Goal: Information Seeking & Learning: Check status

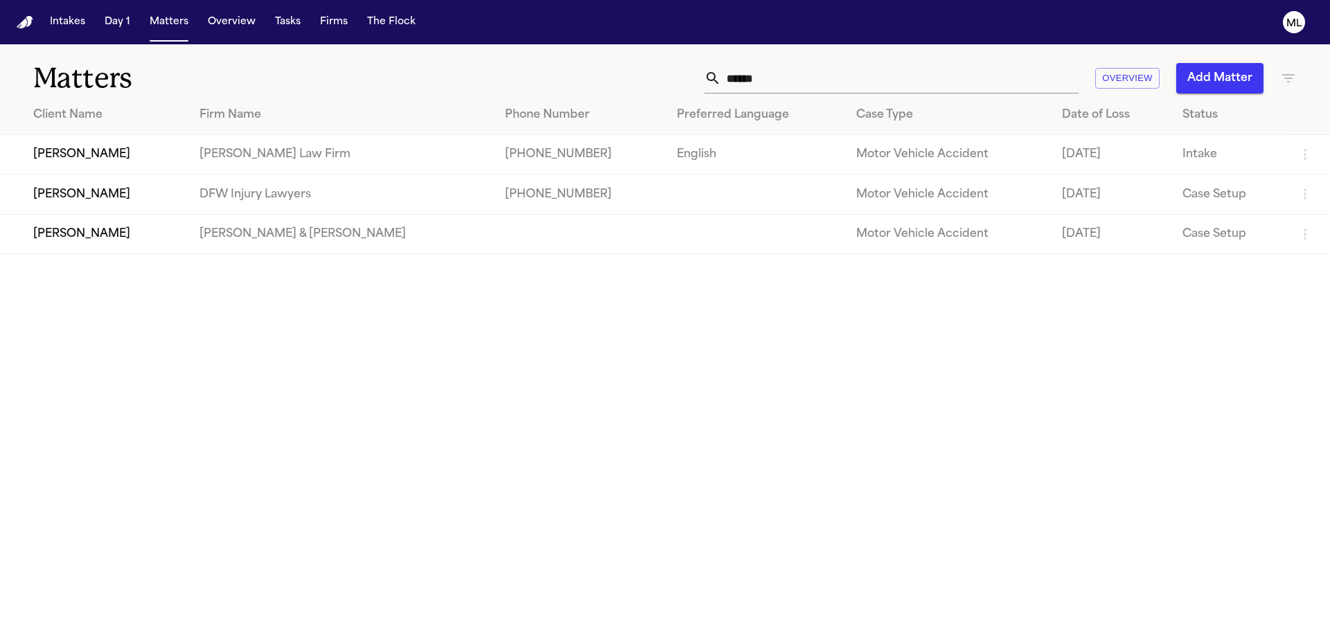
drag, startPoint x: 776, startPoint y: 78, endPoint x: 740, endPoint y: 71, distance: 37.2
click at [749, 78] on input "******" at bounding box center [899, 78] width 357 height 30
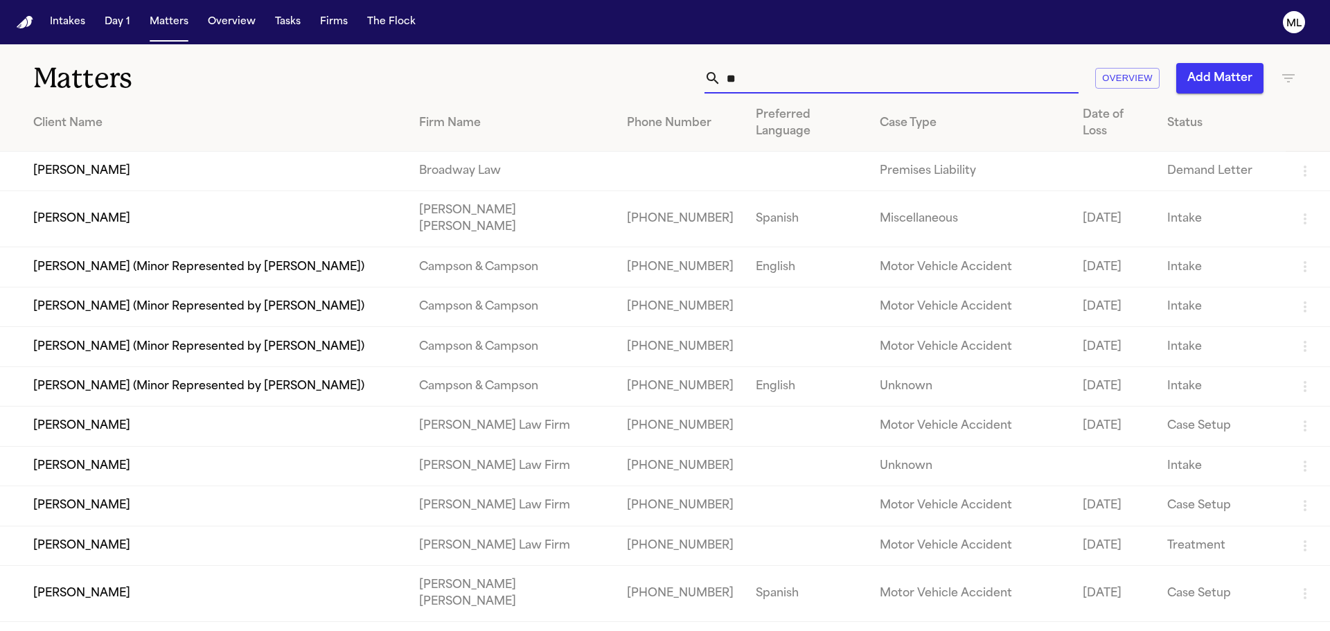
type input "*"
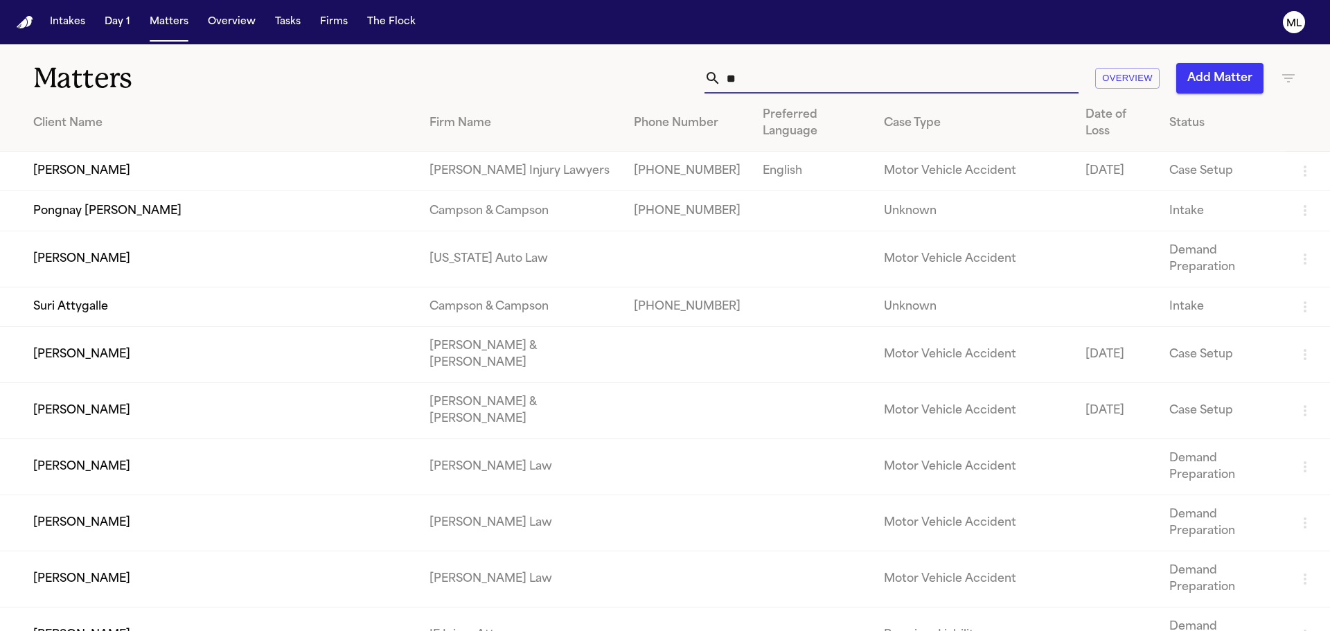
type input "*"
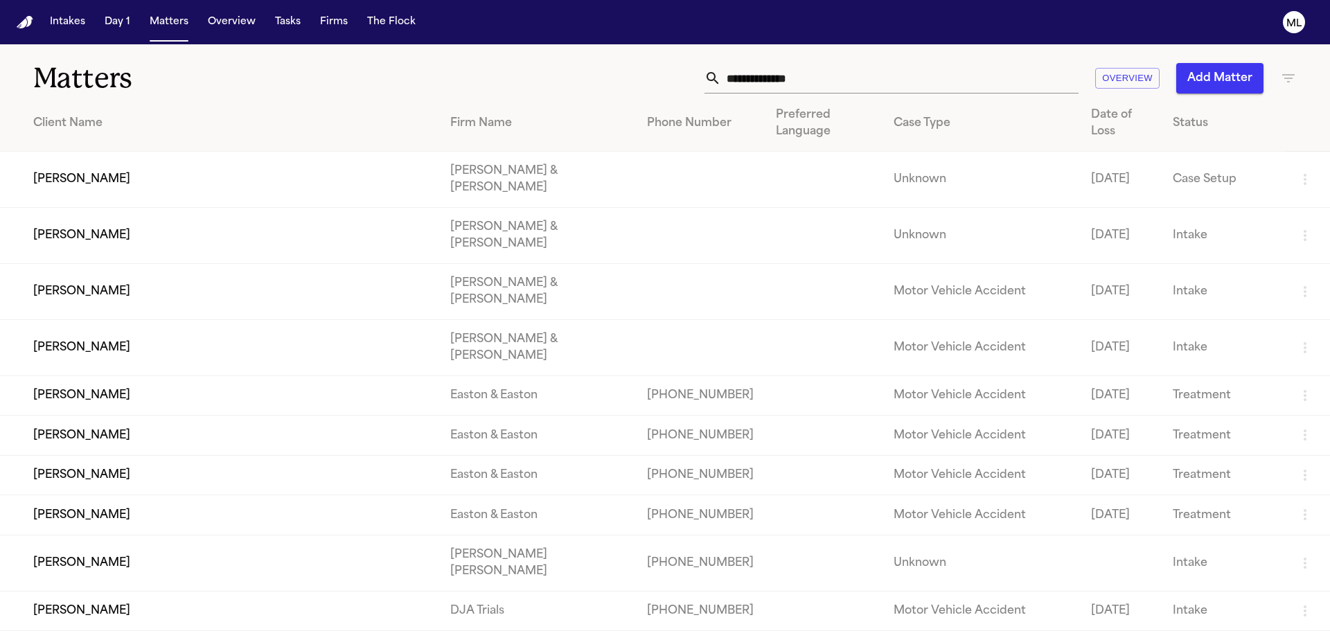
click at [848, 78] on input "text" at bounding box center [899, 78] width 357 height 30
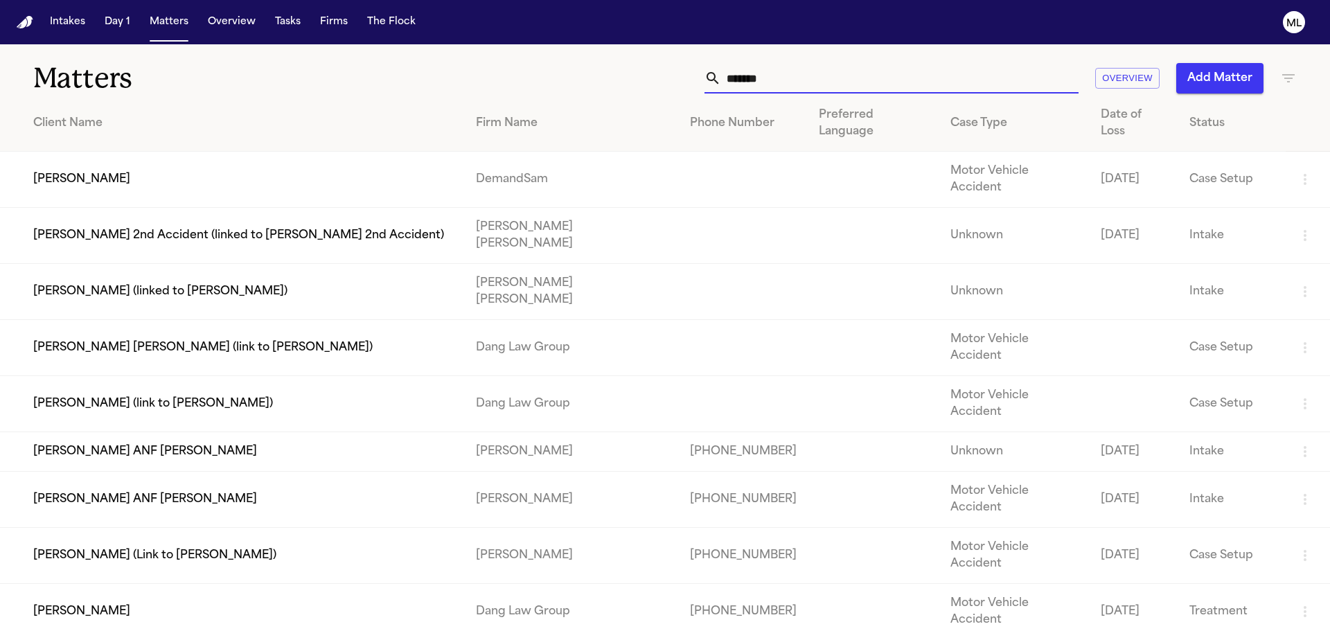
type input "******"
click at [225, 156] on td "Angelo Persley" at bounding box center [232, 180] width 465 height 56
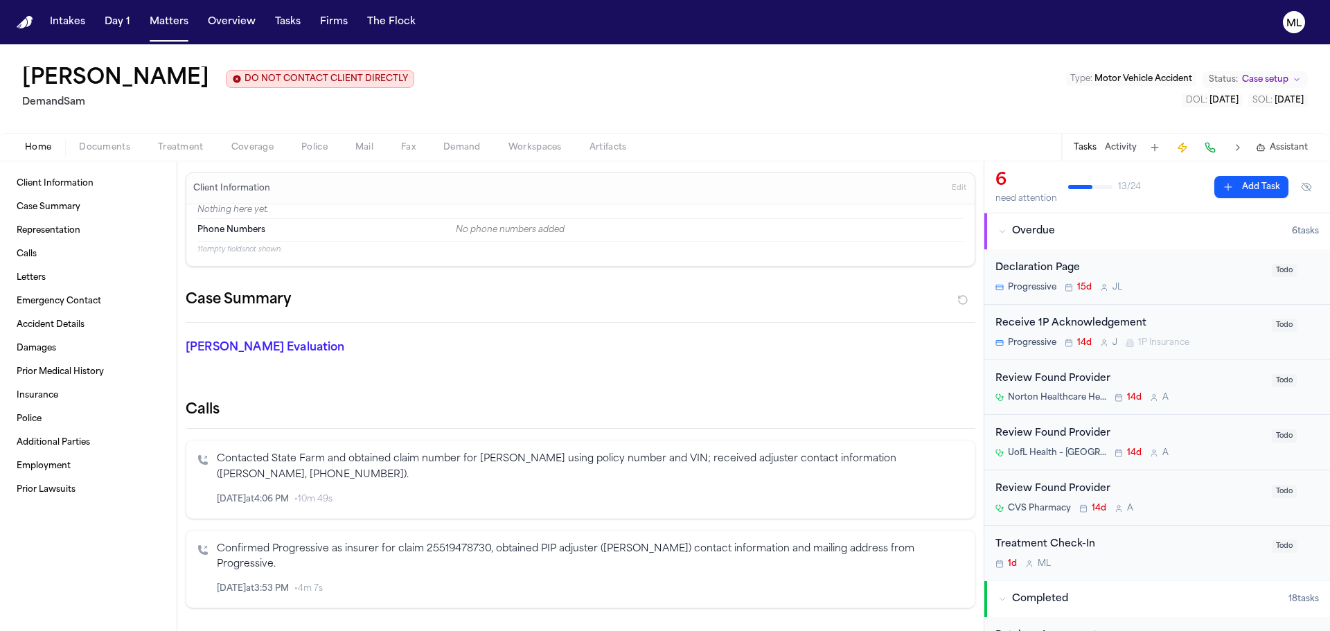
click at [107, 142] on span "Documents" at bounding box center [104, 147] width 51 height 11
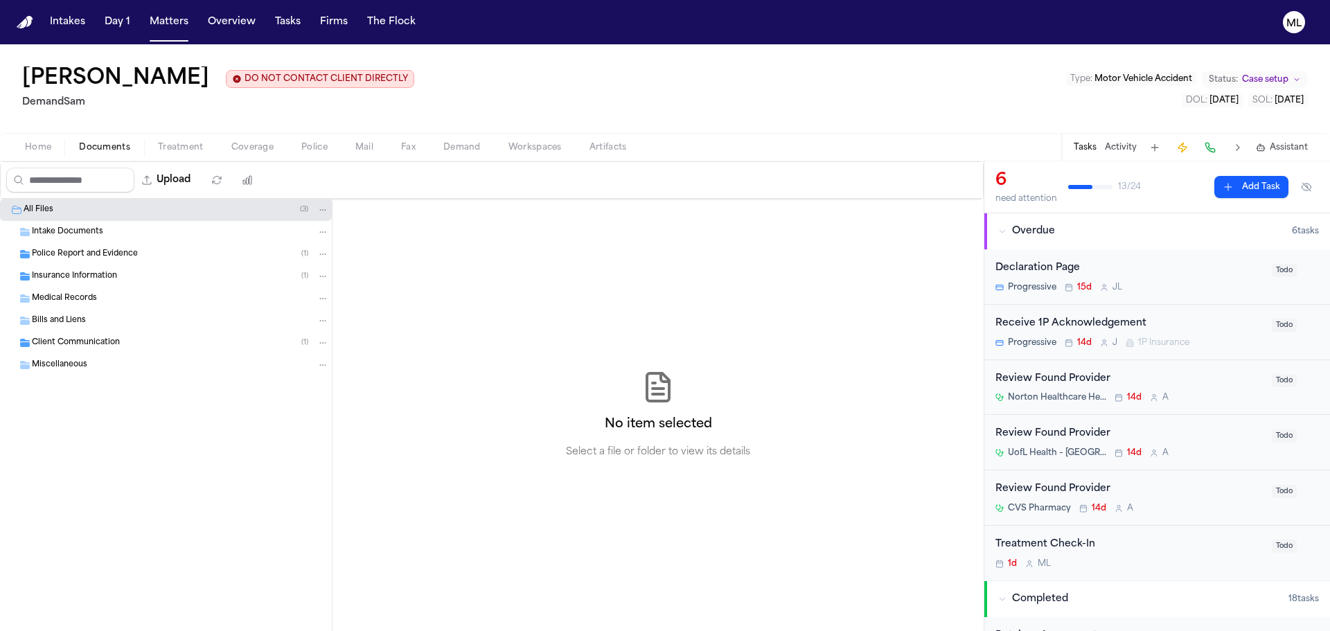
click at [78, 274] on span "Insurance Information" at bounding box center [74, 277] width 85 height 12
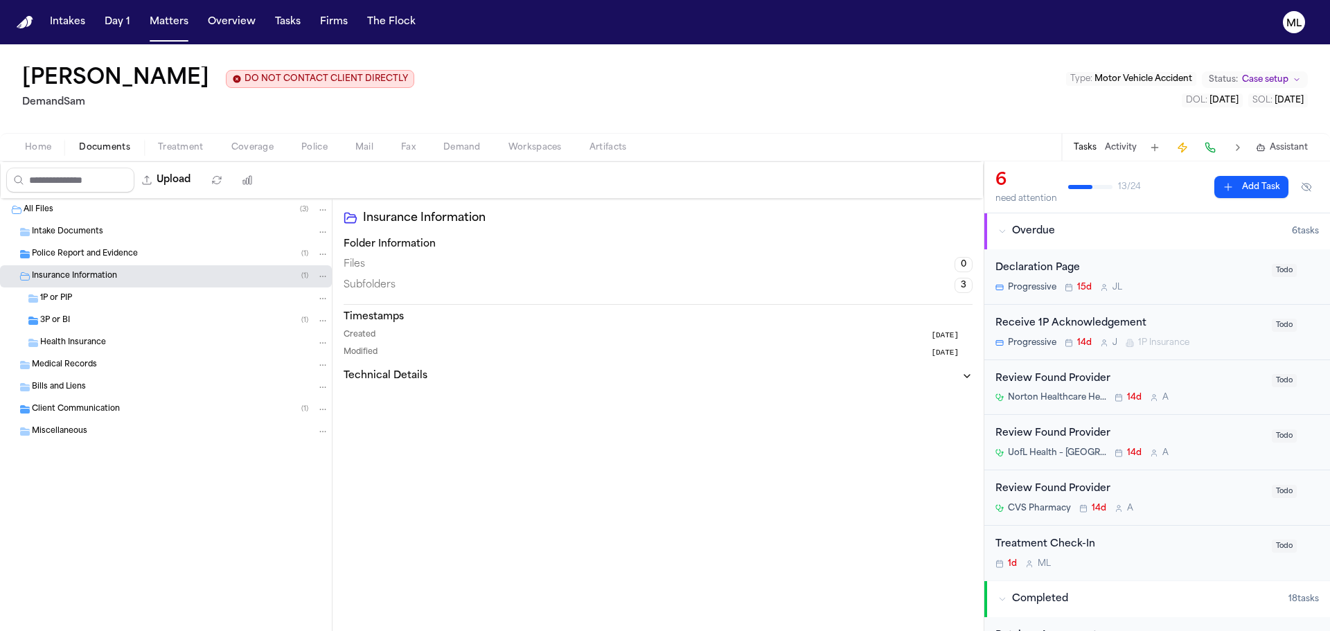
click at [68, 407] on span "Client Communication" at bounding box center [76, 410] width 88 height 12
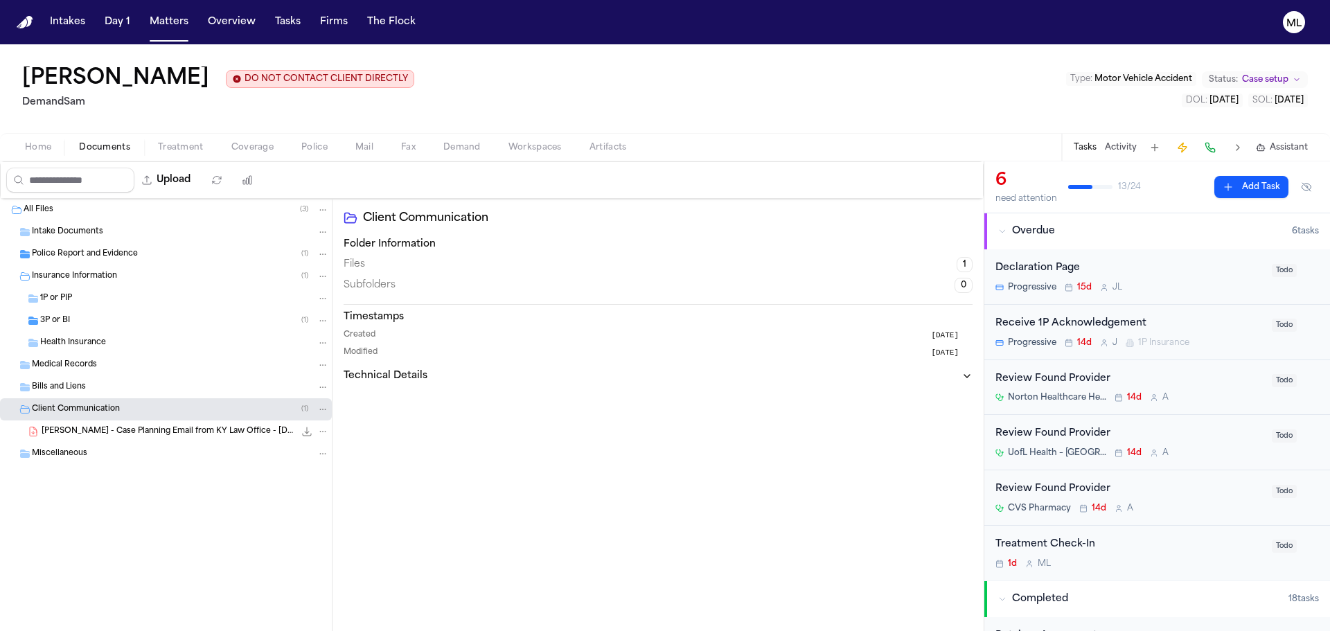
click at [114, 426] on span "A. Persley - Case Planning Email from KY Law Office - 8.19.25" at bounding box center [168, 432] width 253 height 12
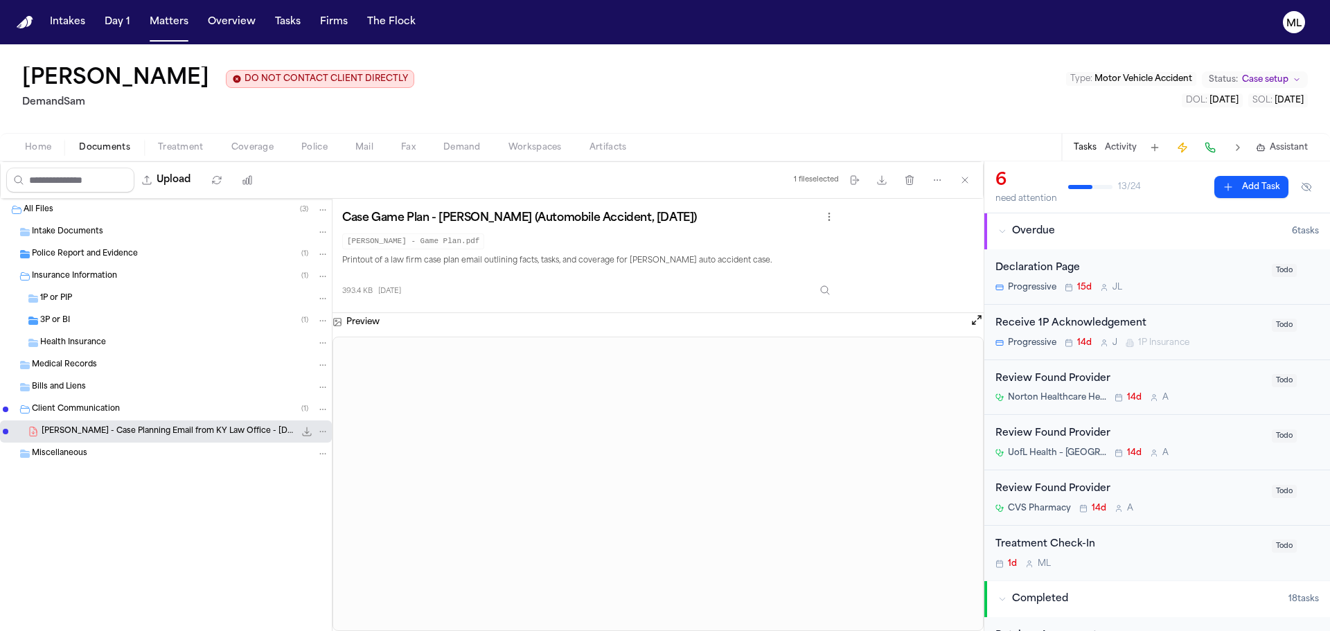
click at [1211, 546] on div "Treatment Check-In" at bounding box center [1129, 545] width 268 height 16
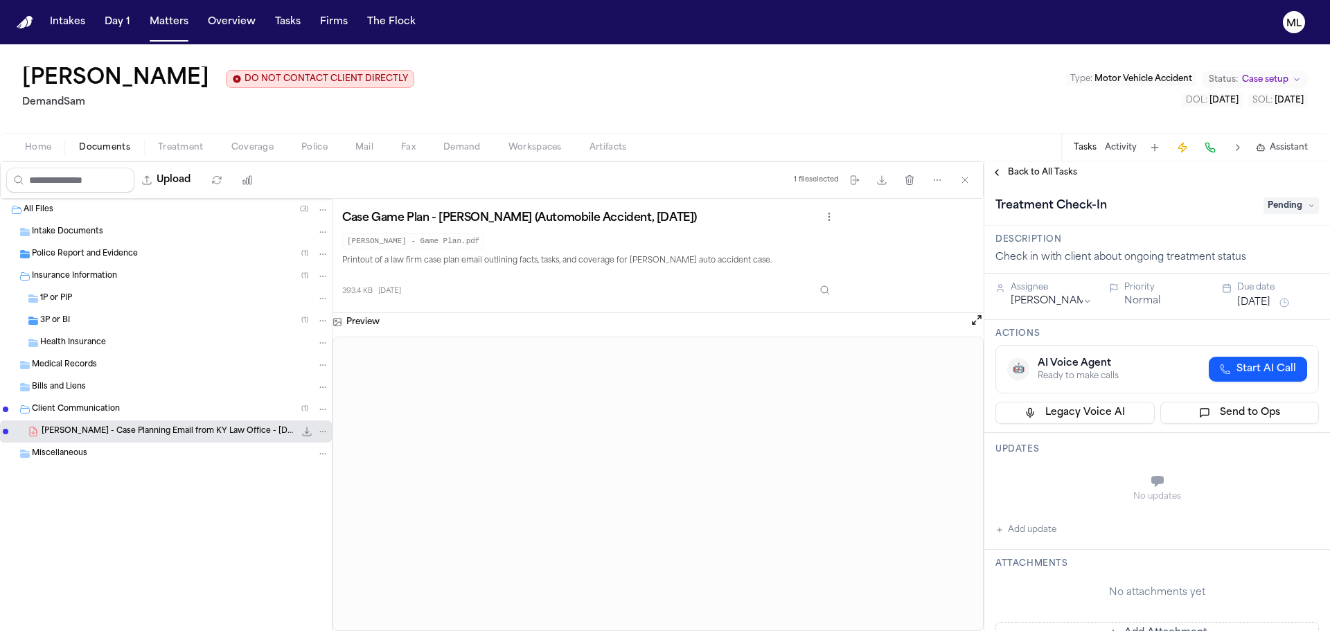
click at [1282, 202] on span "Pending" at bounding box center [1290, 205] width 55 height 17
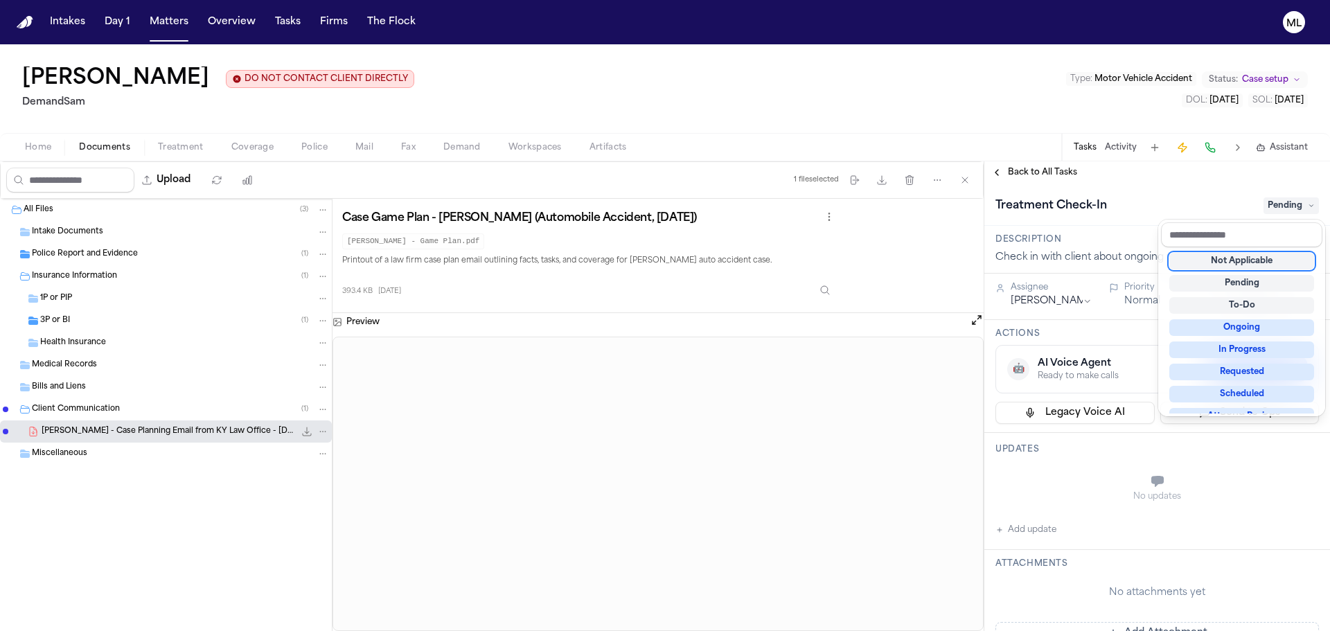
click at [1251, 264] on div "Not Applicable" at bounding box center [1241, 261] width 145 height 17
click at [1166, 193] on div "Treatment Check-In Not Applicable" at bounding box center [1157, 205] width 346 height 42
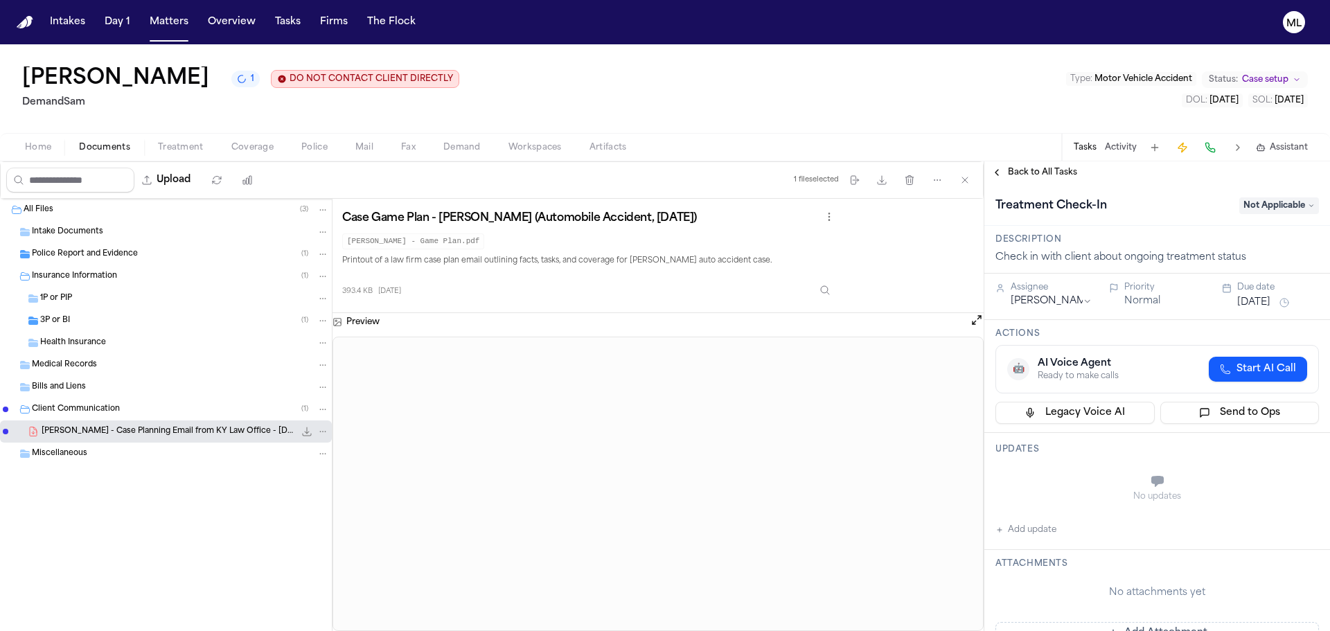
click at [1043, 175] on span "Back to All Tasks" at bounding box center [1042, 172] width 69 height 11
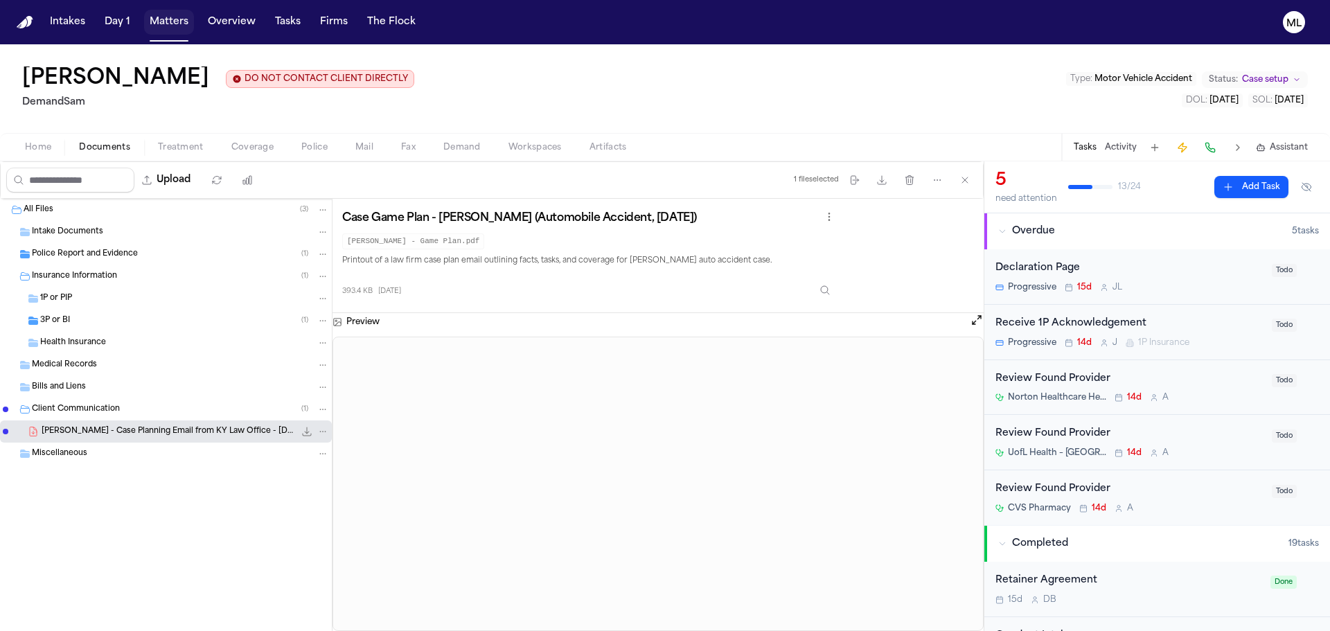
click at [153, 21] on button "Matters" at bounding box center [169, 22] width 50 height 25
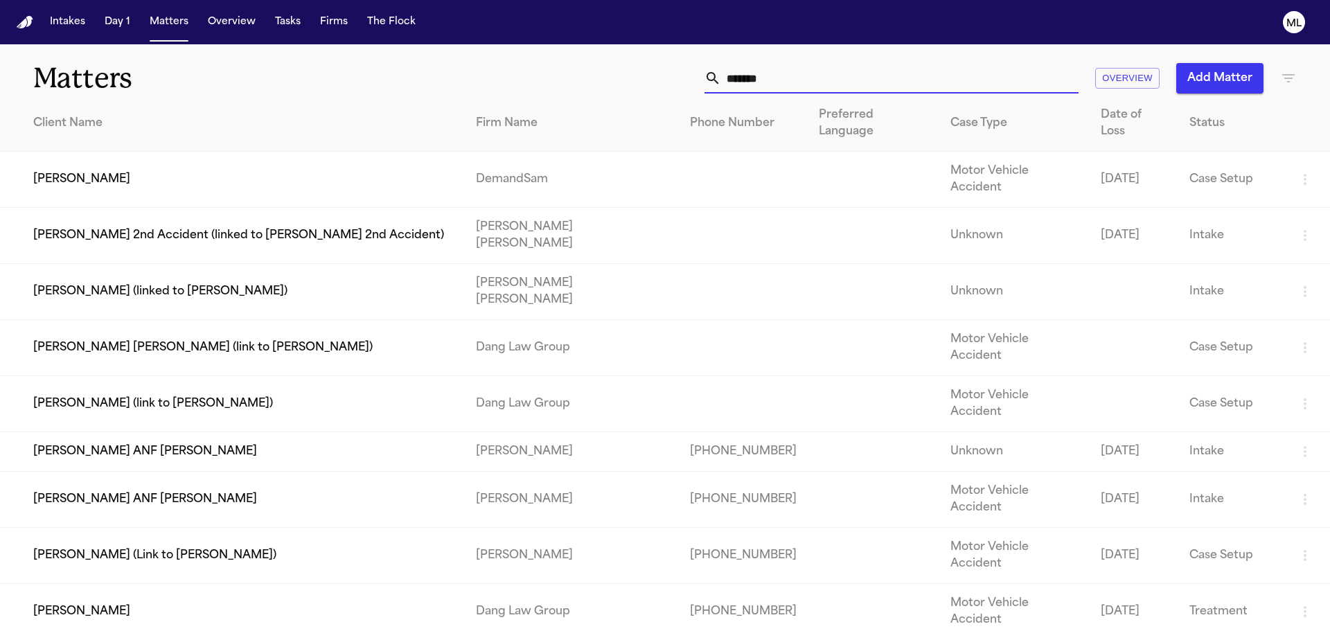
drag, startPoint x: 770, startPoint y: 72, endPoint x: 683, endPoint y: 62, distance: 87.9
click at [681, 69] on div "****** Overview Add Matter" at bounding box center [848, 78] width 895 height 30
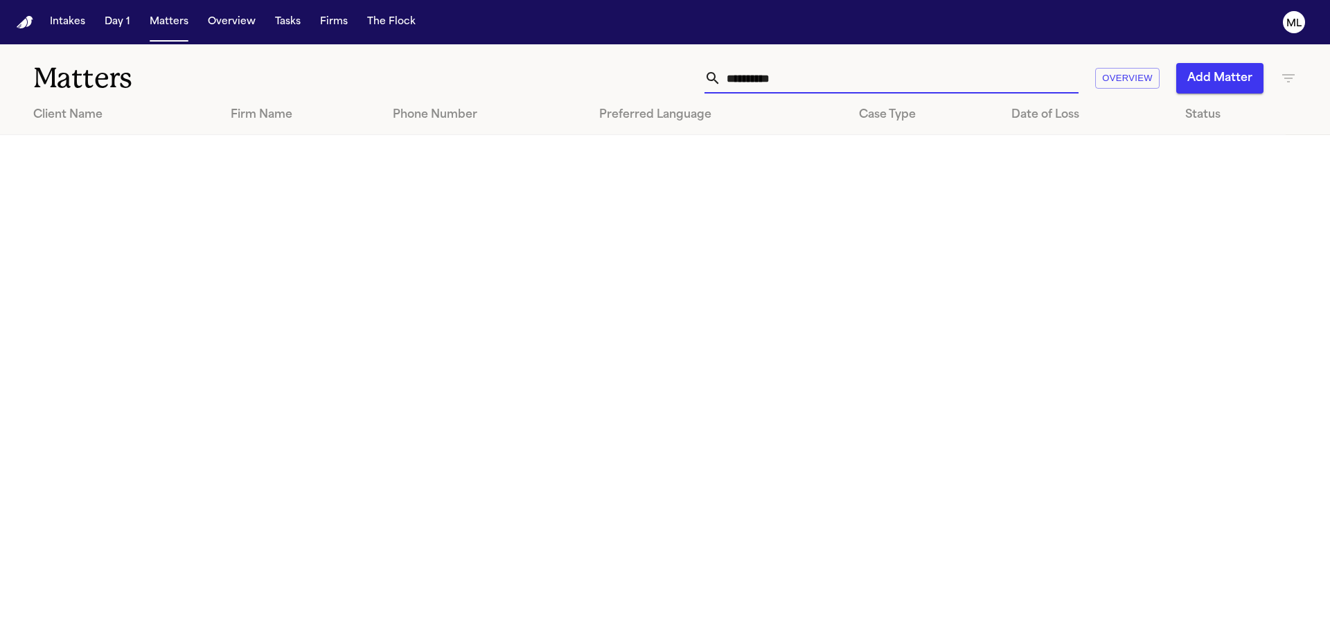
type input "**********"
click at [1290, 74] on icon "button" at bounding box center [1288, 78] width 12 height 8
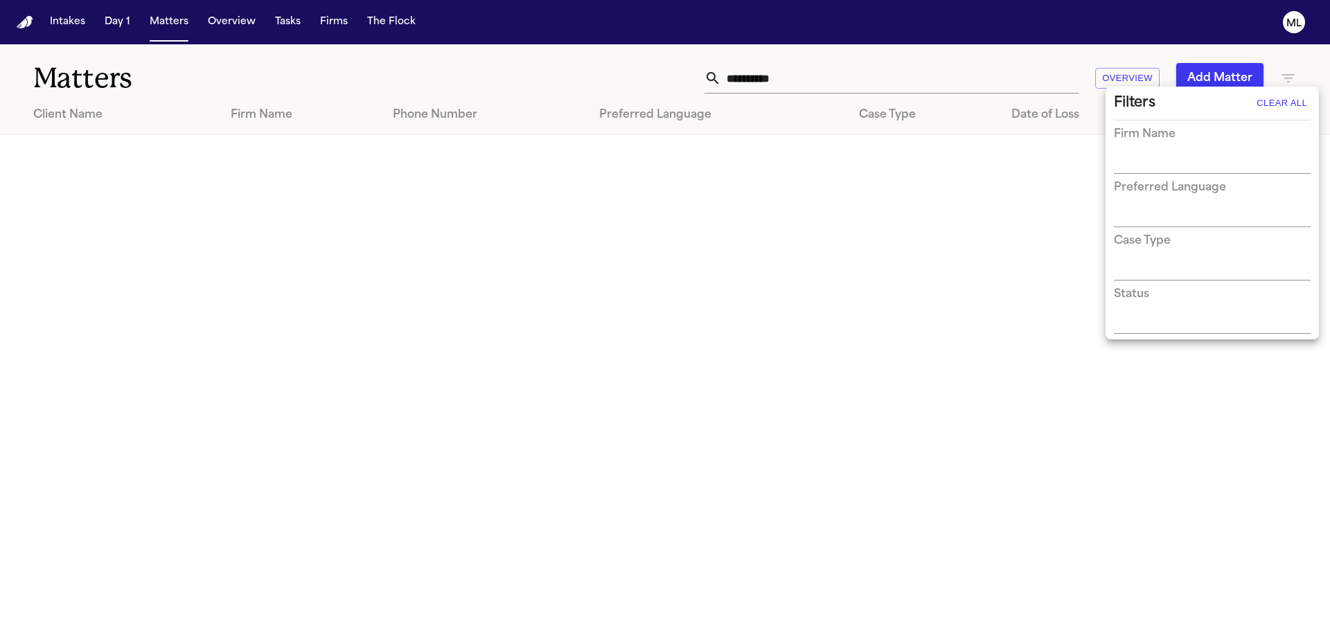
click at [1193, 154] on input "text" at bounding box center [1202, 163] width 176 height 19
click at [870, 78] on div at bounding box center [665, 315] width 1330 height 631
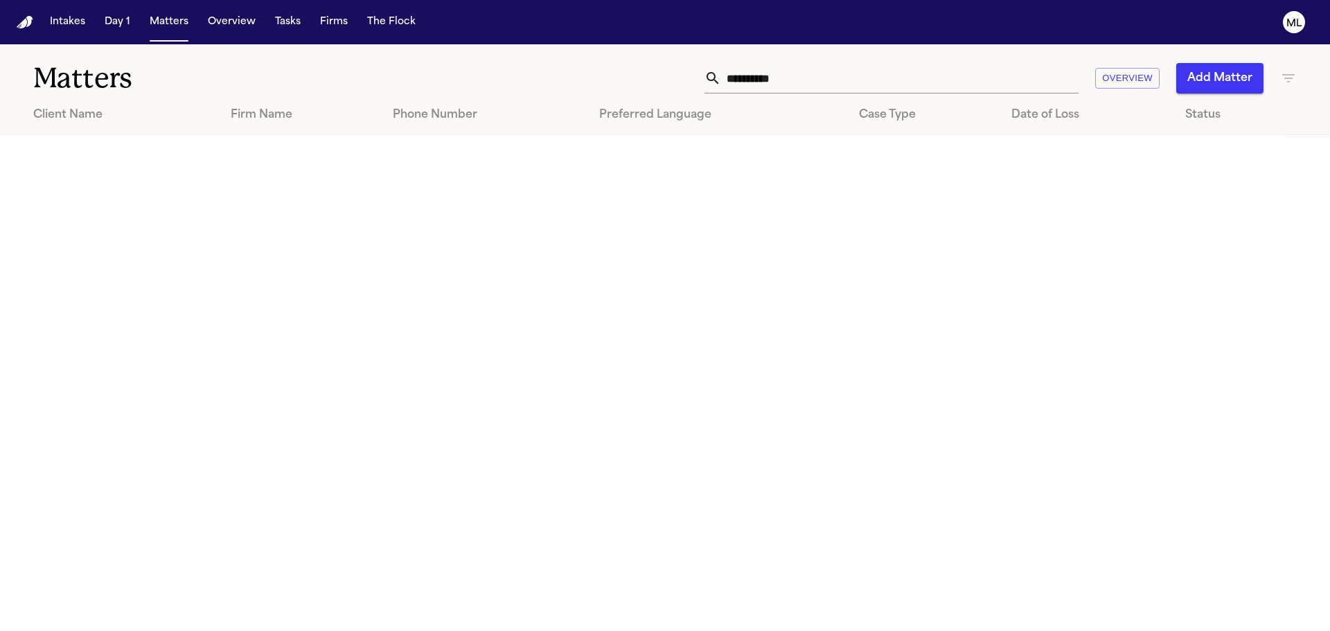
drag, startPoint x: 814, startPoint y: 76, endPoint x: 620, endPoint y: 51, distance: 196.2
click at [630, 67] on div "**********" at bounding box center [848, 78] width 895 height 30
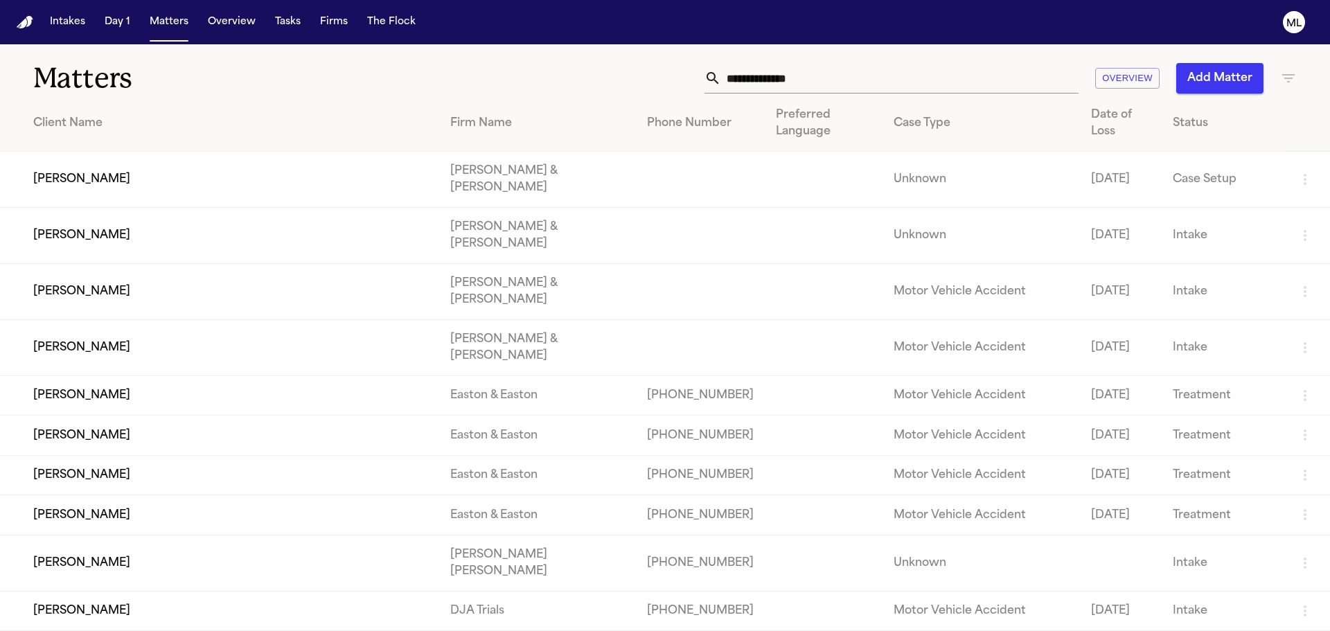
click at [1271, 87] on div "Overview Add Matter" at bounding box center [848, 78] width 895 height 30
click at [1280, 77] on icon "button" at bounding box center [1288, 78] width 17 height 17
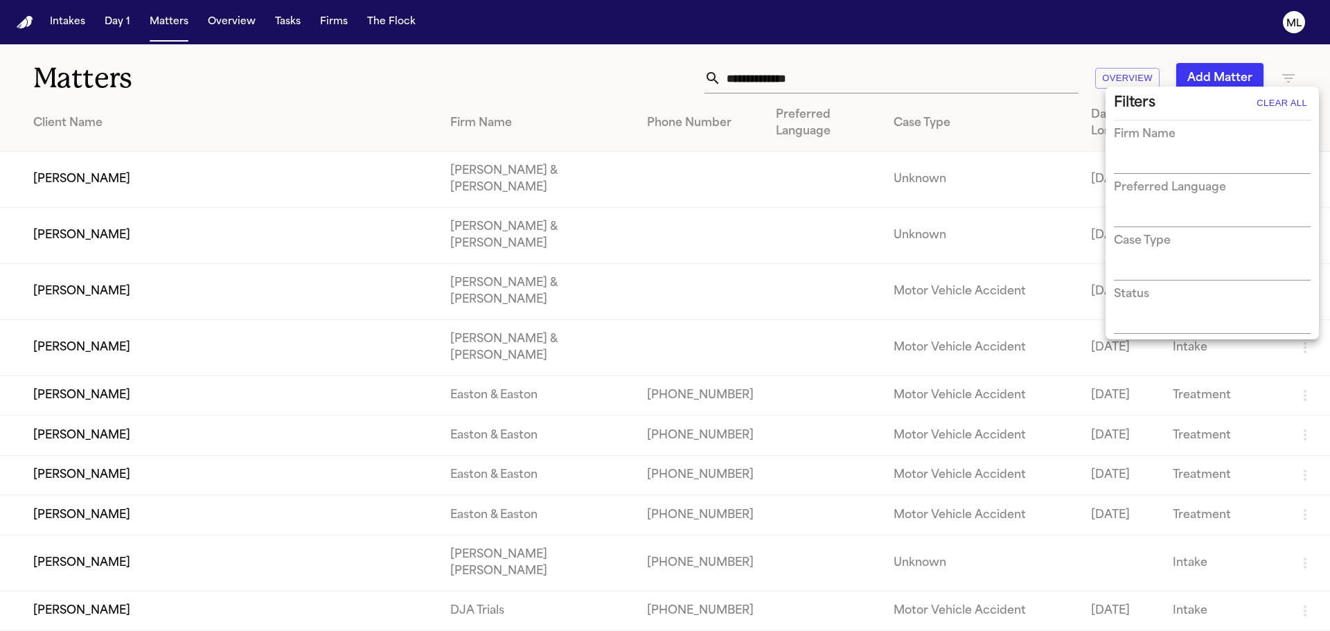
click at [1150, 152] on div "Firm Name" at bounding box center [1212, 150] width 197 height 48
click at [1147, 158] on input "text" at bounding box center [1202, 163] width 176 height 19
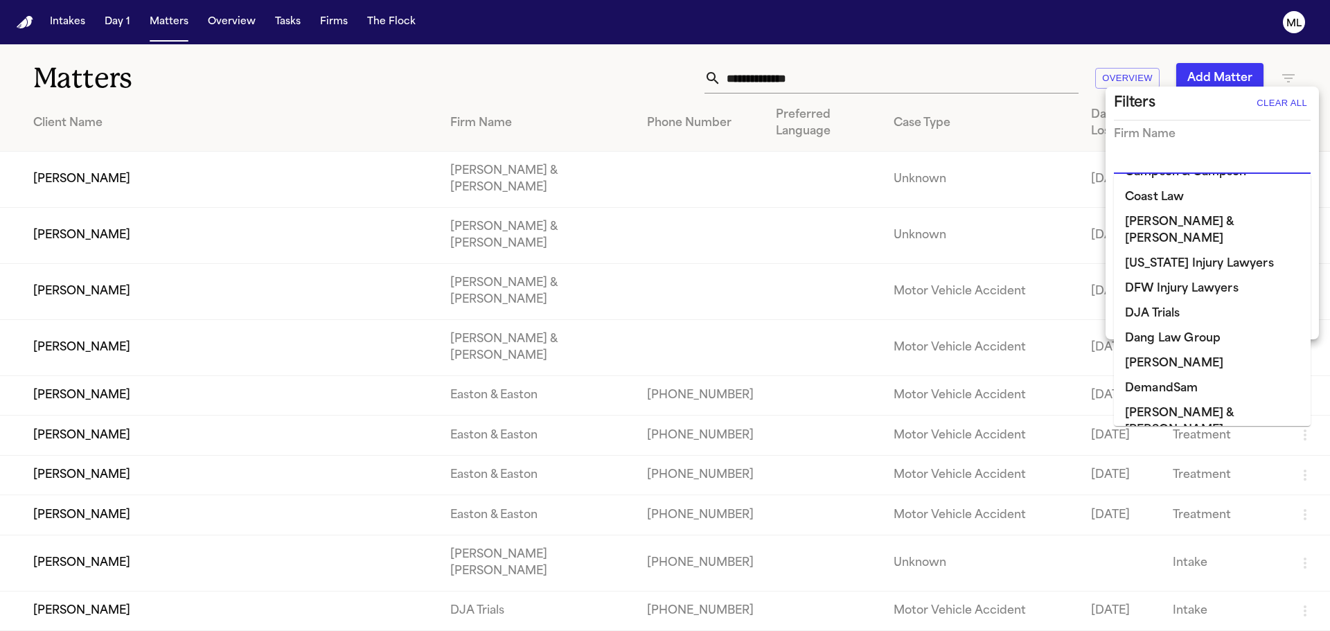
scroll to position [208, 0]
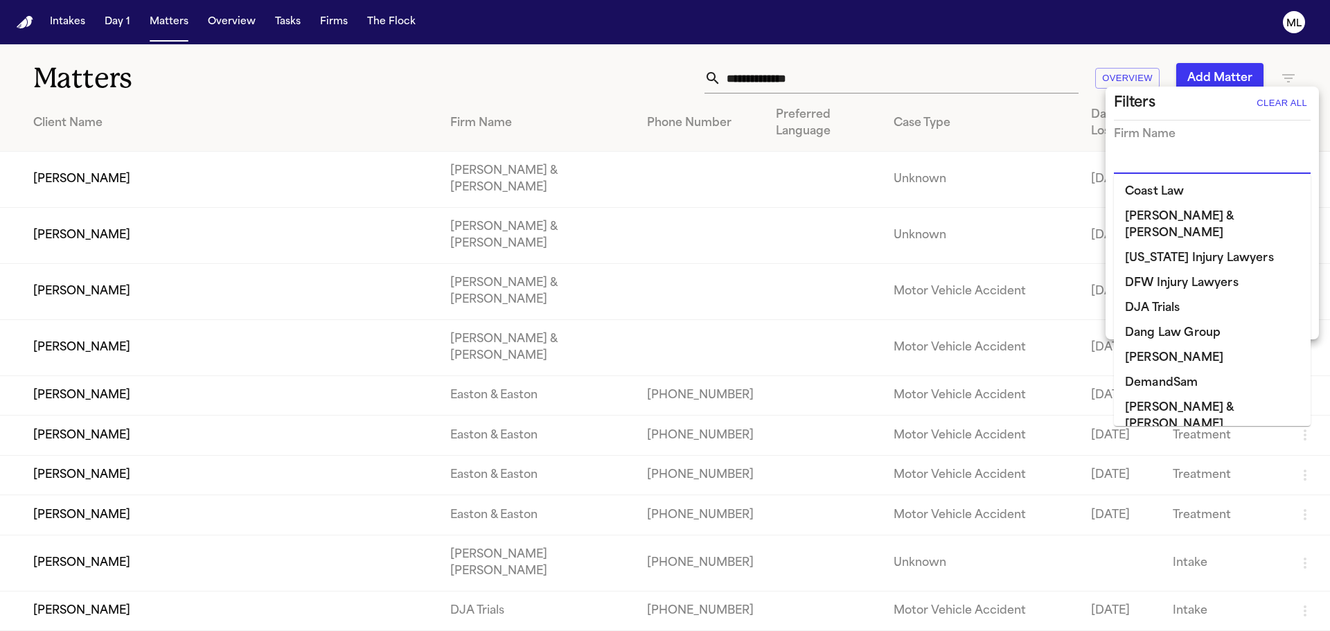
click at [1150, 370] on li "DemandSam" at bounding box center [1212, 382] width 197 height 25
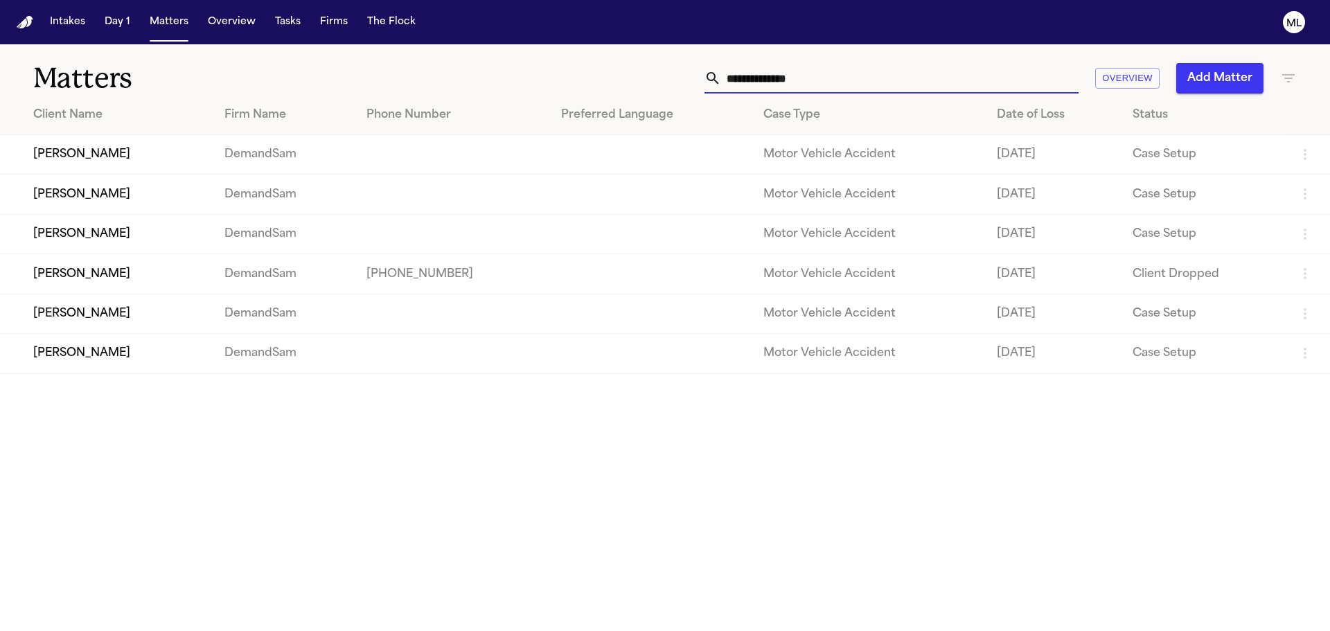
click at [868, 83] on input "text" at bounding box center [899, 78] width 357 height 30
click at [1296, 82] on icon "button" at bounding box center [1288, 78] width 17 height 17
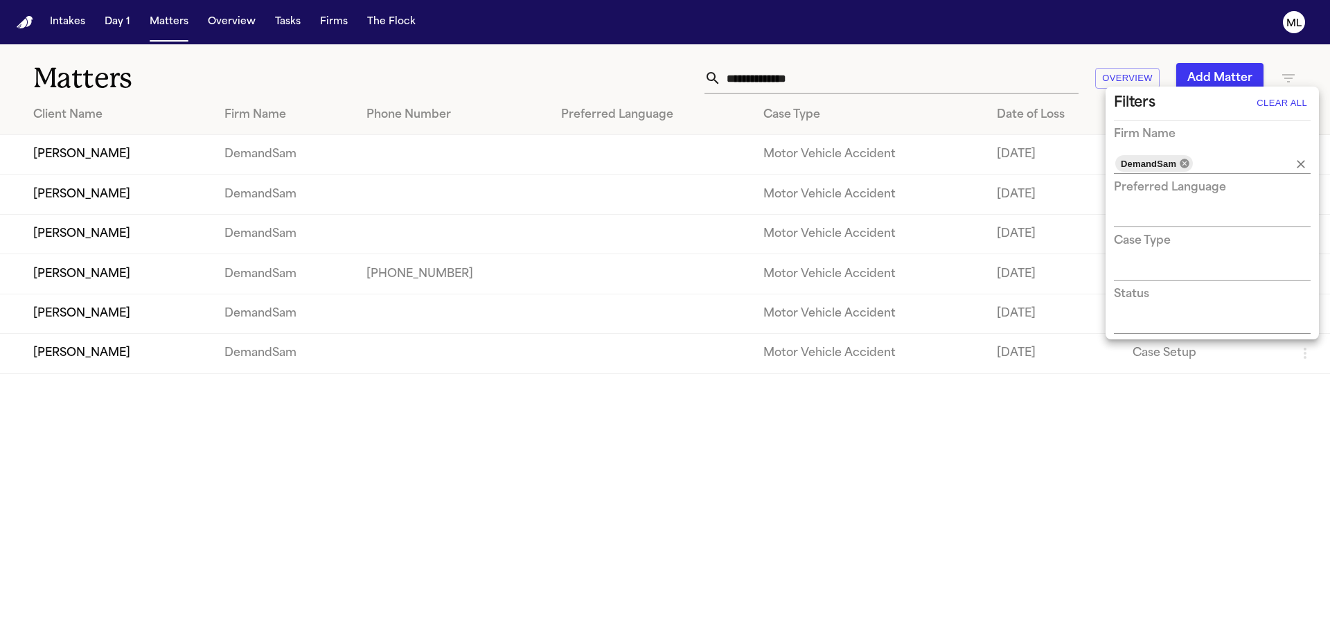
click at [1181, 162] on icon at bounding box center [1183, 163] width 9 height 9
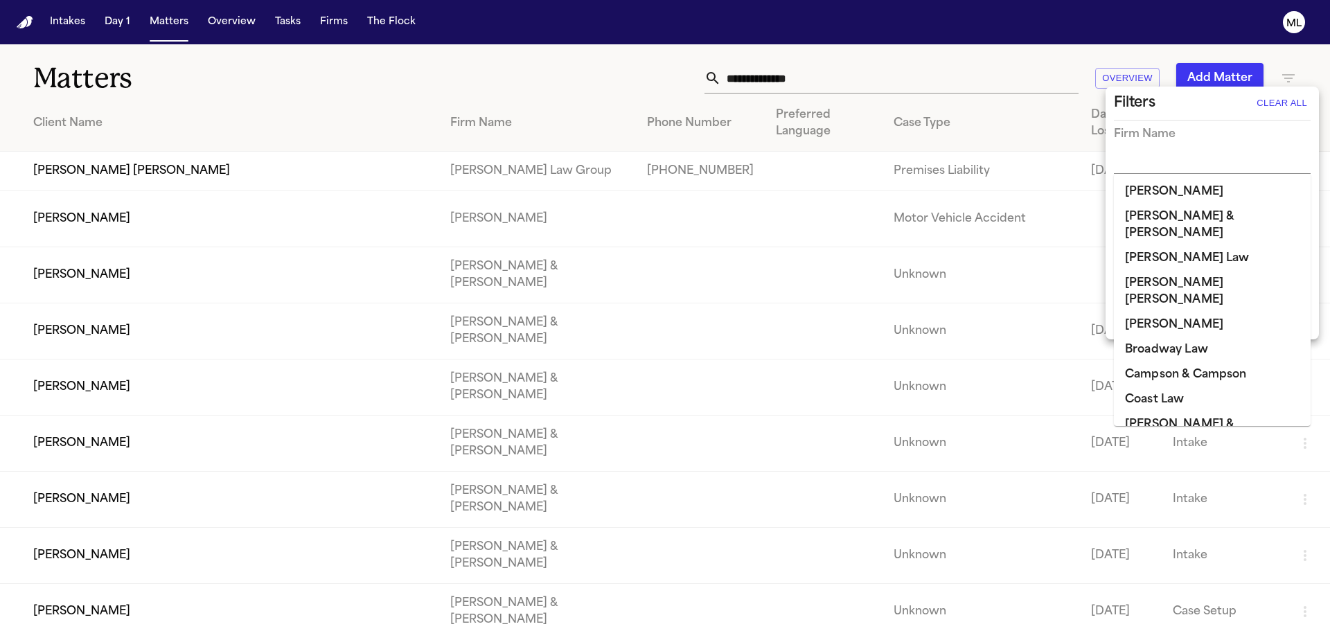
click at [1301, 164] on div at bounding box center [1212, 164] width 197 height 20
click at [852, 71] on div at bounding box center [665, 315] width 1330 height 631
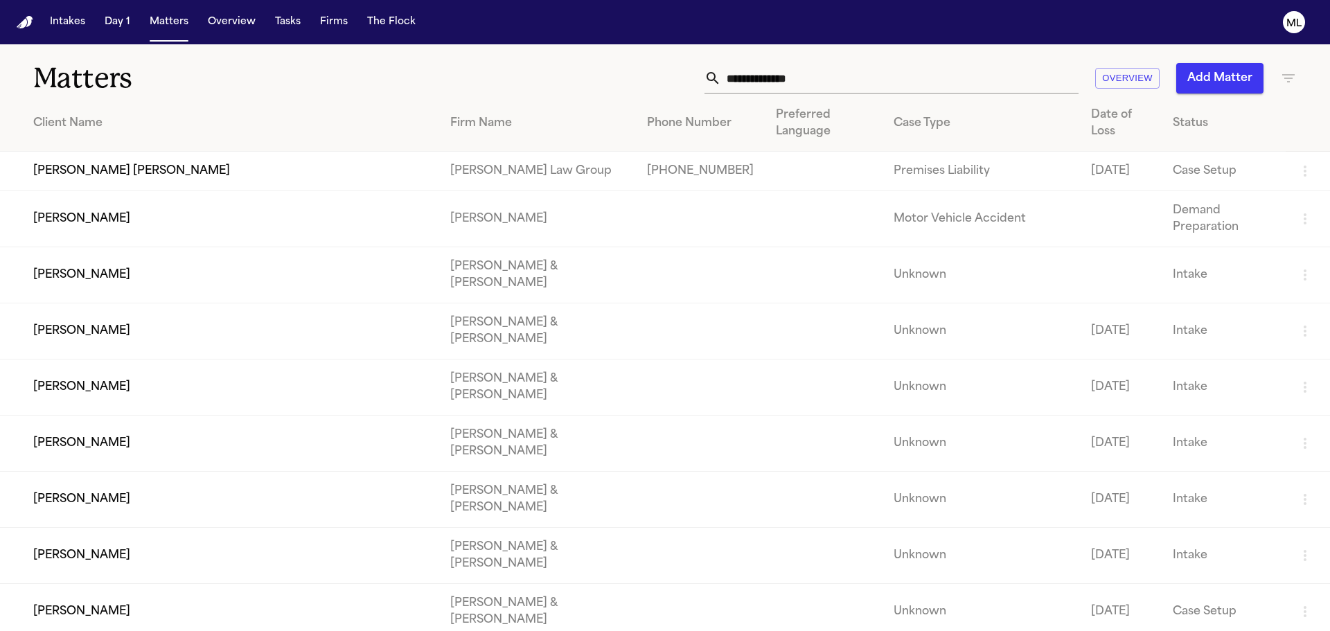
click at [804, 75] on input "text" at bounding box center [899, 78] width 357 height 30
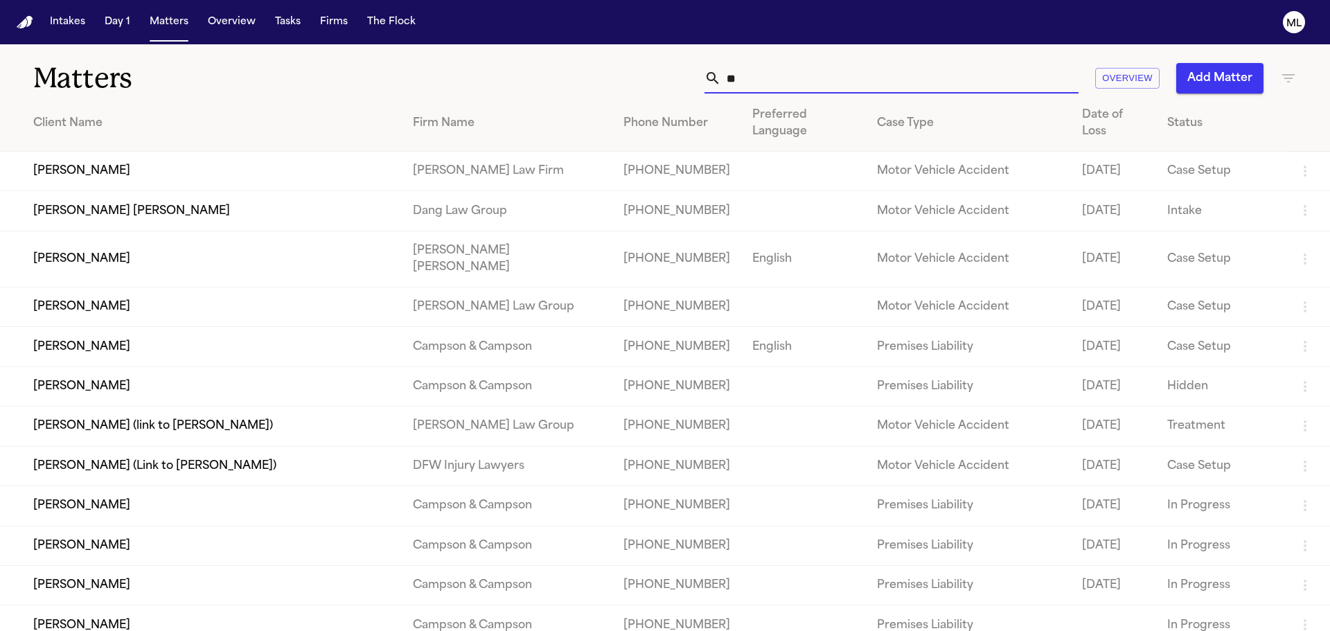
type input "*"
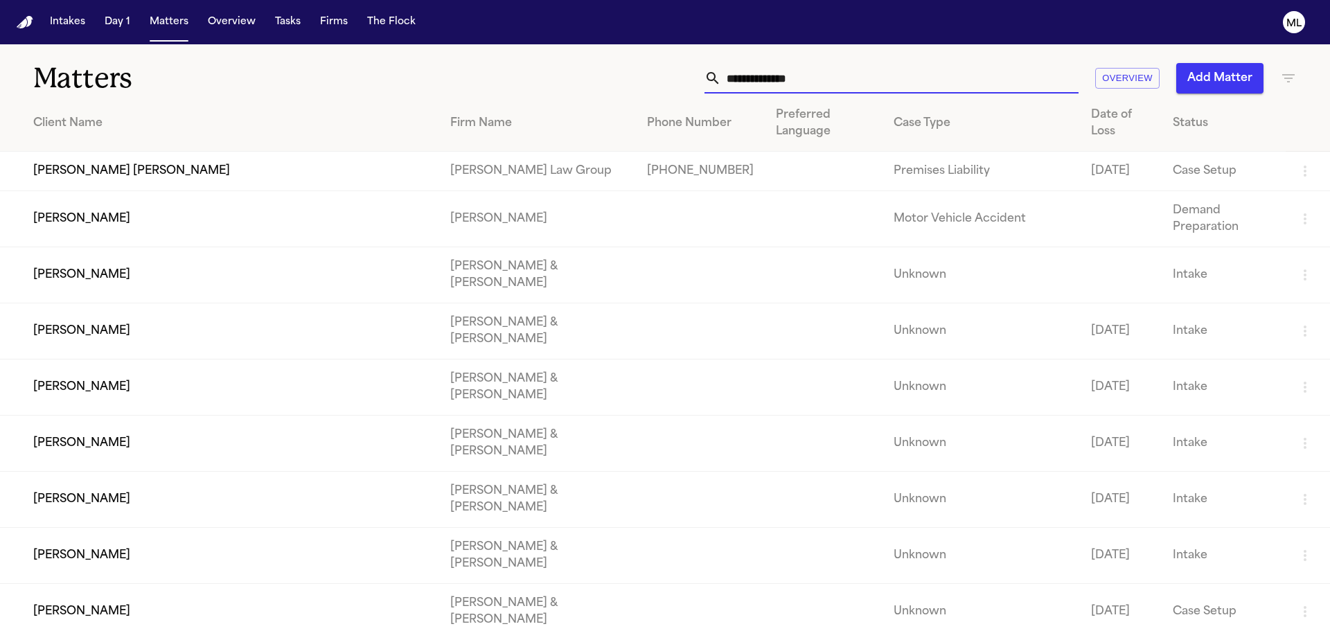
type input "*"
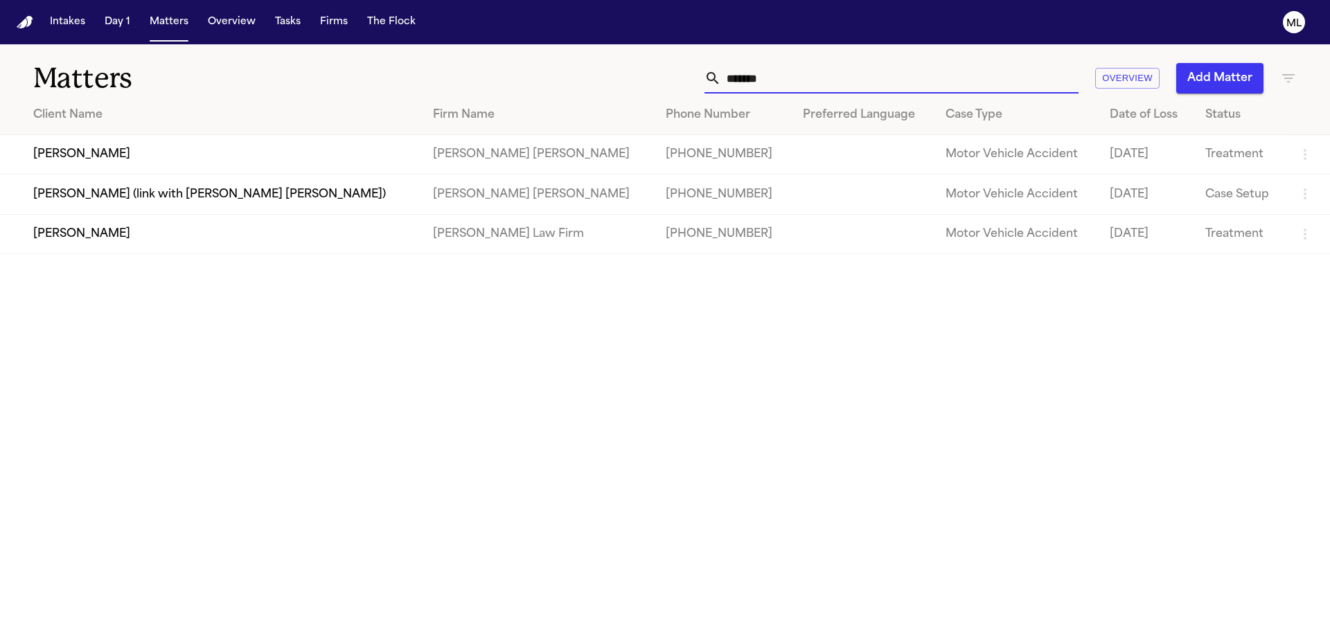
type input "*******"
click at [285, 233] on td "Carlos Portillo" at bounding box center [211, 233] width 422 height 39
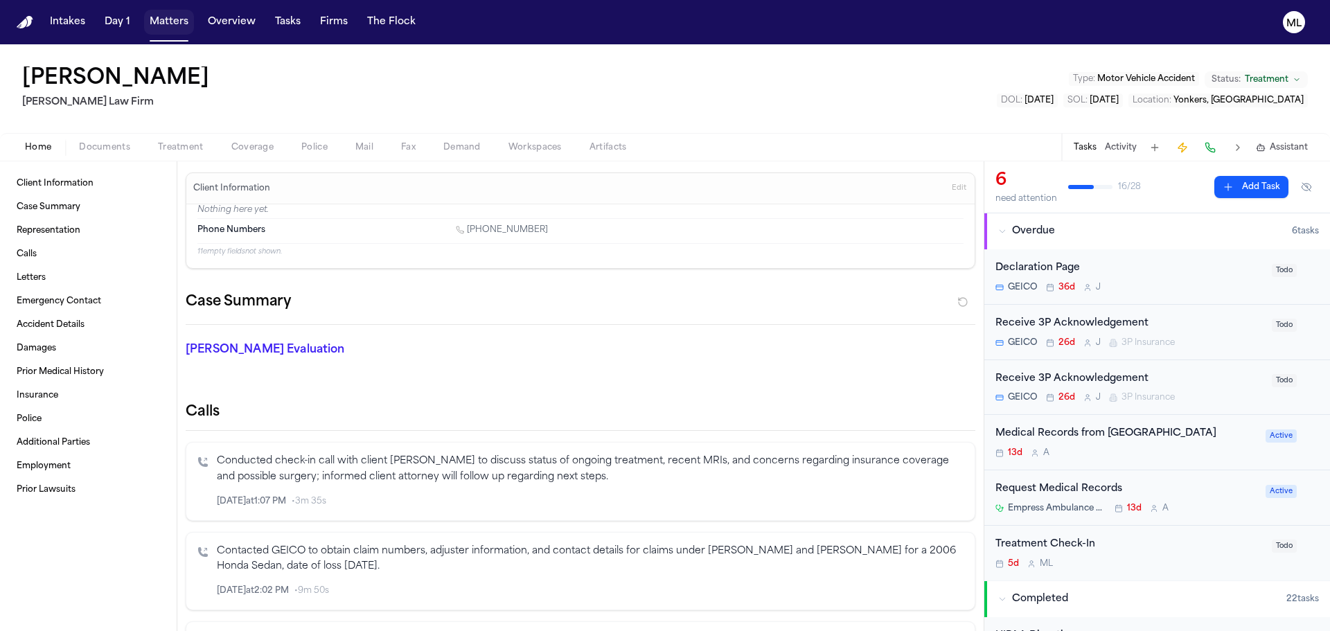
click at [179, 21] on button "Matters" at bounding box center [169, 22] width 50 height 25
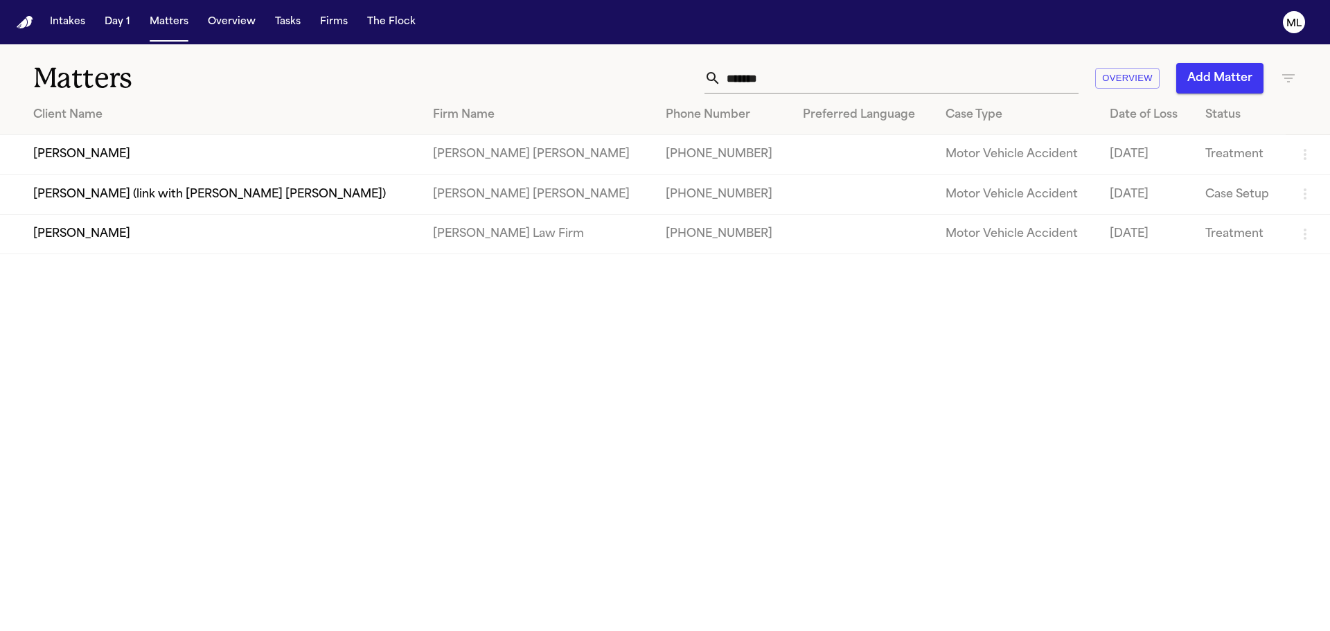
drag, startPoint x: 727, startPoint y: 80, endPoint x: 706, endPoint y: 80, distance: 21.5
click at [706, 80] on div "*******" at bounding box center [891, 78] width 374 height 30
type input "*"
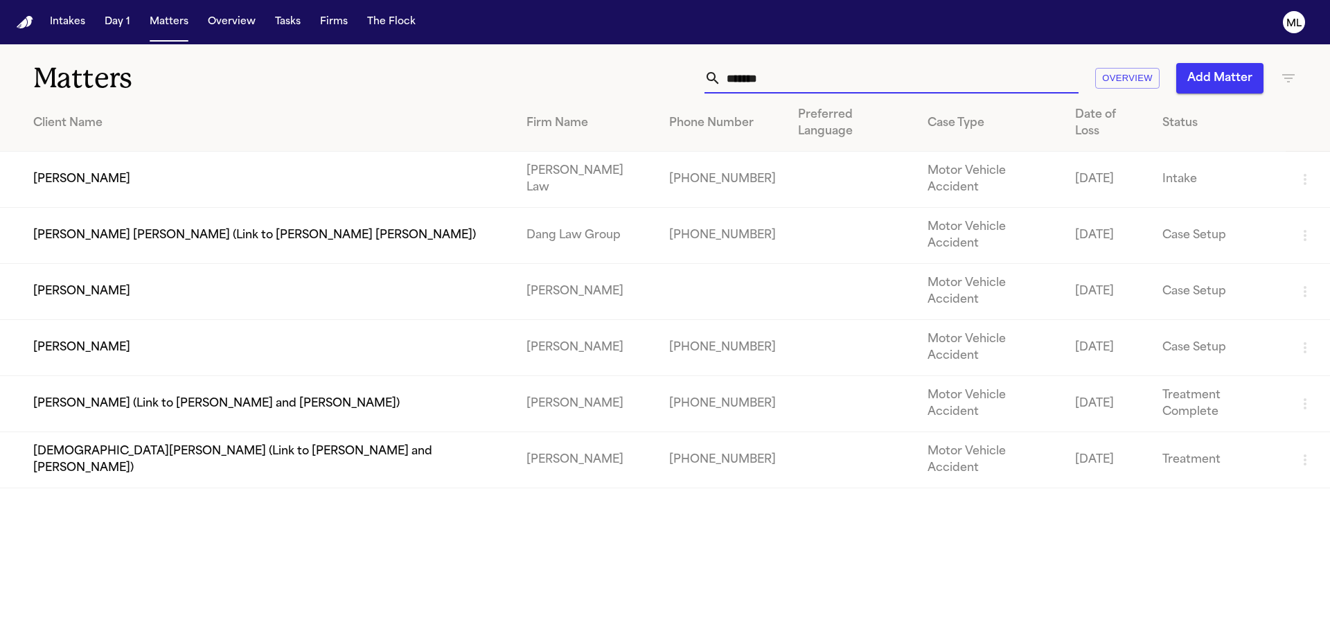
type input "*******"
click at [369, 264] on td "Diana Chandler" at bounding box center [257, 292] width 515 height 56
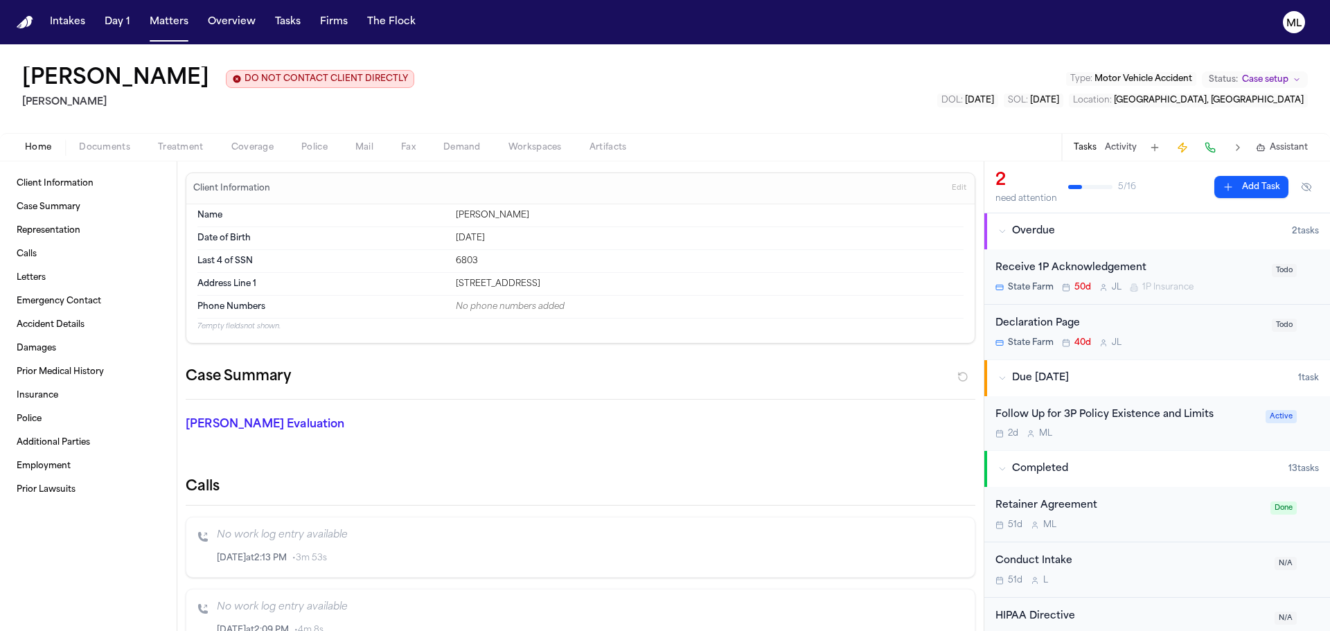
click at [240, 142] on span "Coverage" at bounding box center [252, 147] width 42 height 11
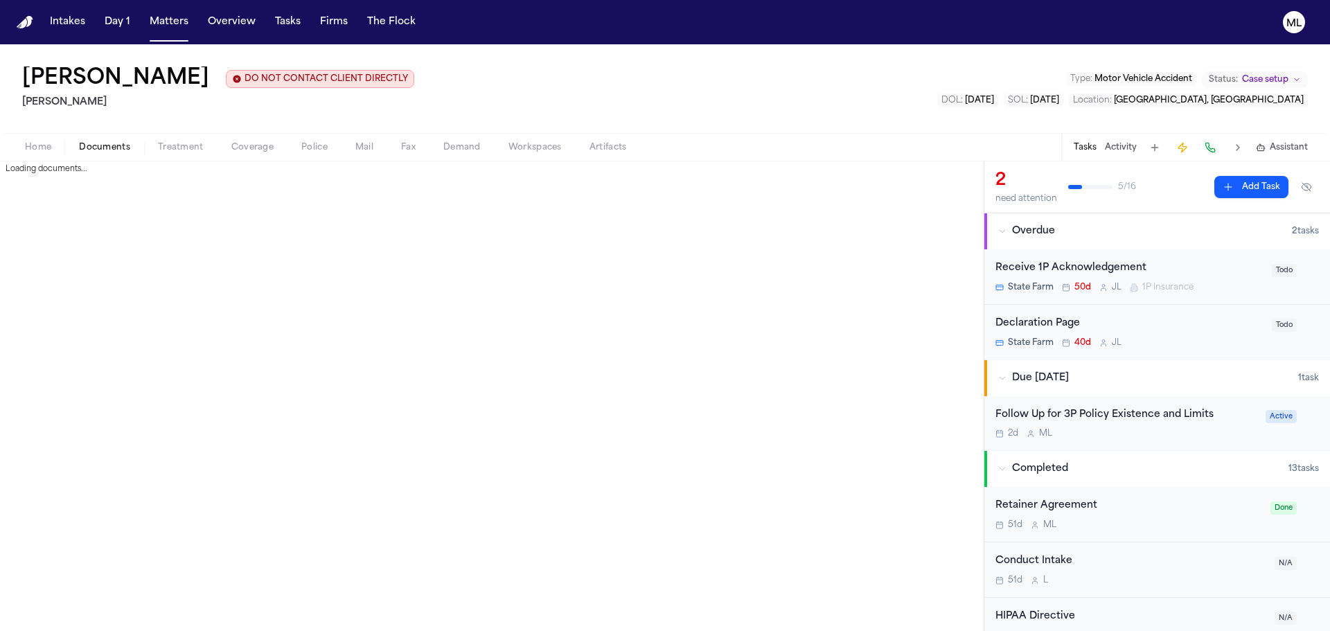
click at [112, 148] on span "Documents" at bounding box center [104, 147] width 51 height 11
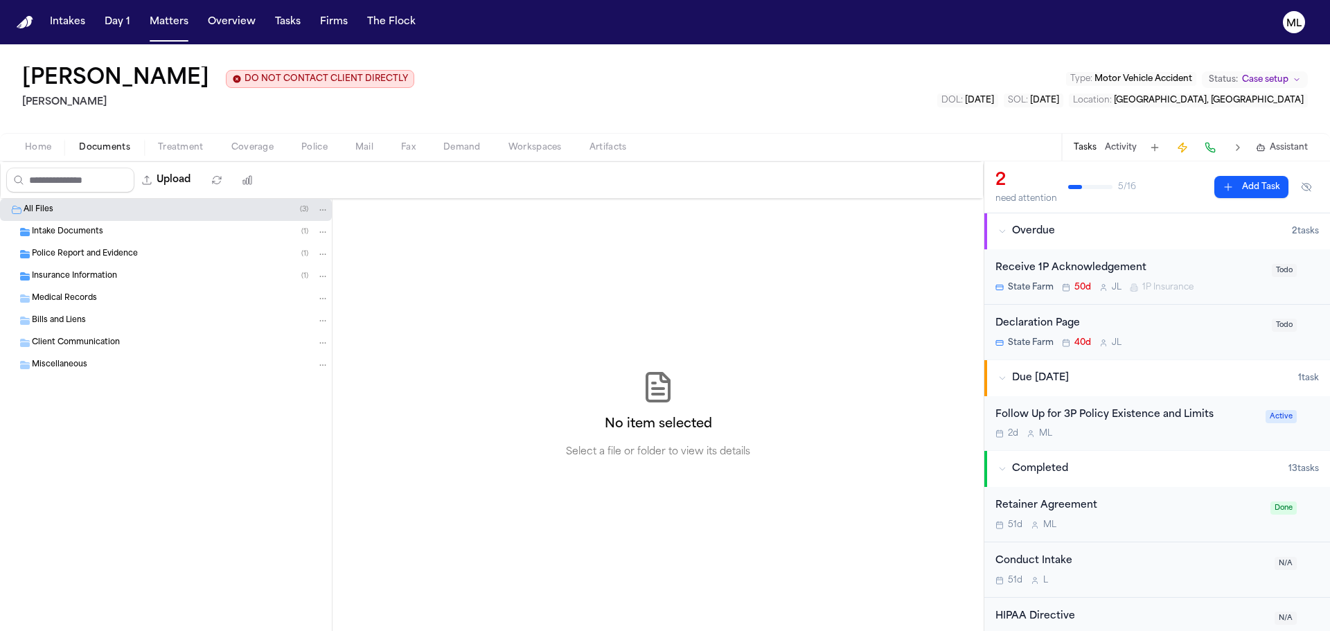
click at [1184, 283] on span "1P Insurance" at bounding box center [1167, 287] width 51 height 11
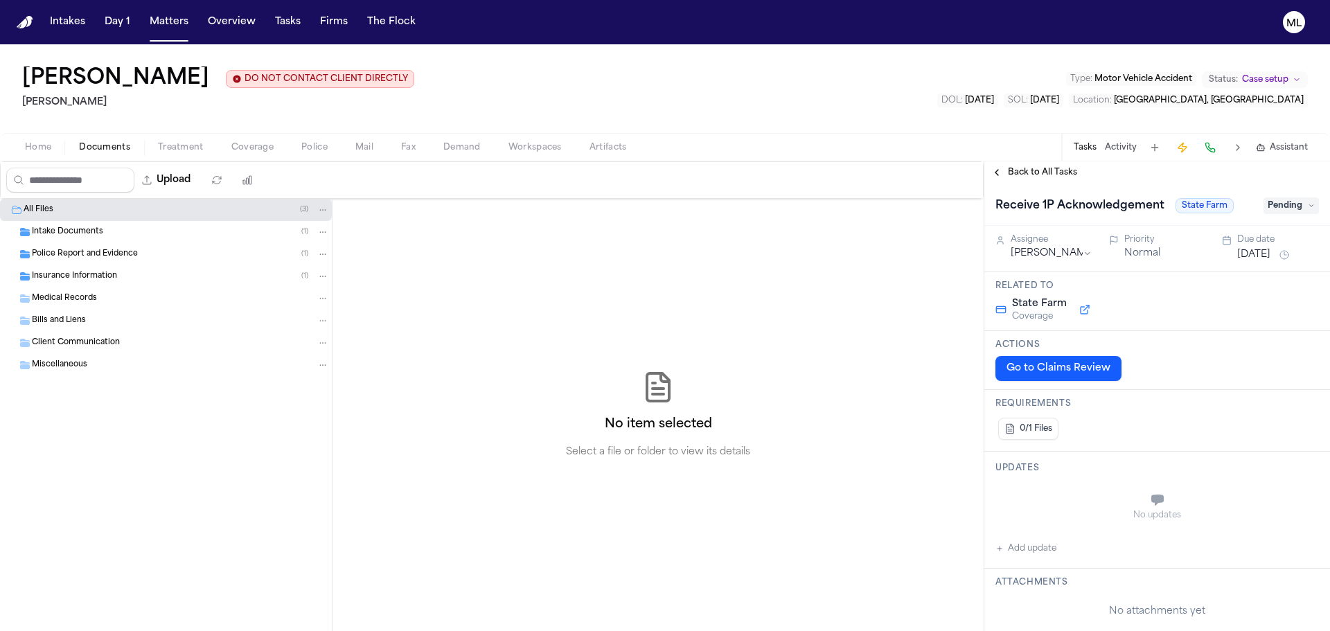
click at [1274, 208] on span "Pending" at bounding box center [1290, 205] width 55 height 17
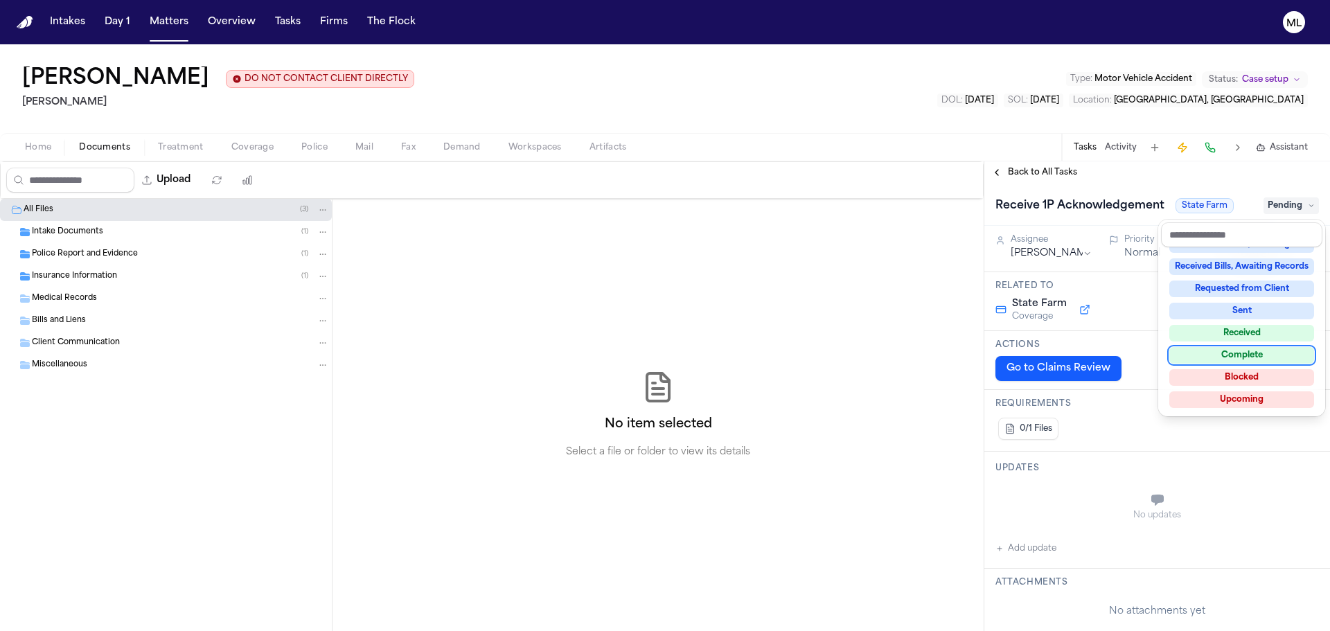
click at [1242, 358] on div "Complete" at bounding box center [1241, 355] width 145 height 17
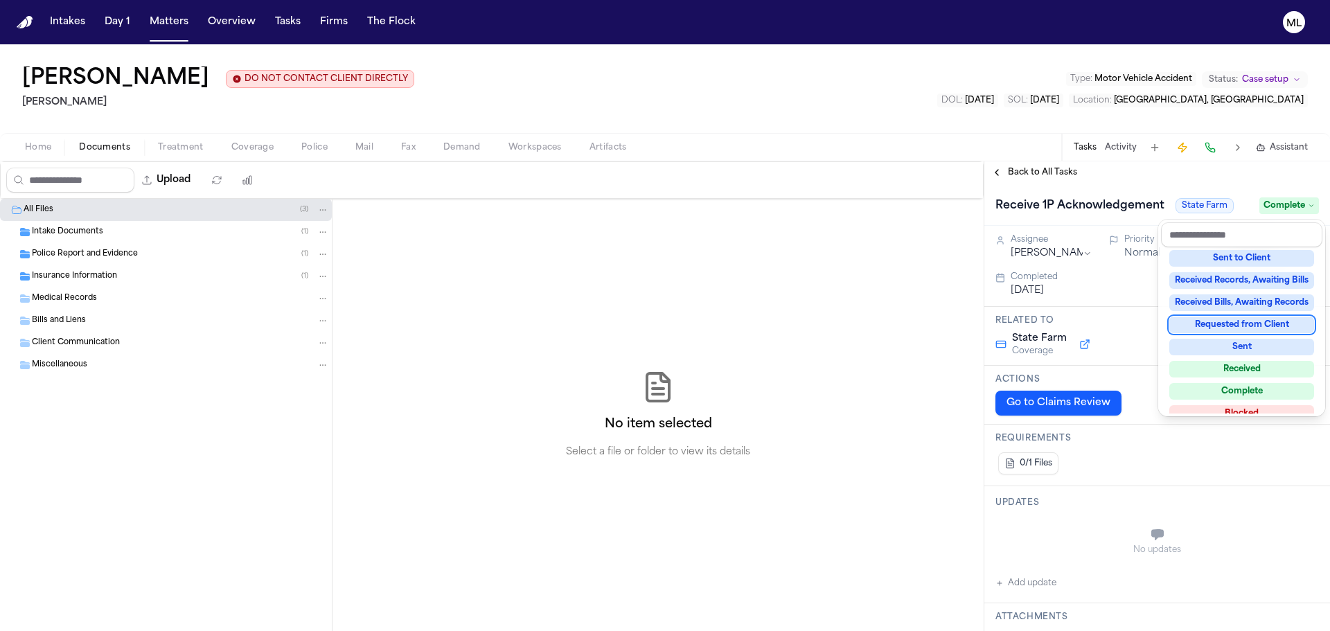
click at [1042, 175] on div "Back to All Tasks Receive 1P Acknowledgement State Farm Complete Assignee Julie…" at bounding box center [1157, 396] width 346 height 470
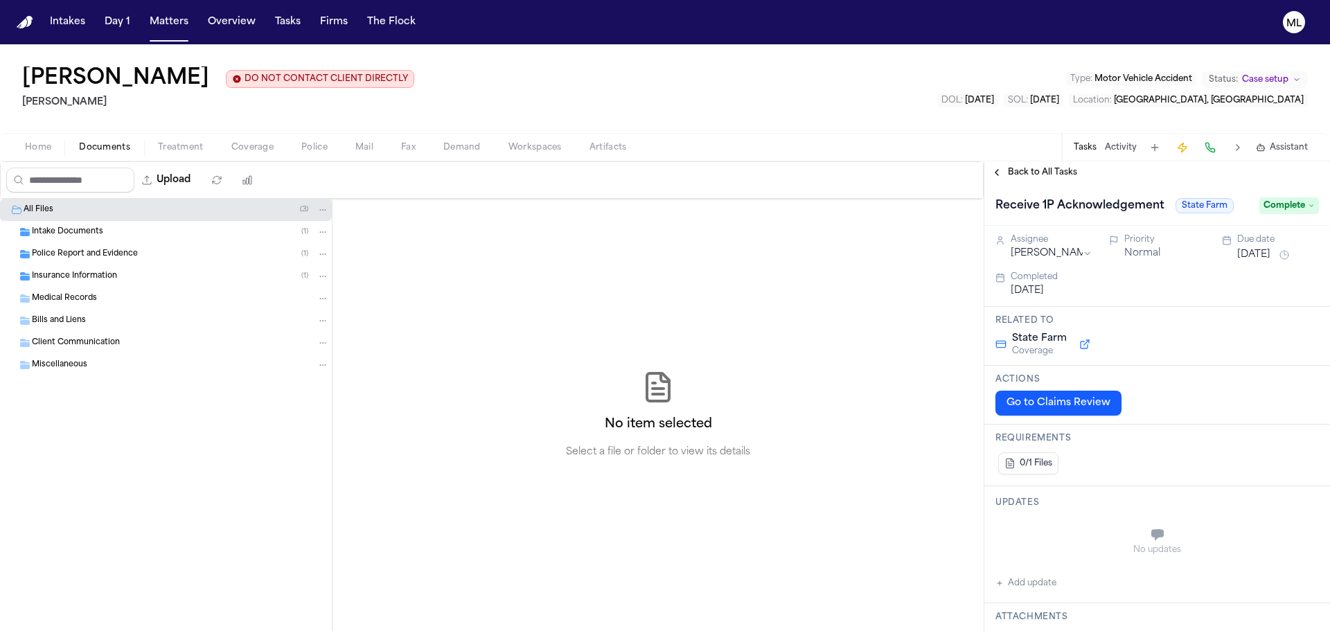
click at [1046, 173] on span "Back to All Tasks" at bounding box center [1042, 172] width 69 height 11
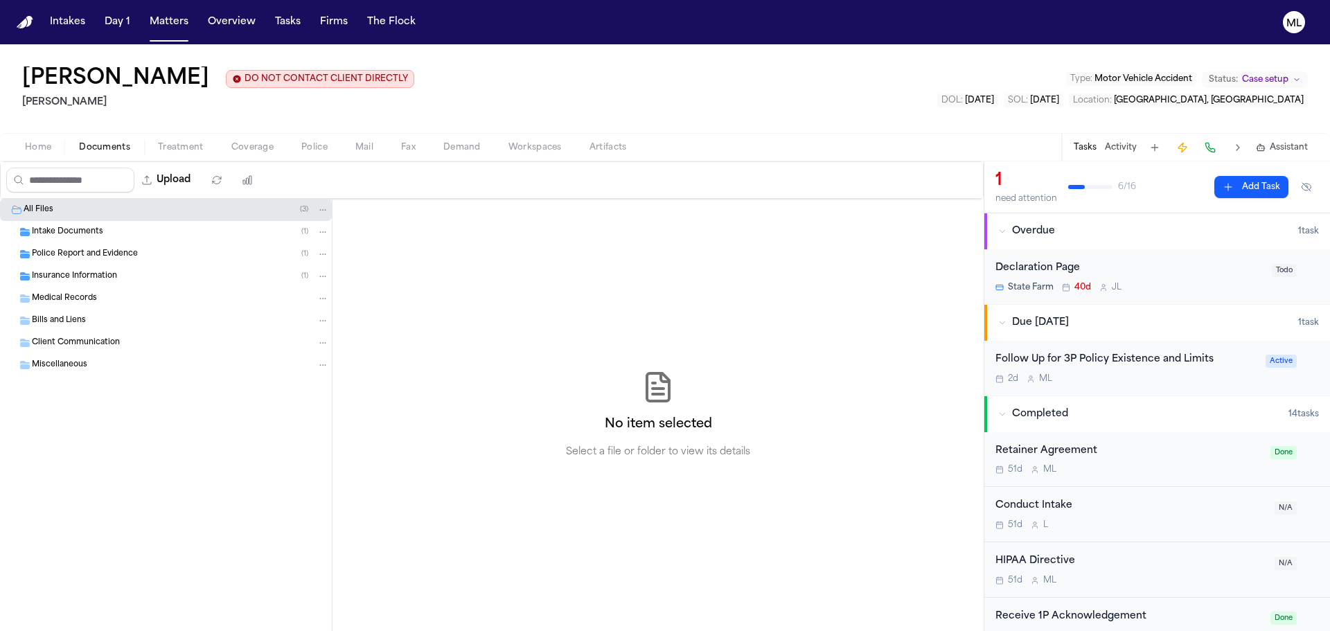
click at [1163, 275] on div "Declaration Page" at bounding box center [1129, 268] width 268 height 16
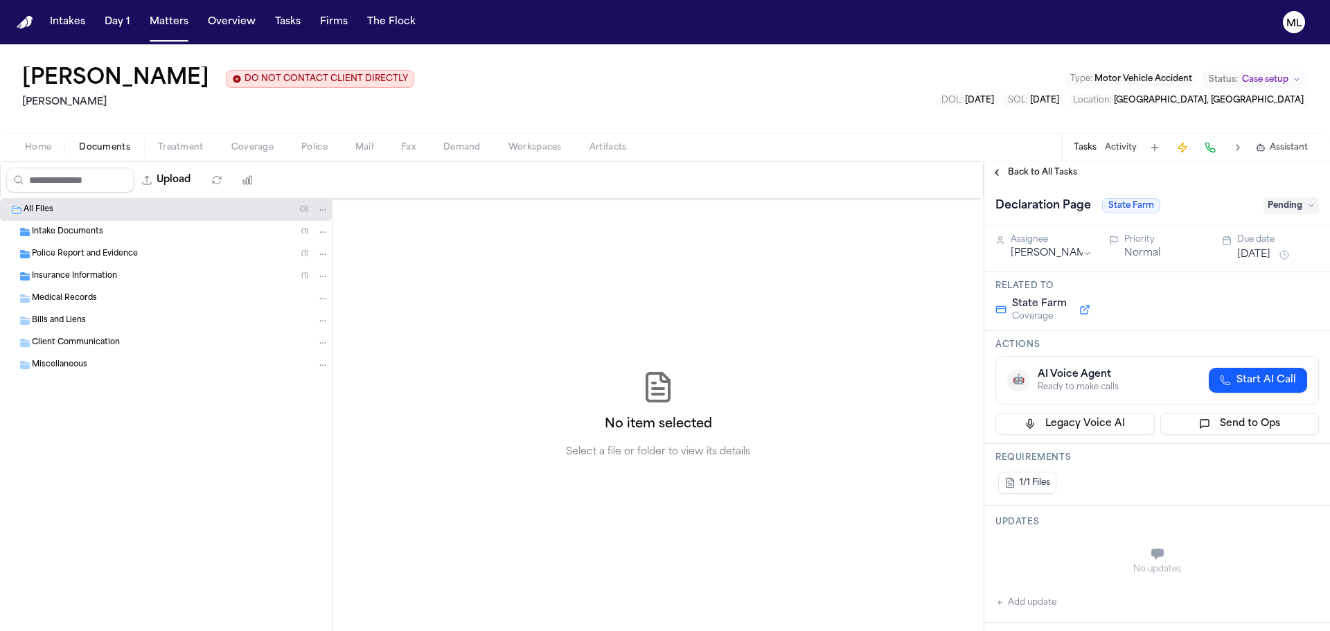
click at [1273, 216] on div "Declaration Page State Farm Pending" at bounding box center [1156, 206] width 323 height 22
click at [1276, 208] on span "Pending" at bounding box center [1290, 205] width 55 height 17
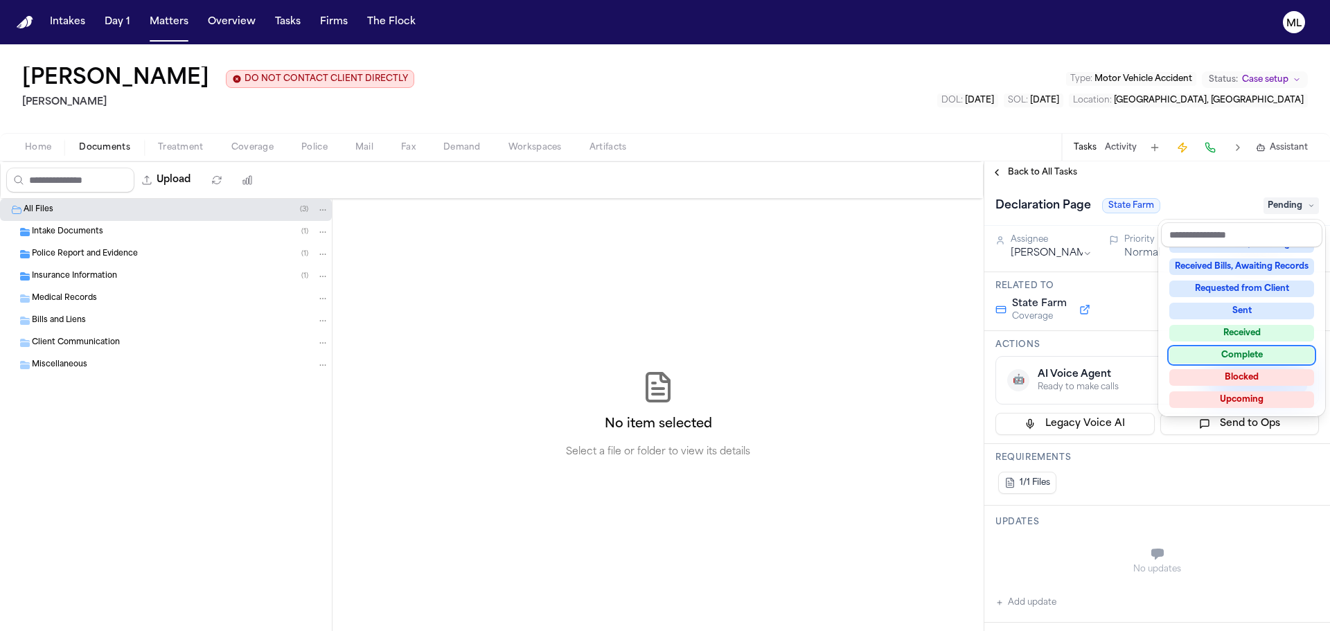
click at [1251, 359] on div "Complete" at bounding box center [1241, 355] width 145 height 17
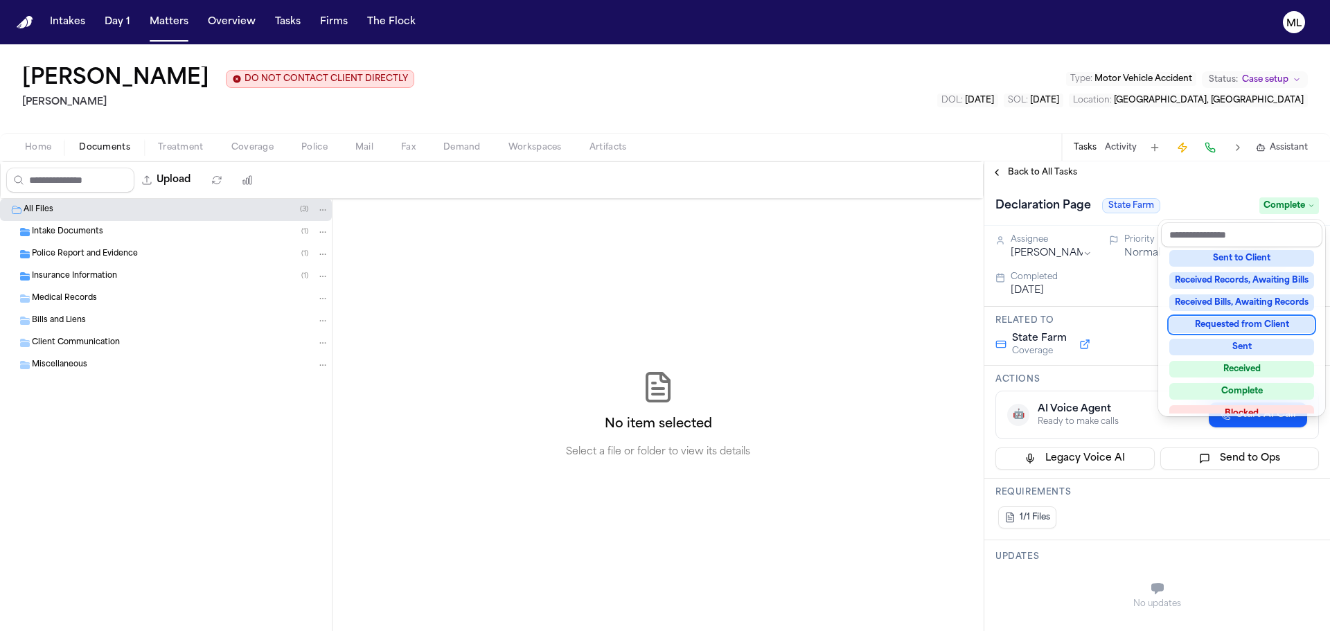
click at [1034, 178] on div "Back to All Tasks Declaration Page State Farm Complete Assignee Julie Lopez Pri…" at bounding box center [1157, 396] width 346 height 470
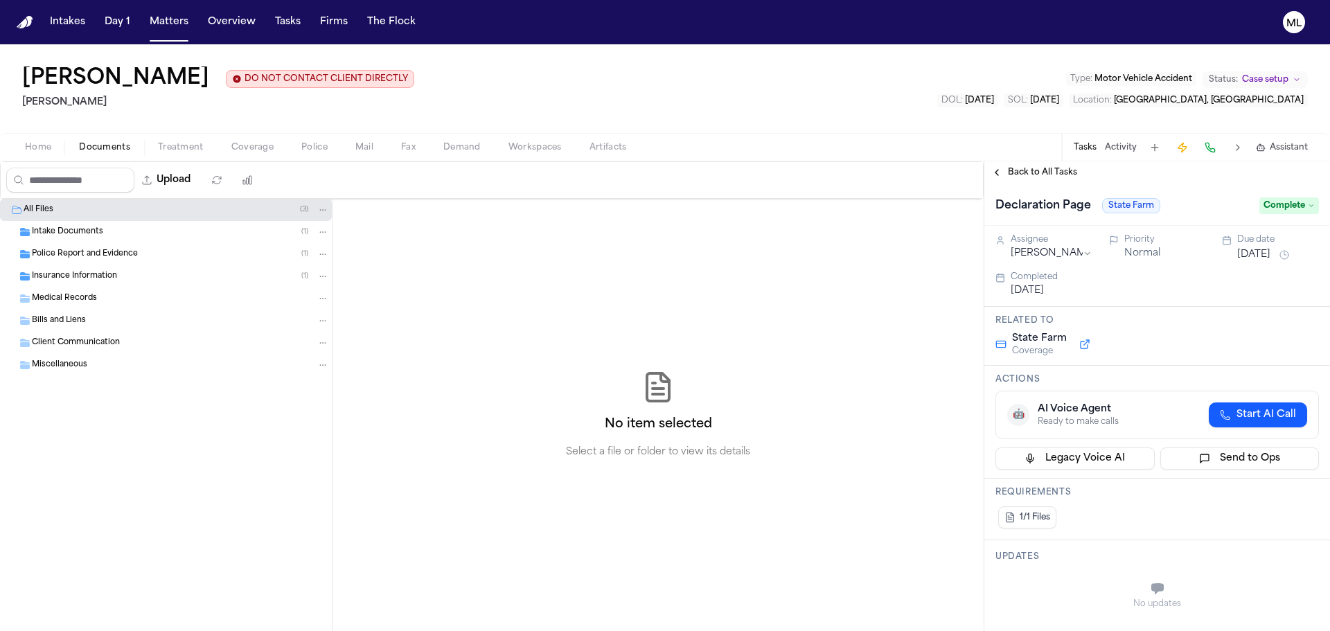
click at [1034, 174] on span "Back to All Tasks" at bounding box center [1042, 172] width 69 height 11
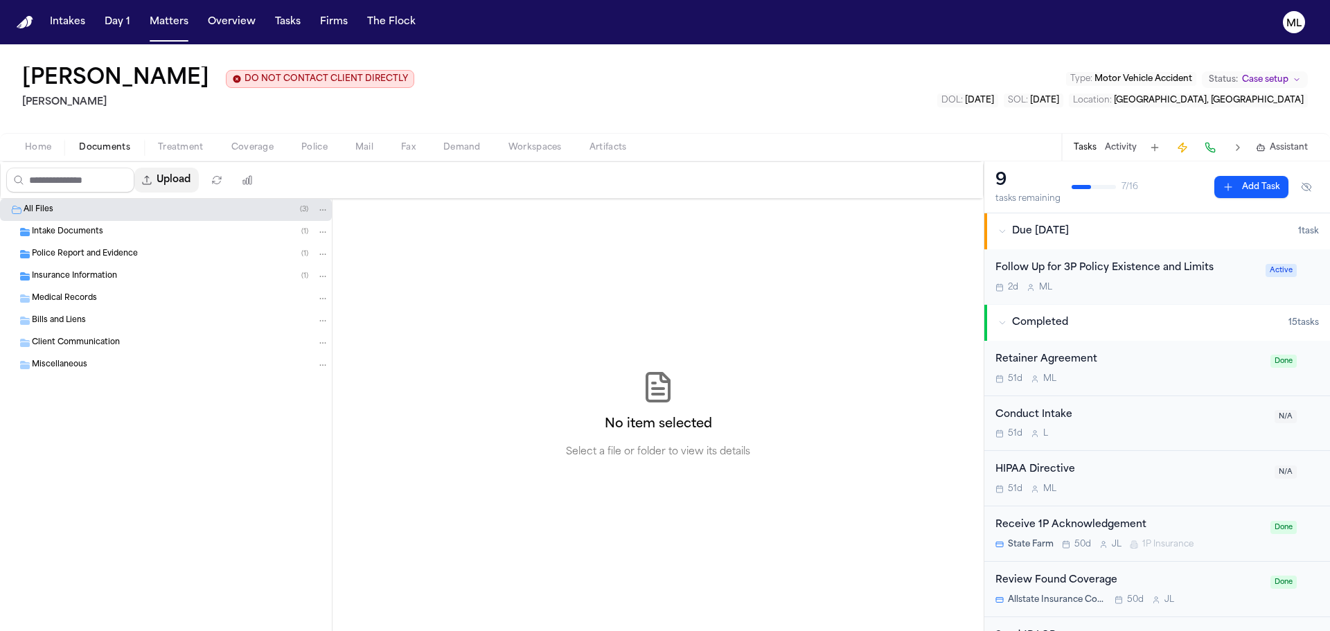
click at [197, 180] on button "Upload" at bounding box center [166, 180] width 64 height 25
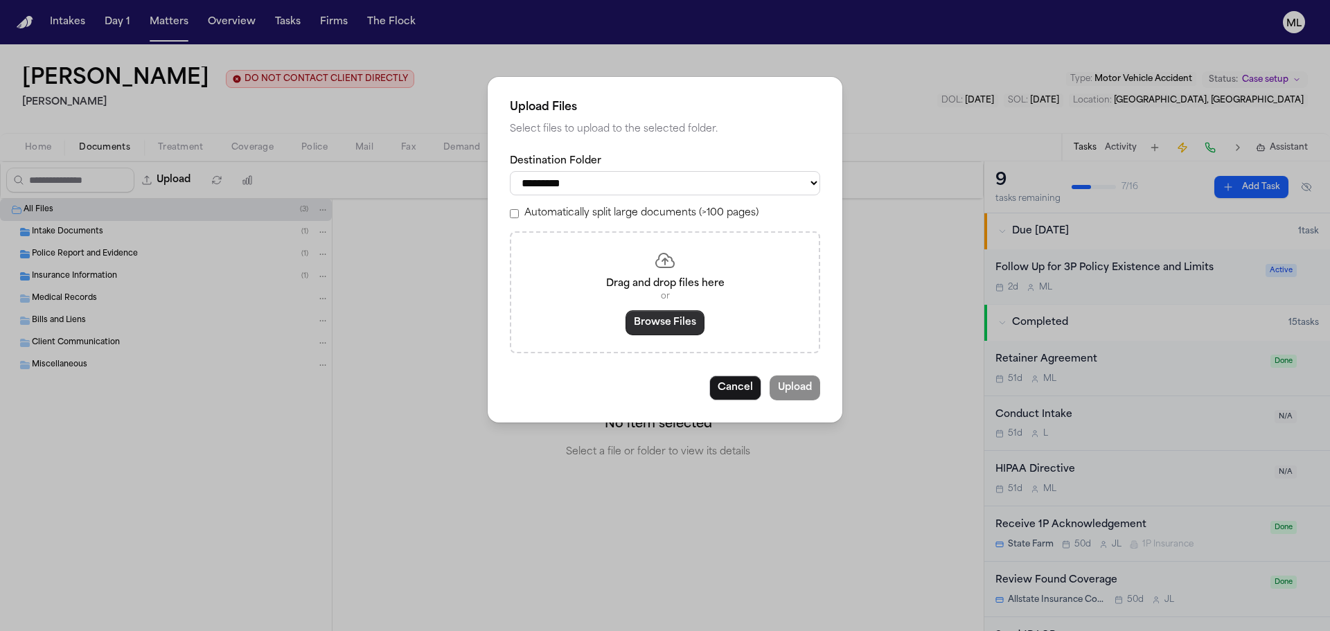
click at [642, 319] on button "Browse Files" at bounding box center [664, 322] width 79 height 25
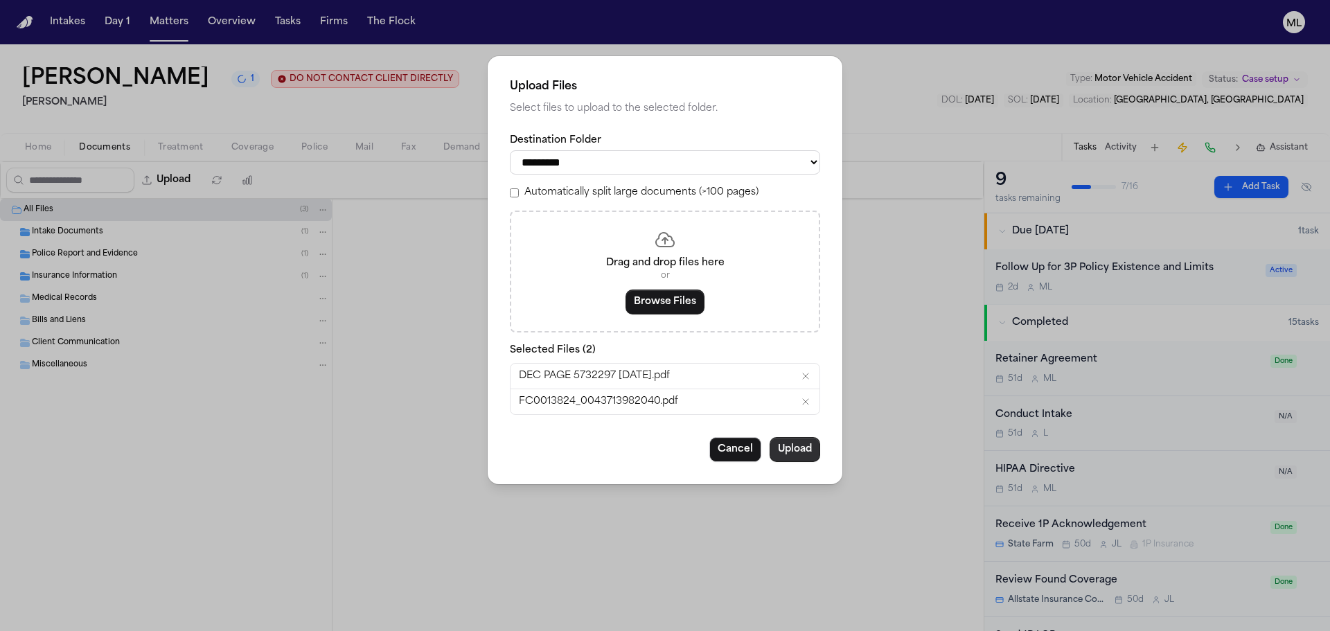
click at [789, 448] on button "Upload" at bounding box center [794, 449] width 51 height 25
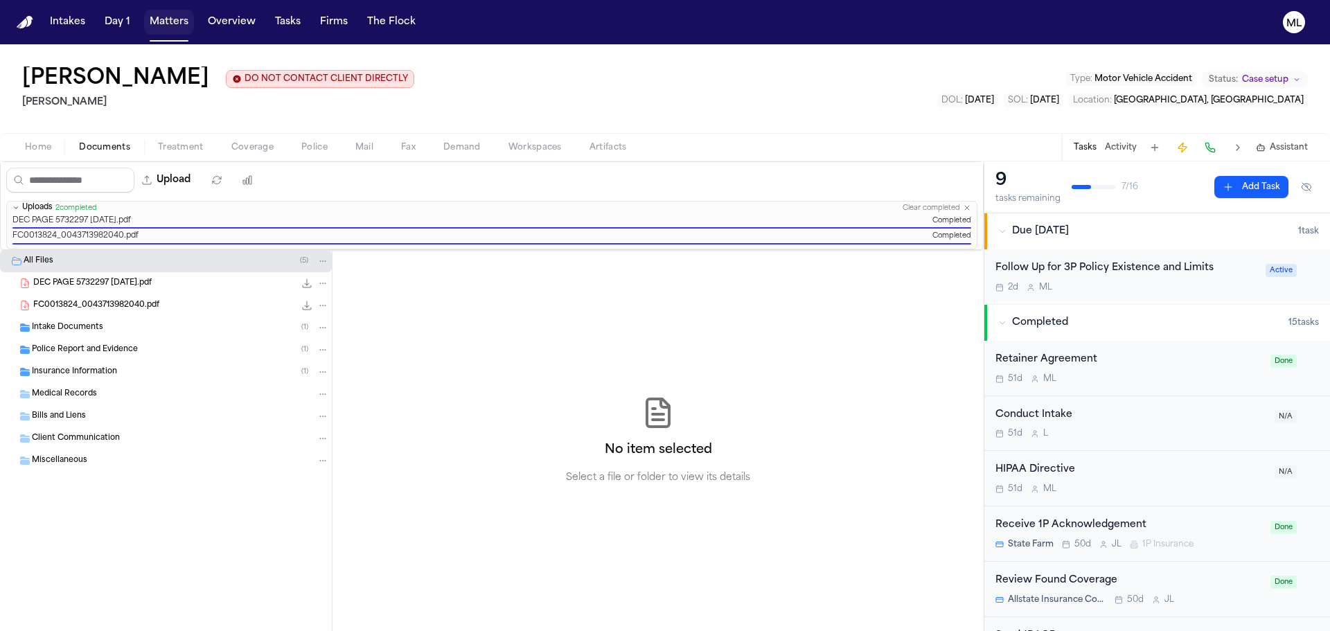
click at [172, 27] on button "Matters" at bounding box center [169, 22] width 50 height 25
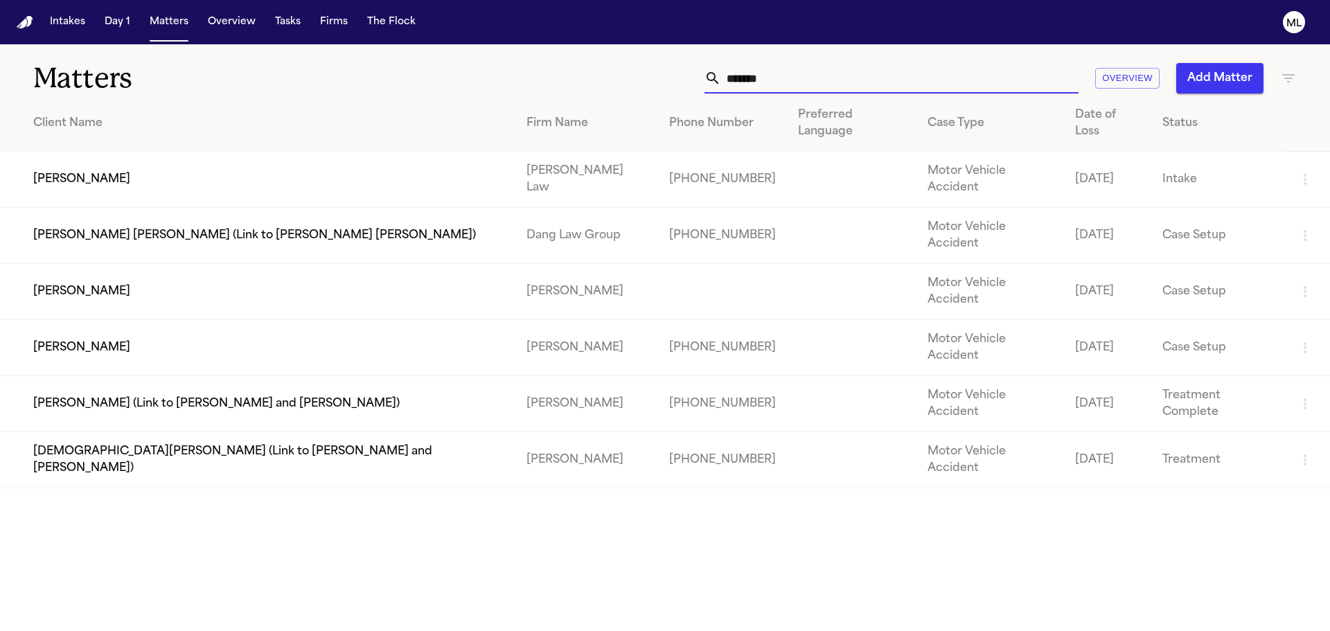
drag, startPoint x: 792, startPoint y: 83, endPoint x: 681, endPoint y: 80, distance: 110.8
click at [681, 80] on div "******* Overview Add Matter" at bounding box center [848, 78] width 895 height 30
type input "*"
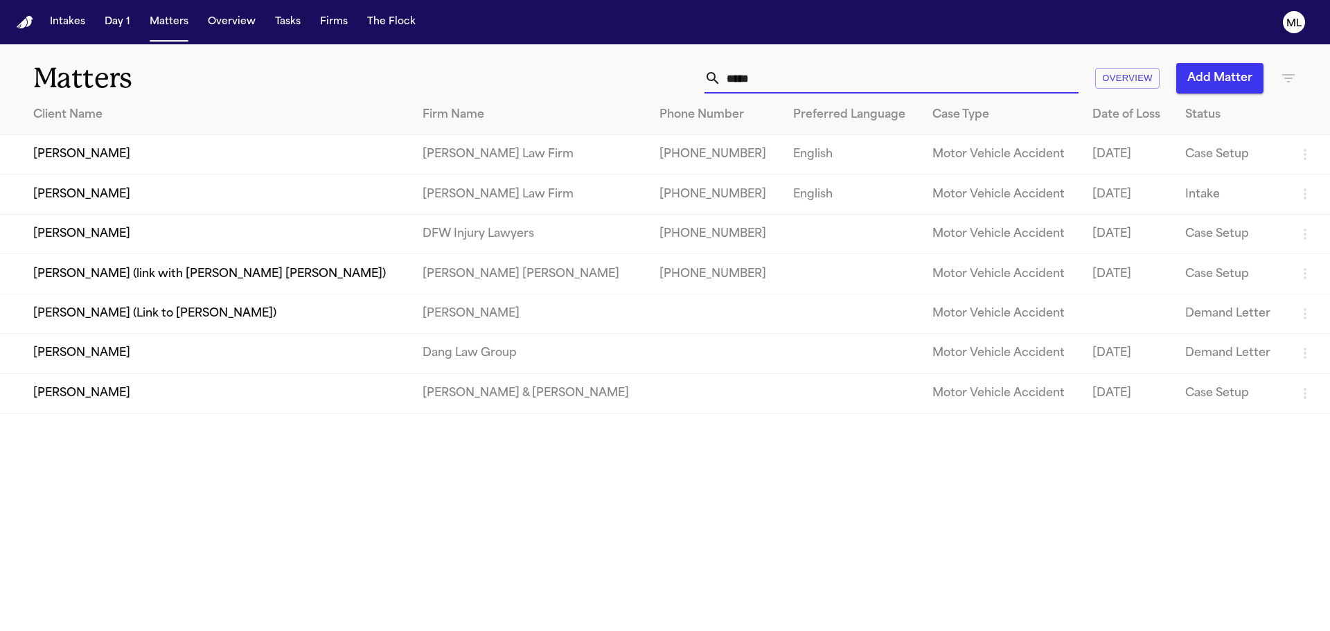
type input "*****"
click at [274, 199] on td "Phillip Brockington" at bounding box center [205, 194] width 411 height 39
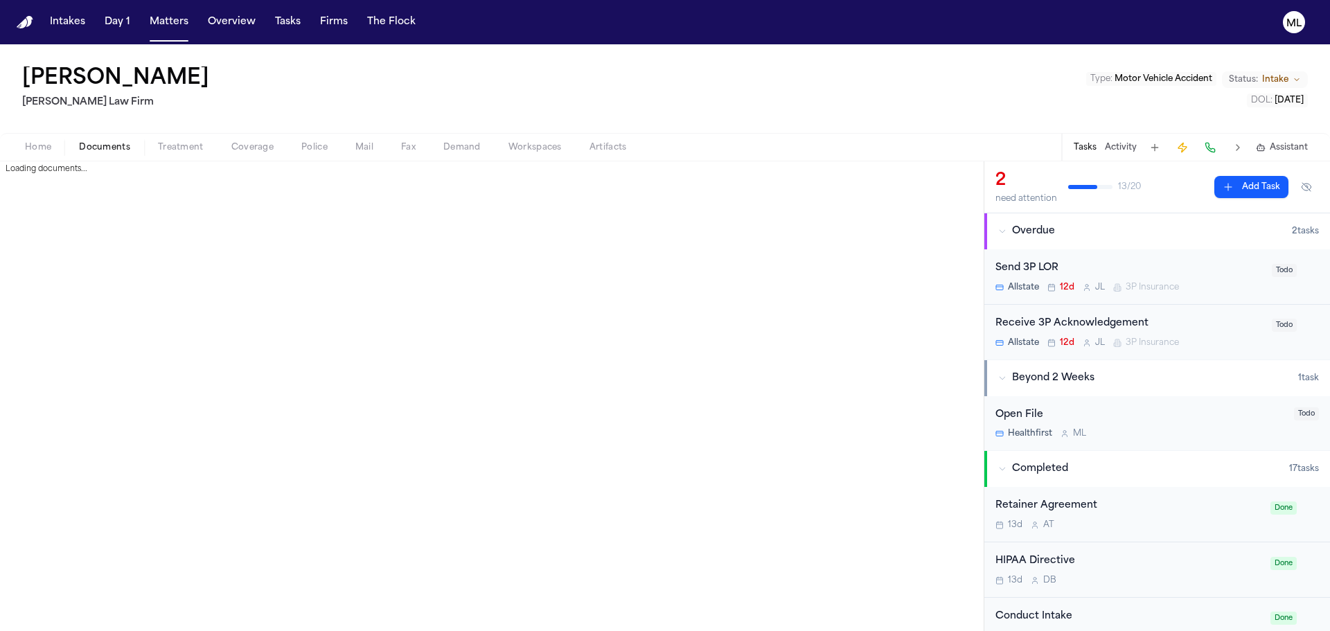
click at [116, 145] on span "Documents" at bounding box center [104, 147] width 51 height 11
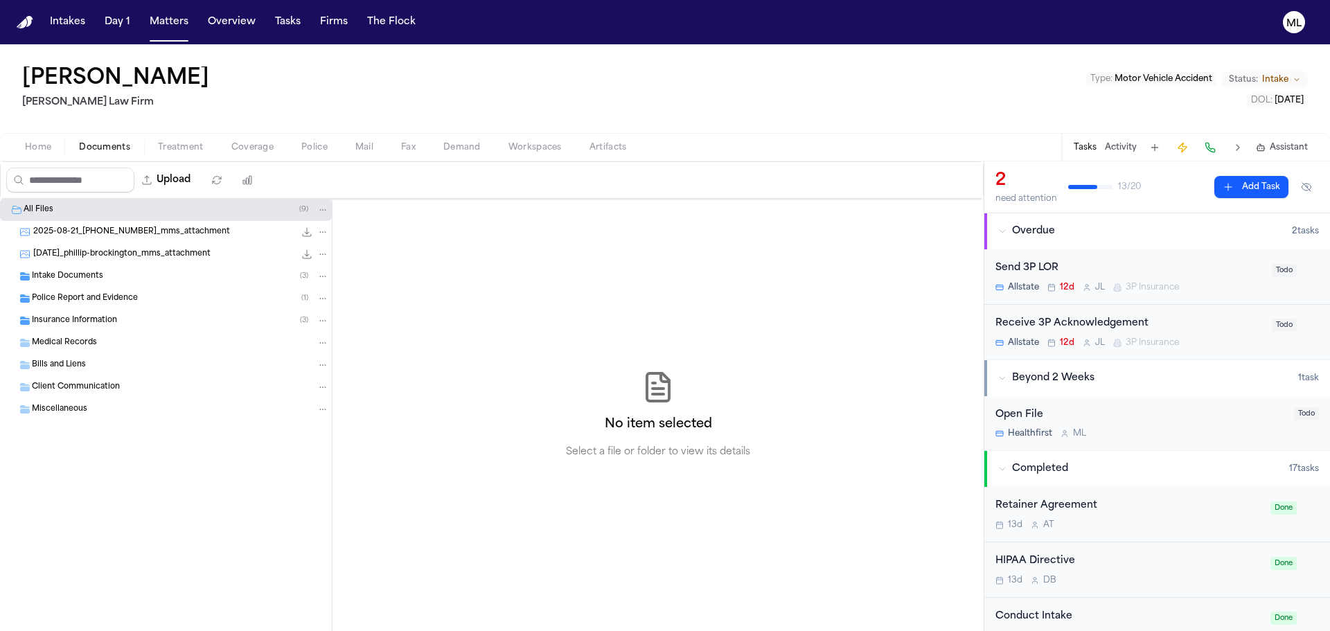
click at [87, 278] on span "Intake Documents" at bounding box center [67, 277] width 71 height 12
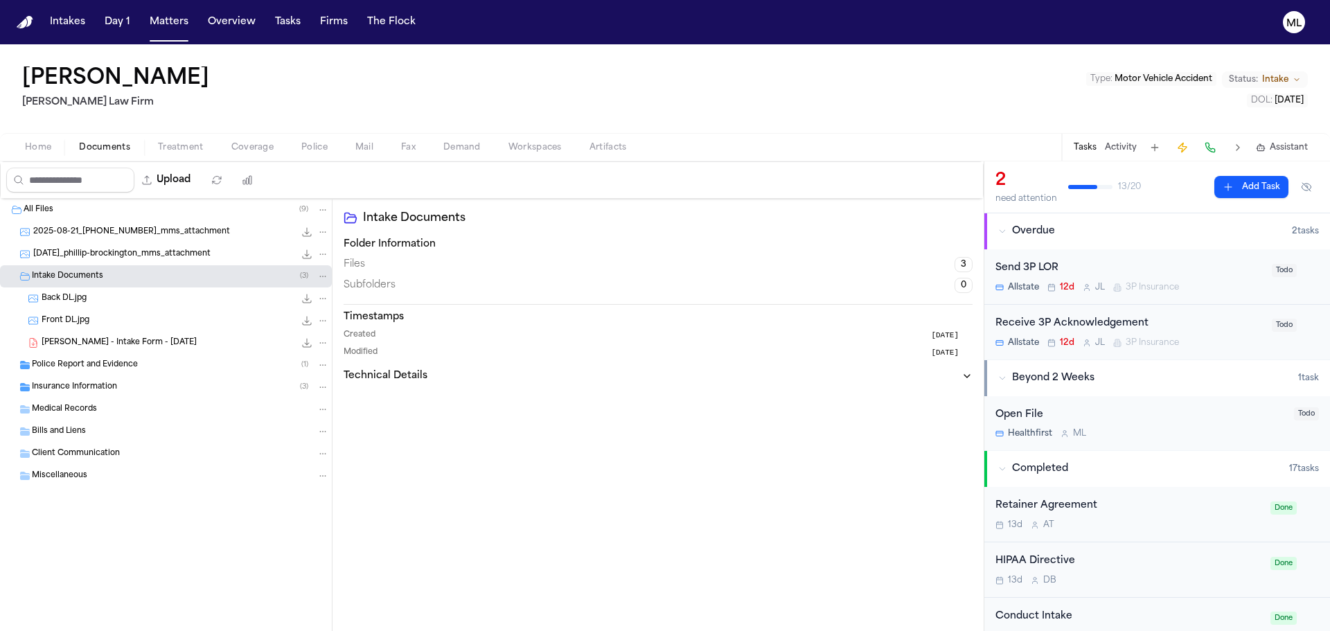
click at [132, 338] on span "P. Brockington - Intake Form - 8.21.25" at bounding box center [119, 343] width 155 height 12
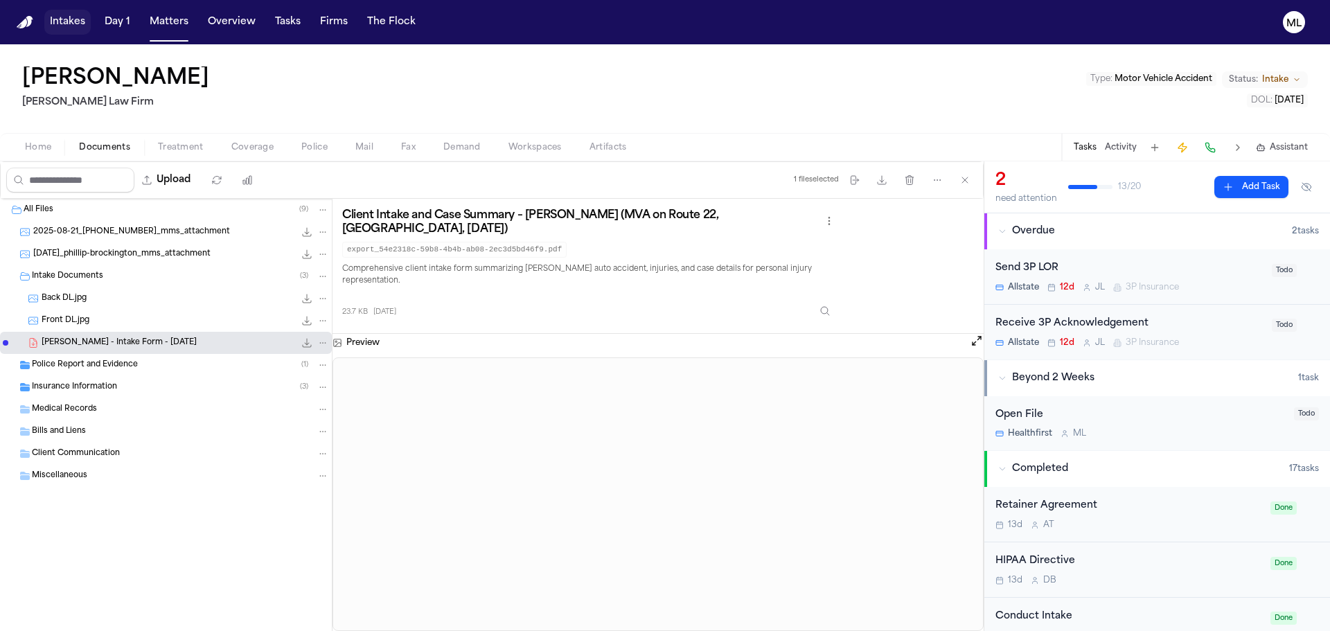
click at [68, 17] on button "Intakes" at bounding box center [67, 22] width 46 height 25
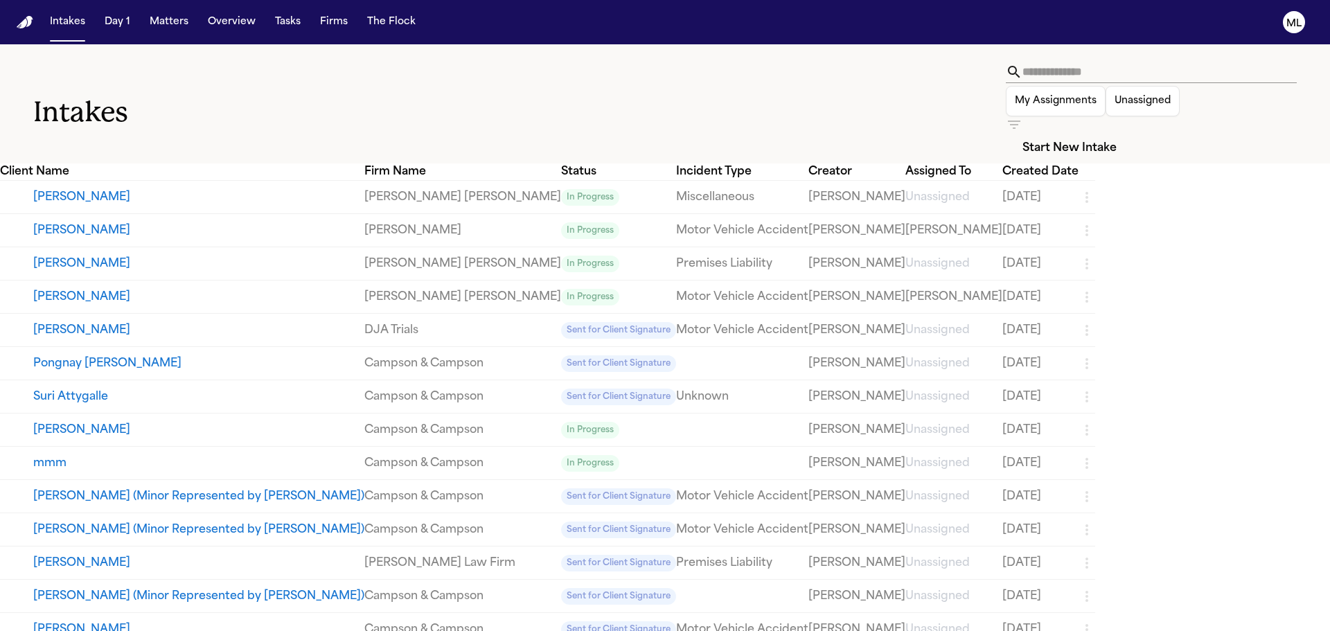
click at [1022, 116] on icon "button" at bounding box center [1014, 124] width 17 height 17
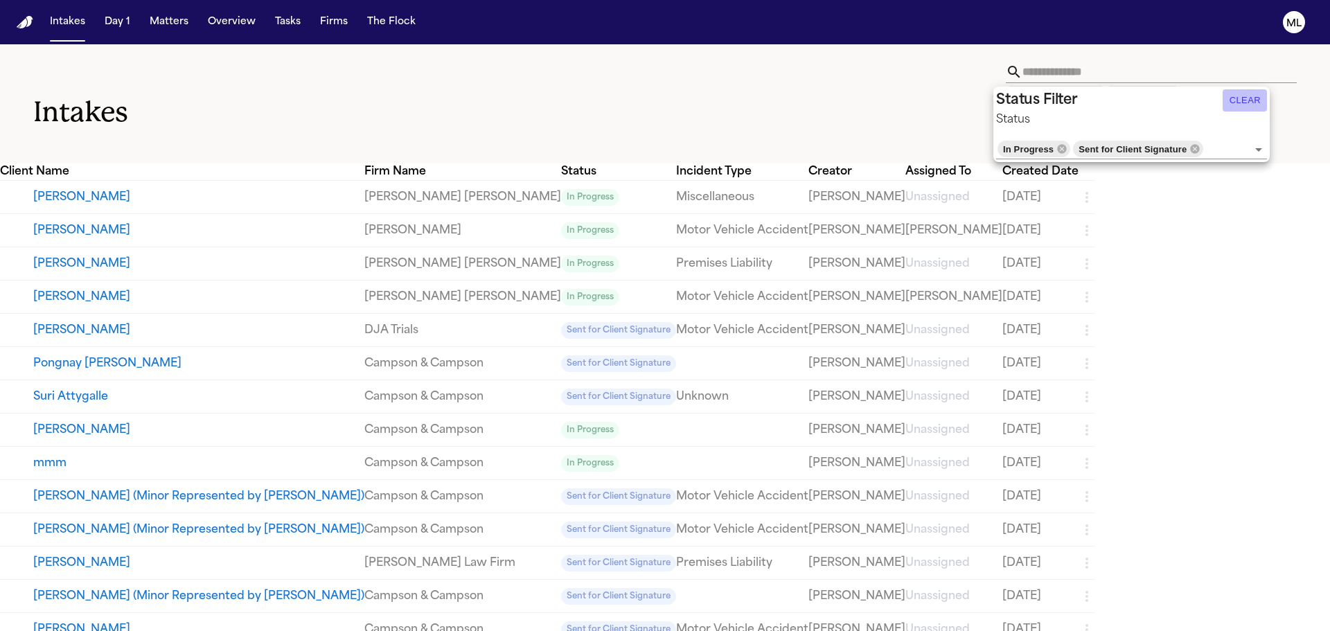
click at [1262, 109] on button "Clear" at bounding box center [1244, 100] width 44 height 22
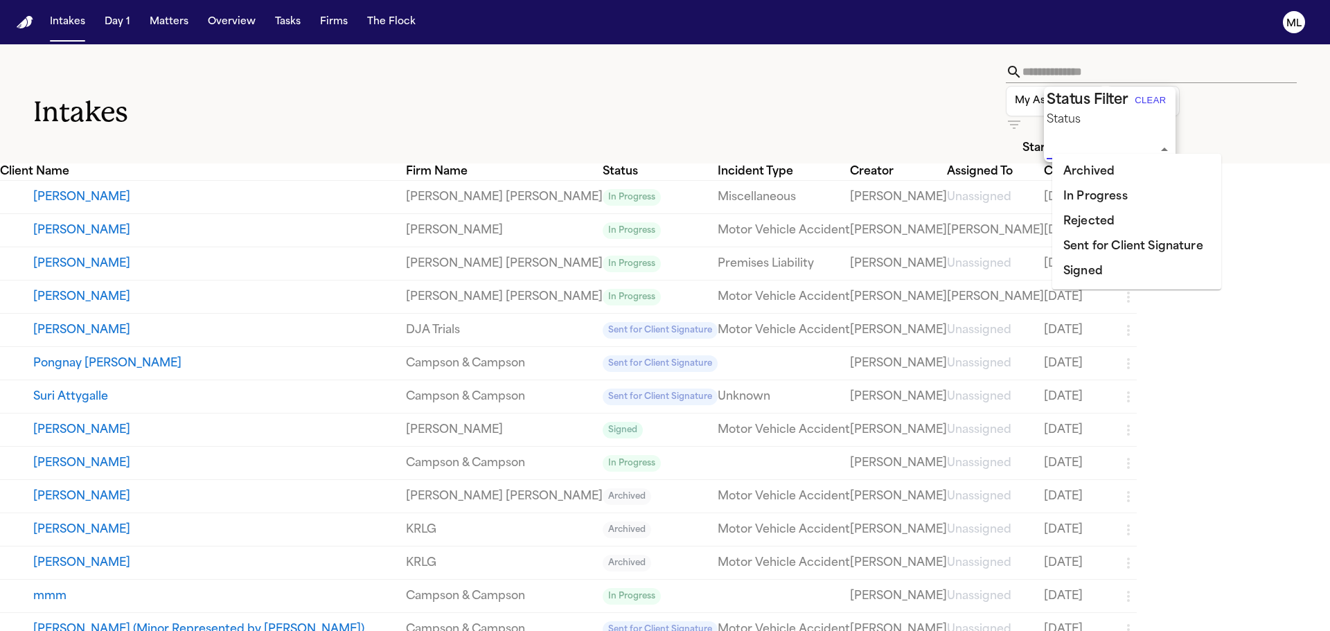
click at [1085, 139] on input "Status" at bounding box center [1098, 148] width 105 height 19
click at [850, 73] on div at bounding box center [665, 315] width 1330 height 631
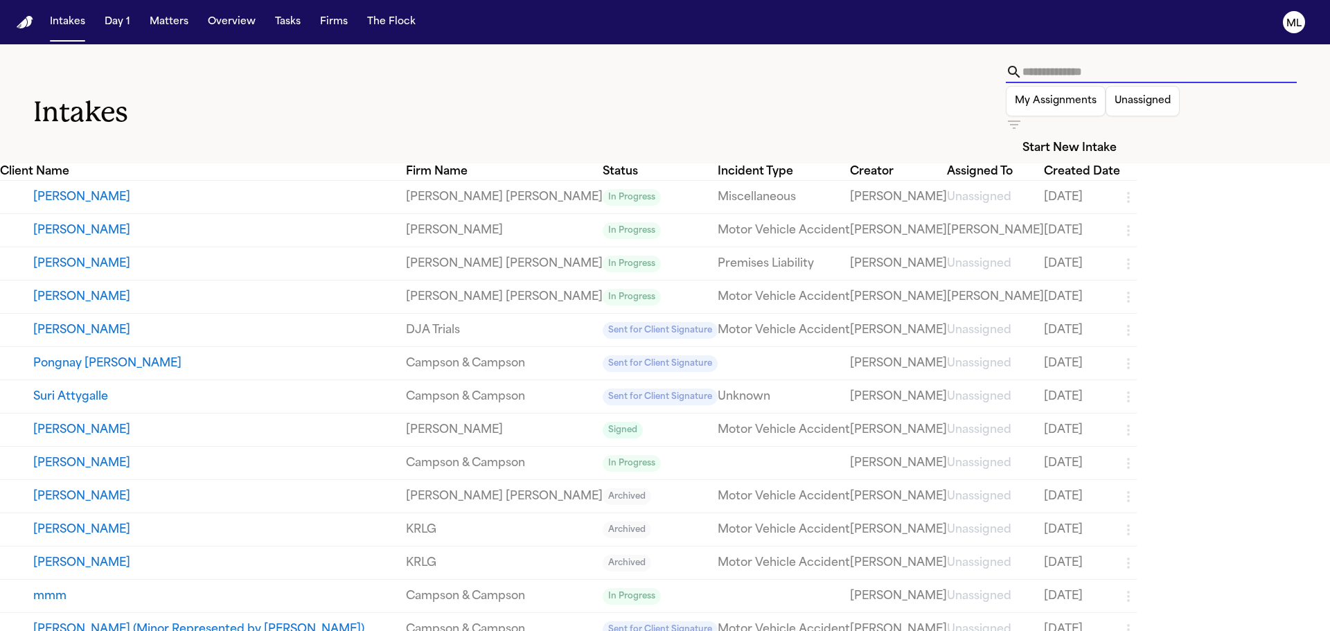
click at [1022, 73] on input "text" at bounding box center [1159, 72] width 274 height 22
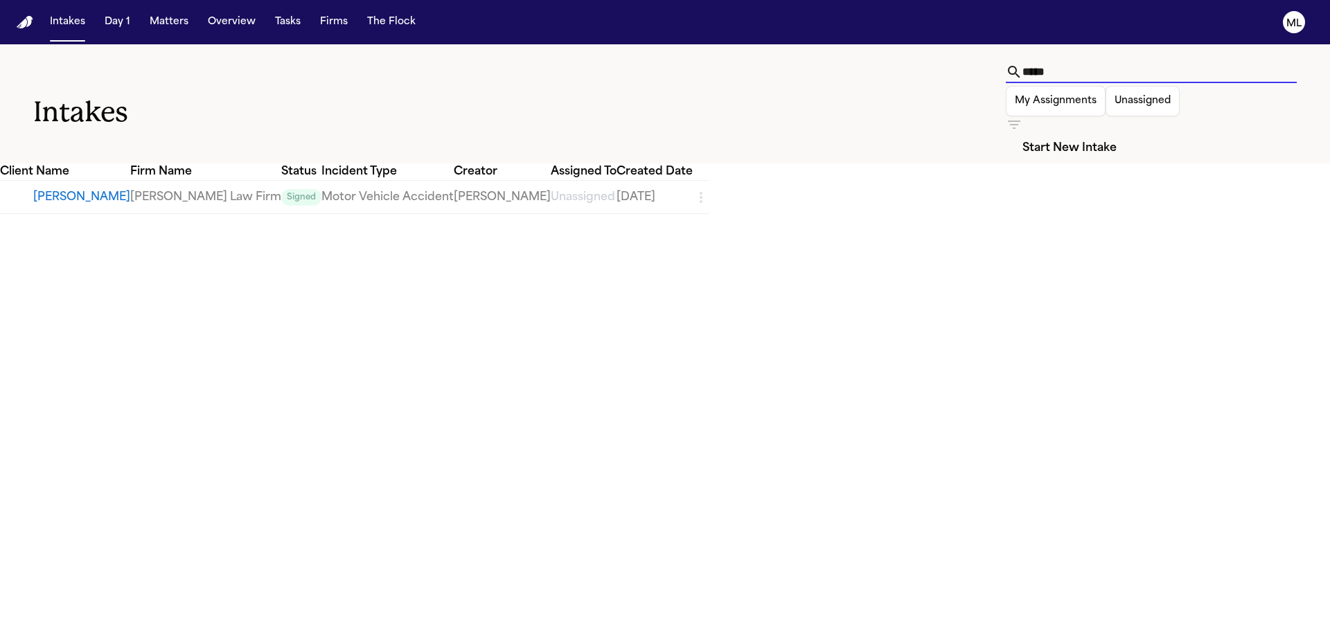
type input "*****"
click at [130, 189] on button "Phillip Brockington" at bounding box center [81, 197] width 97 height 17
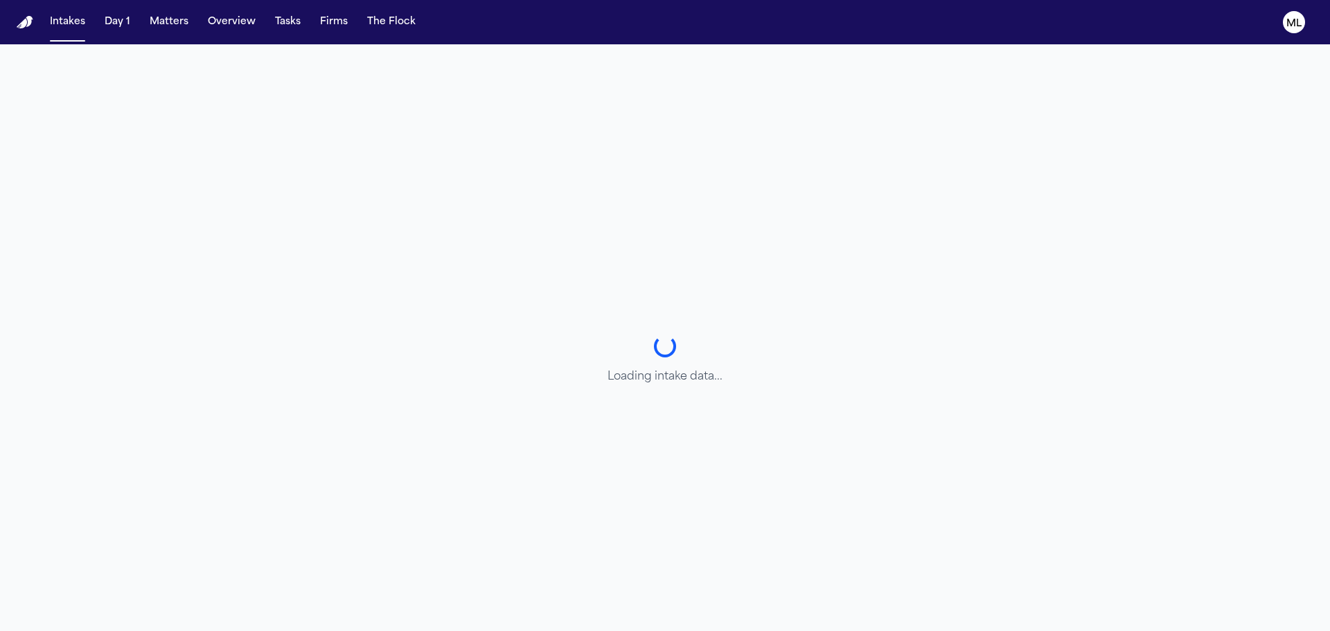
select select "******"
select select "**********"
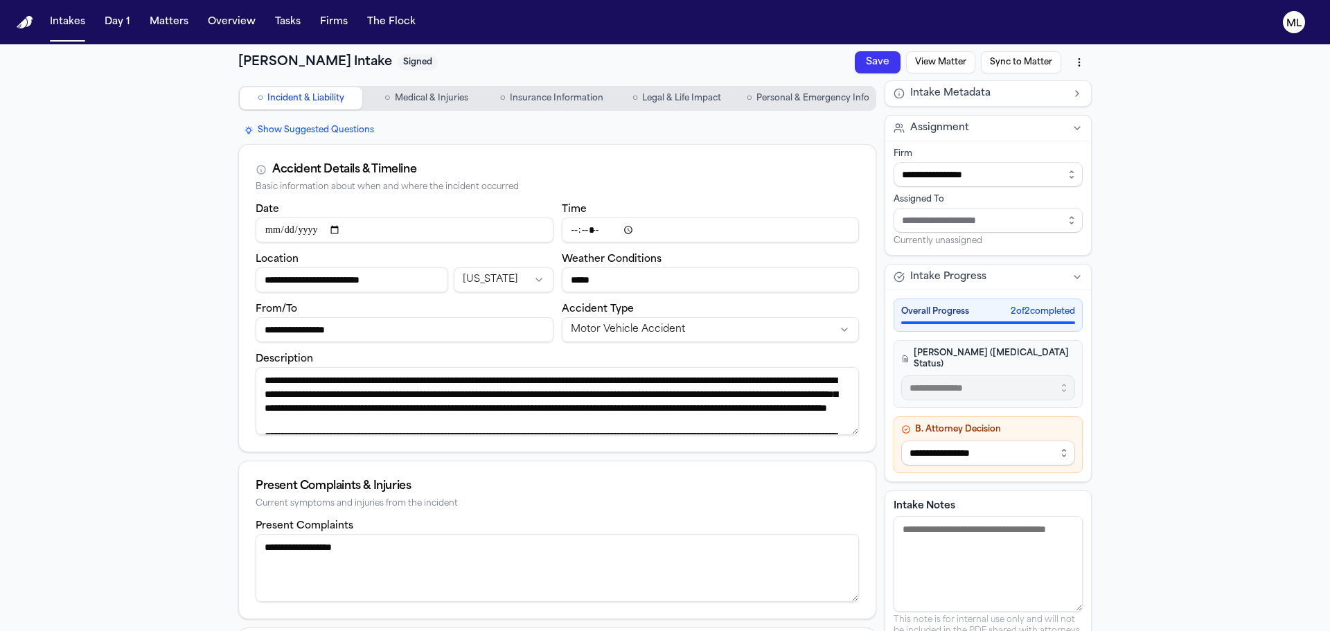
click at [567, 97] on span "Insurance Information" at bounding box center [556, 98] width 93 height 11
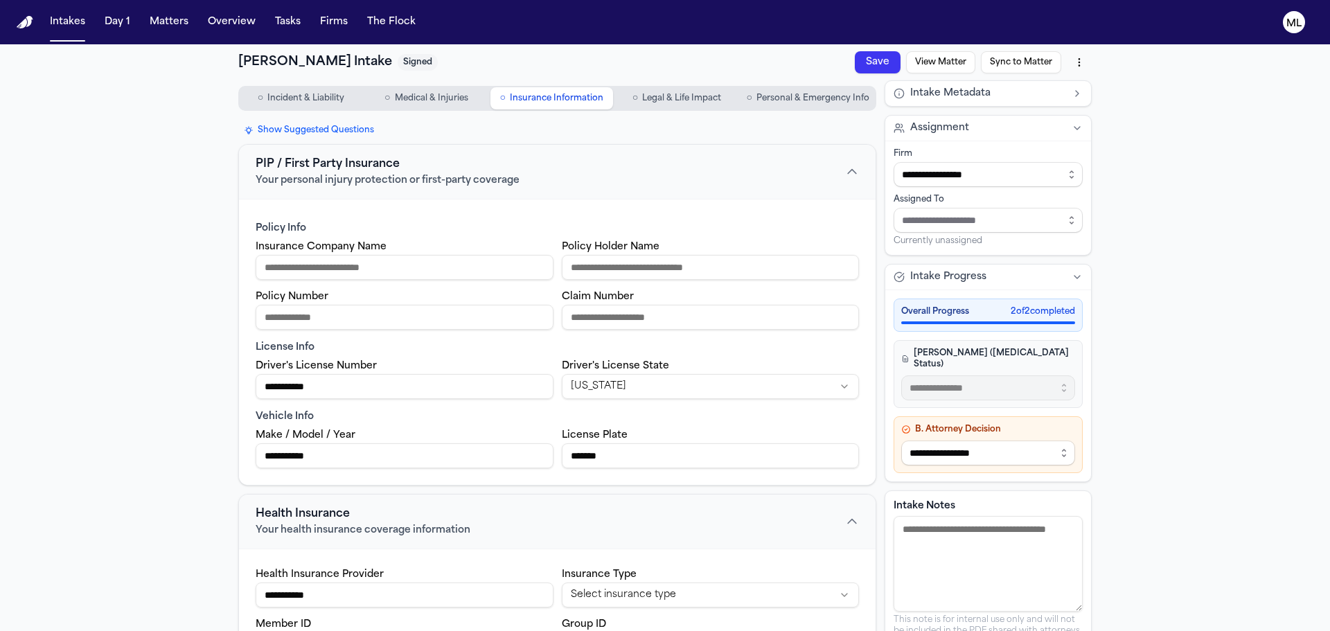
click at [834, 101] on span "Personal & Emergency Info" at bounding box center [812, 98] width 113 height 11
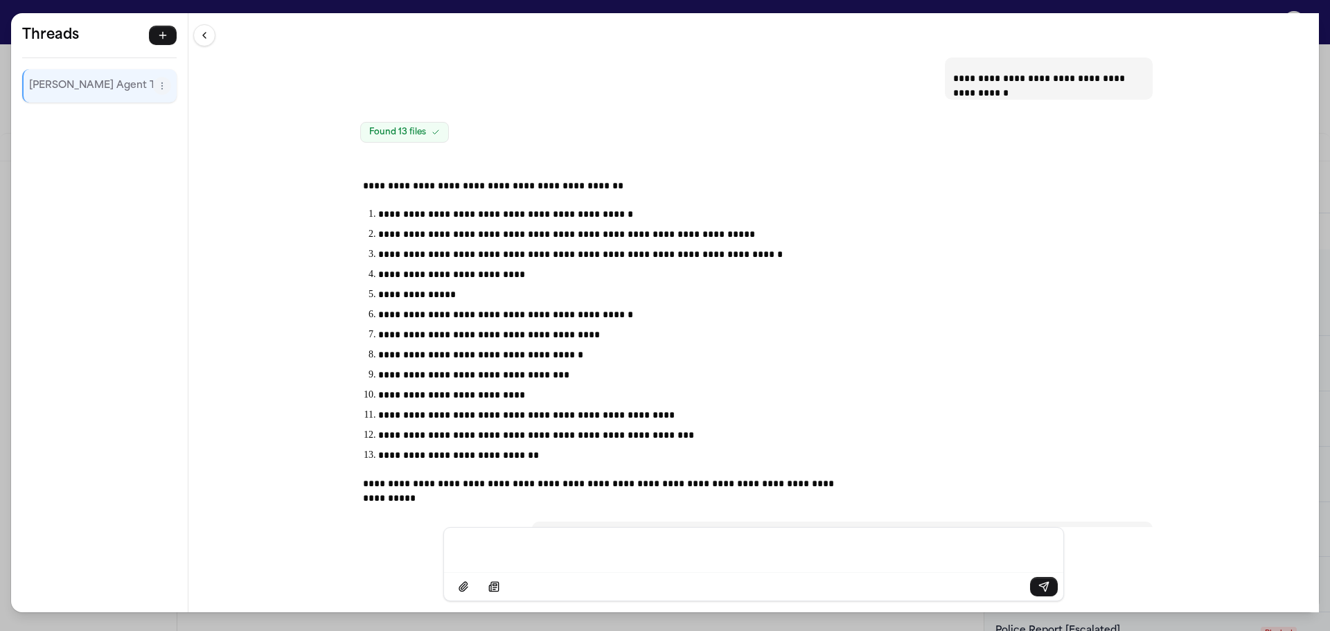
scroll to position [13551, 0]
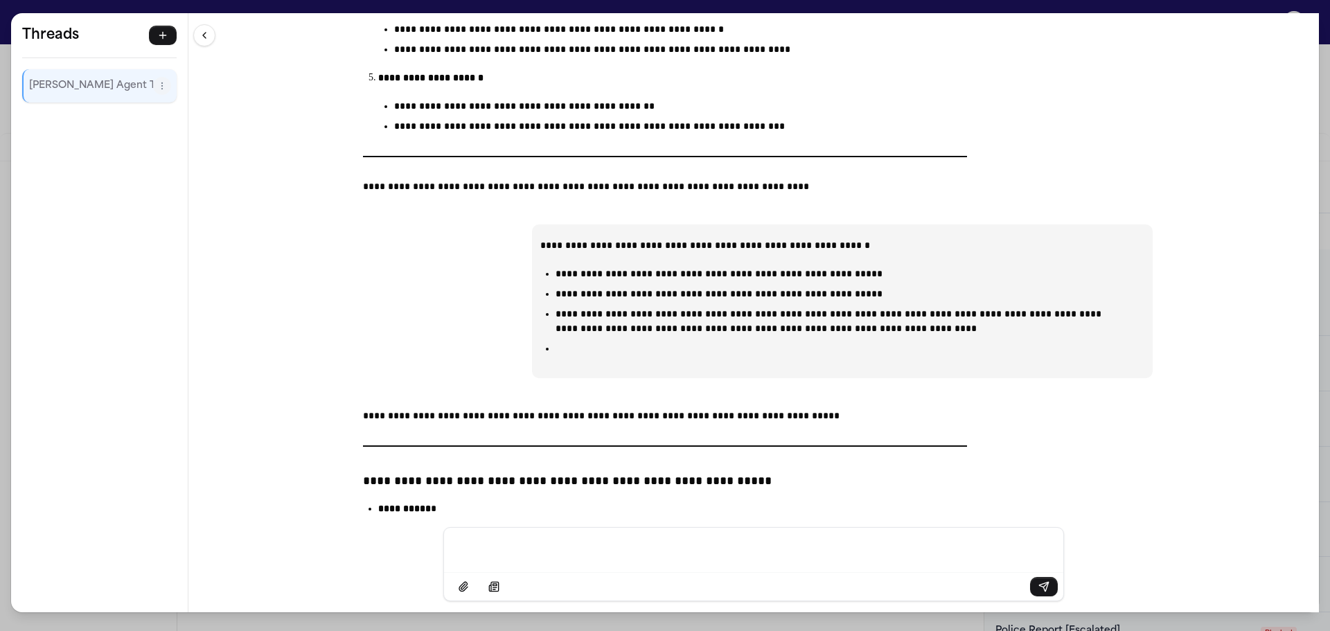
click at [6, 3] on div "**********" at bounding box center [665, 315] width 1330 height 631
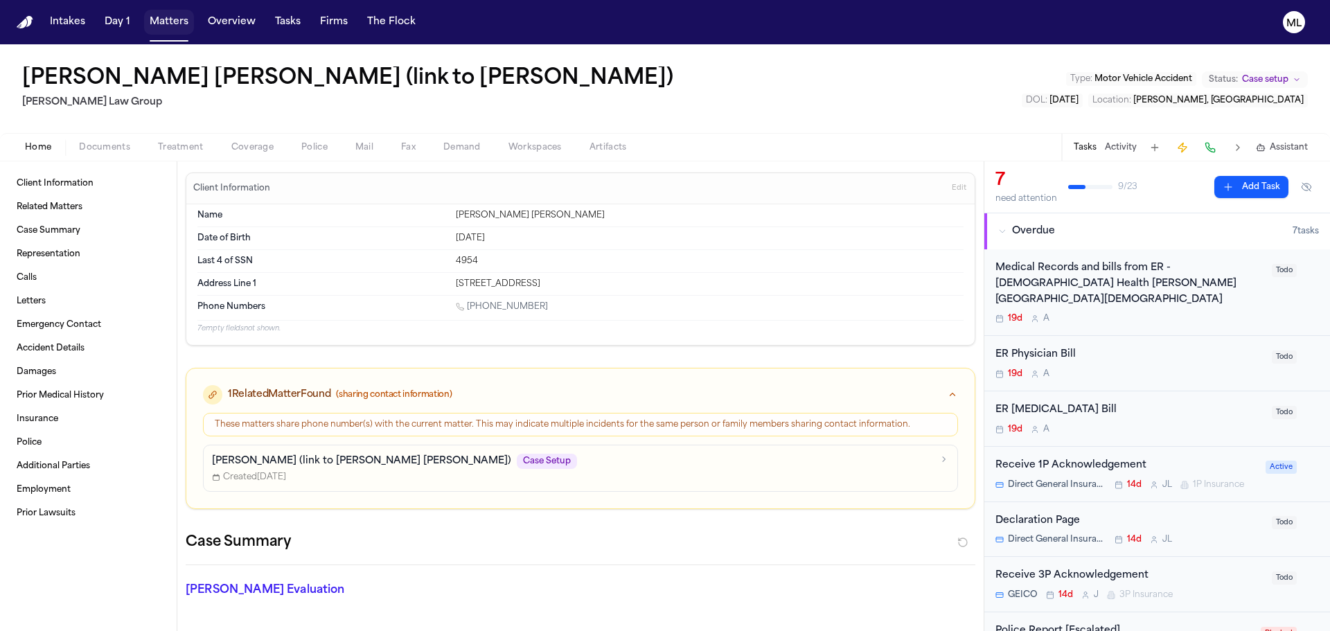
click at [157, 11] on button "Matters" at bounding box center [169, 22] width 50 height 25
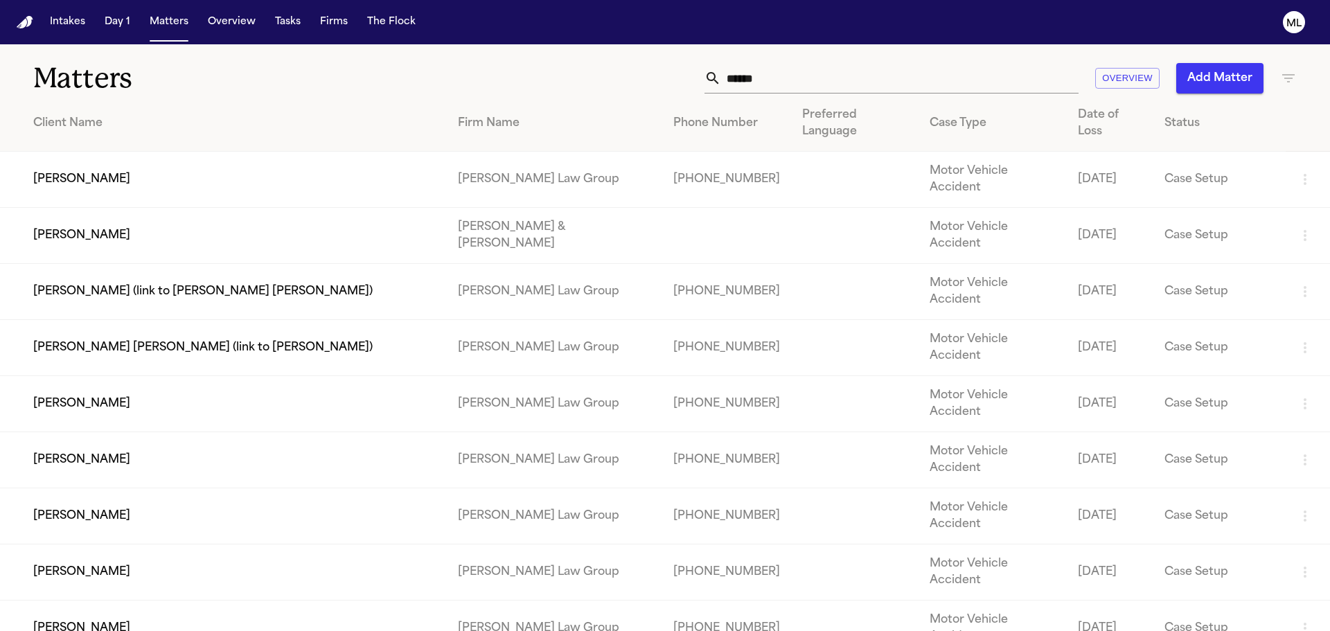
click at [767, 74] on input "******" at bounding box center [899, 78] width 357 height 30
type input "*"
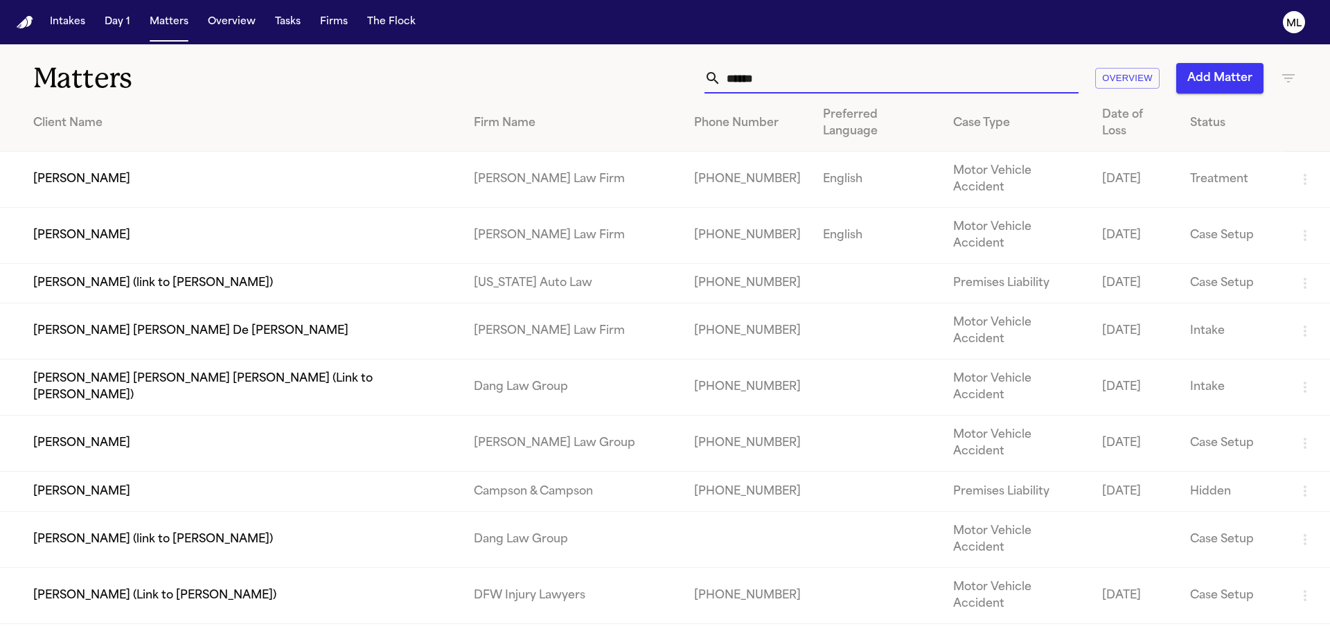
type input "*****"
click at [180, 208] on td "[PERSON_NAME]" at bounding box center [231, 236] width 463 height 56
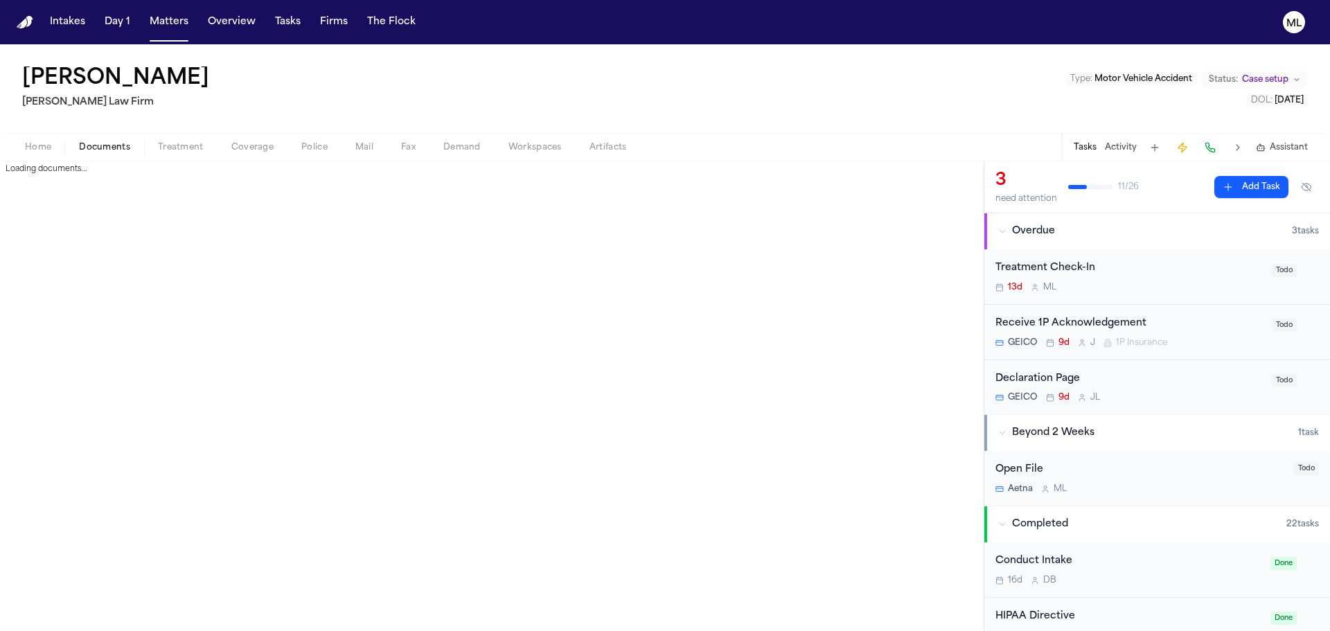
click at [118, 148] on span "Documents" at bounding box center [104, 147] width 51 height 11
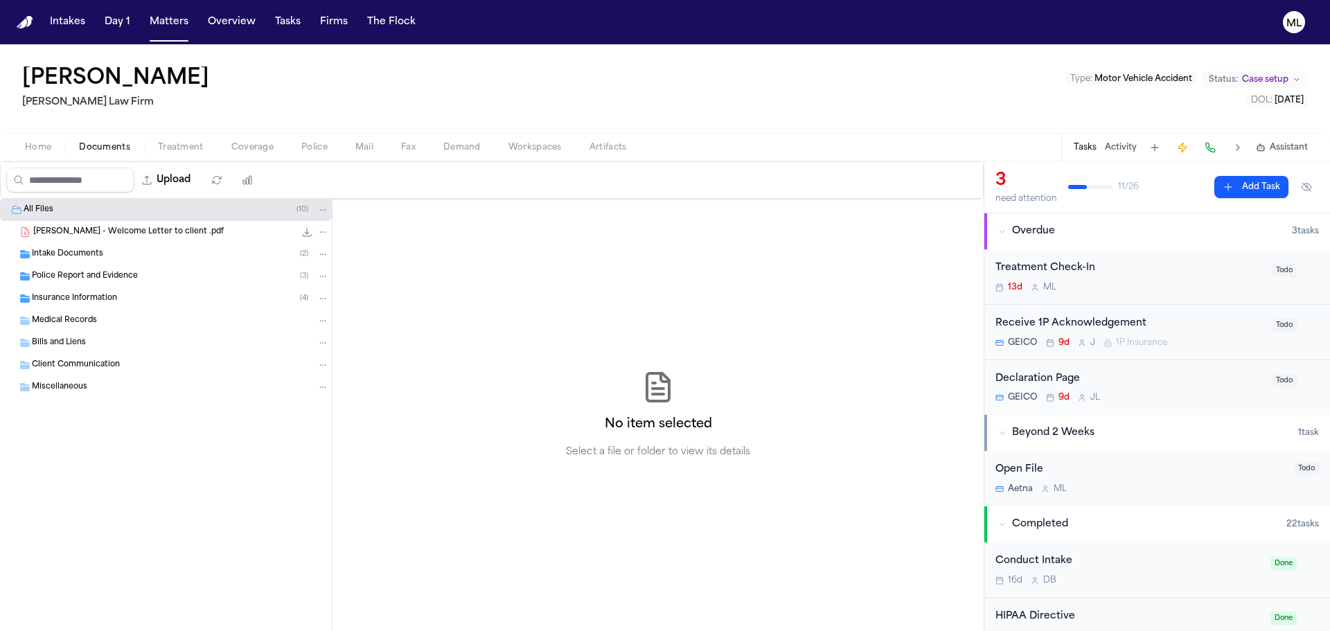
click at [97, 278] on span "Police Report and Evidence" at bounding box center [85, 277] width 106 height 12
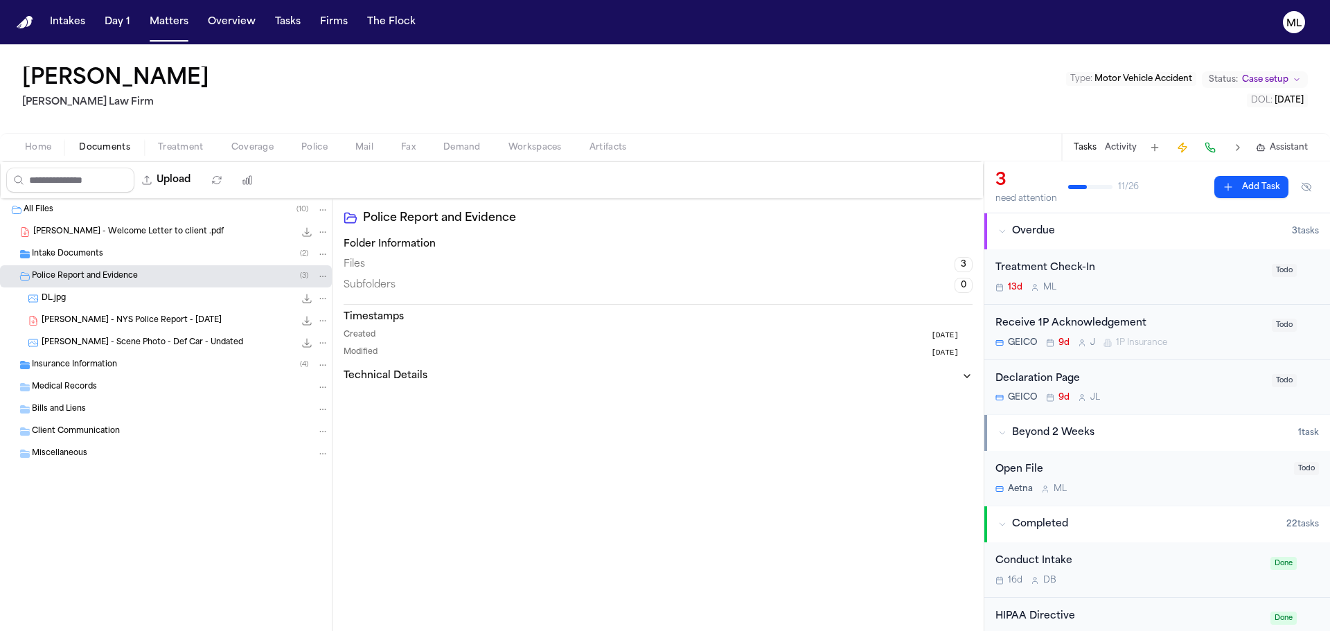
click at [160, 319] on span "J. Perez - NYS Police Report - 8.17.25" at bounding box center [132, 321] width 180 height 12
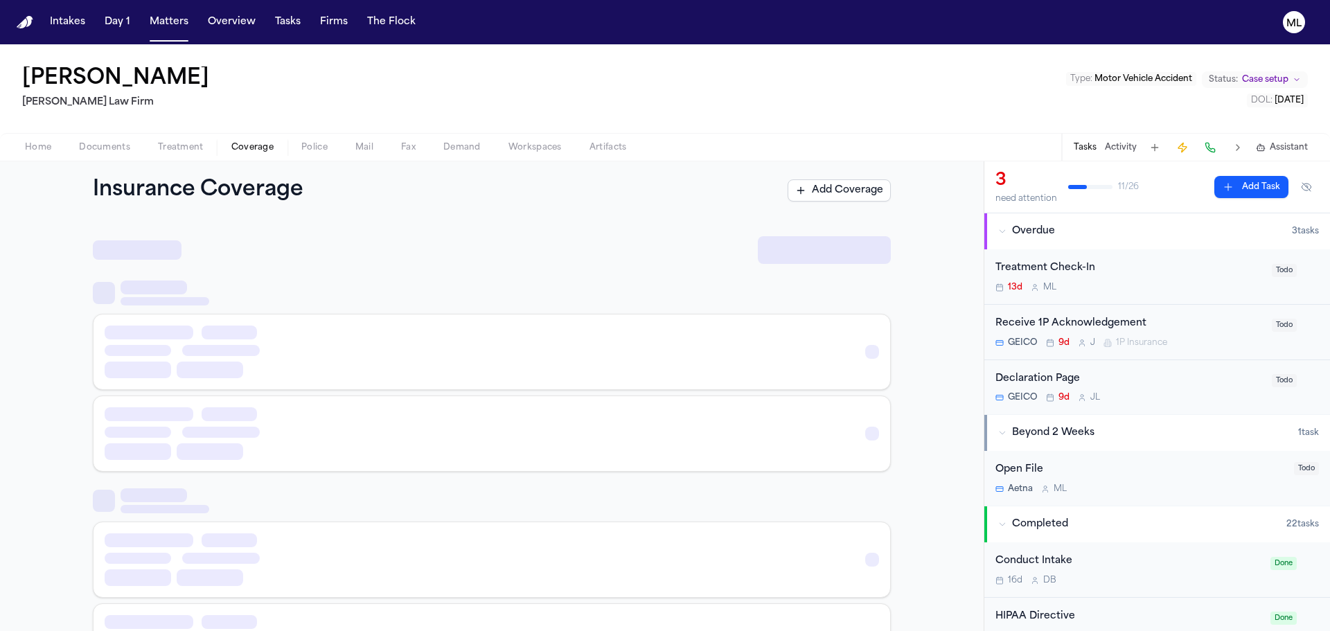
click at [245, 146] on span "Coverage" at bounding box center [252, 147] width 42 height 11
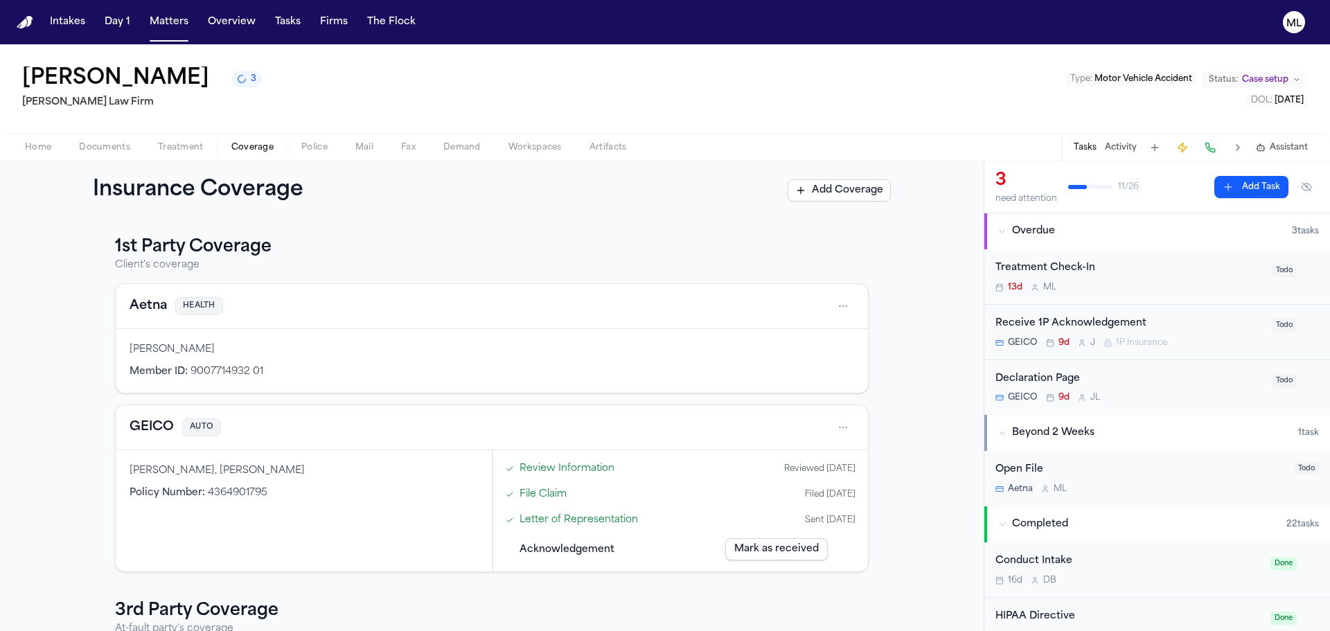
click at [1146, 289] on div "13d M L" at bounding box center [1129, 287] width 268 height 11
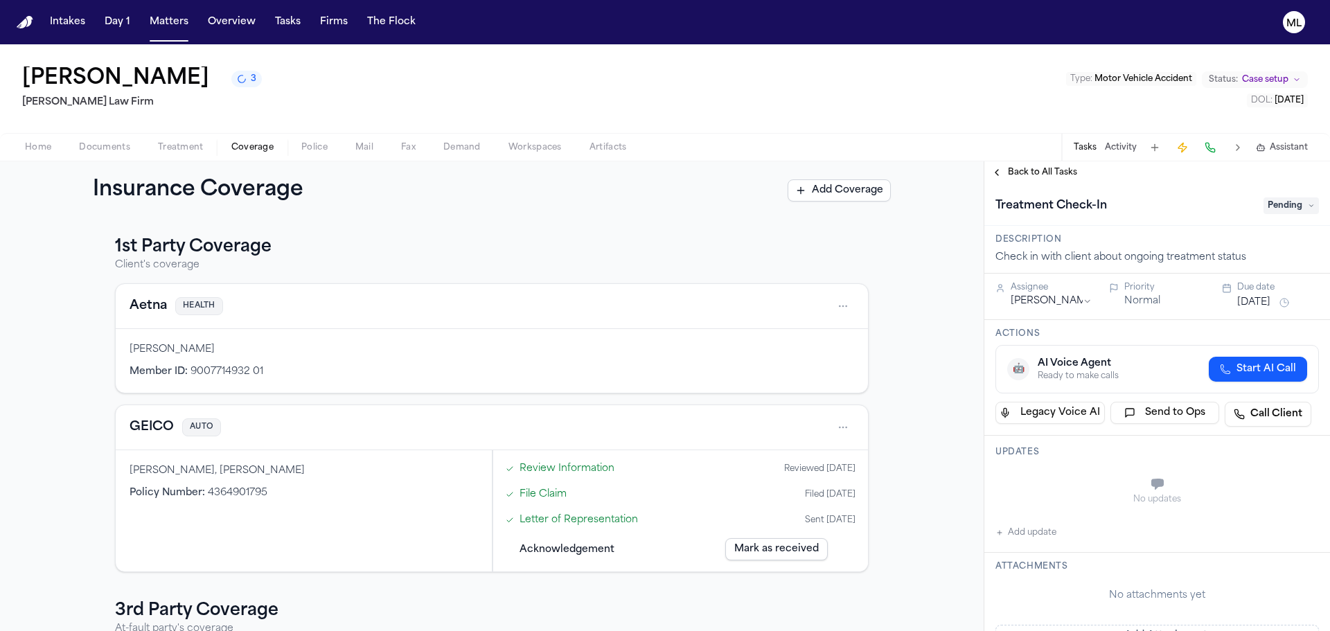
click at [1028, 527] on button "Add update" at bounding box center [1025, 532] width 61 height 17
click at [1039, 487] on textarea "Add your update" at bounding box center [1165, 486] width 296 height 28
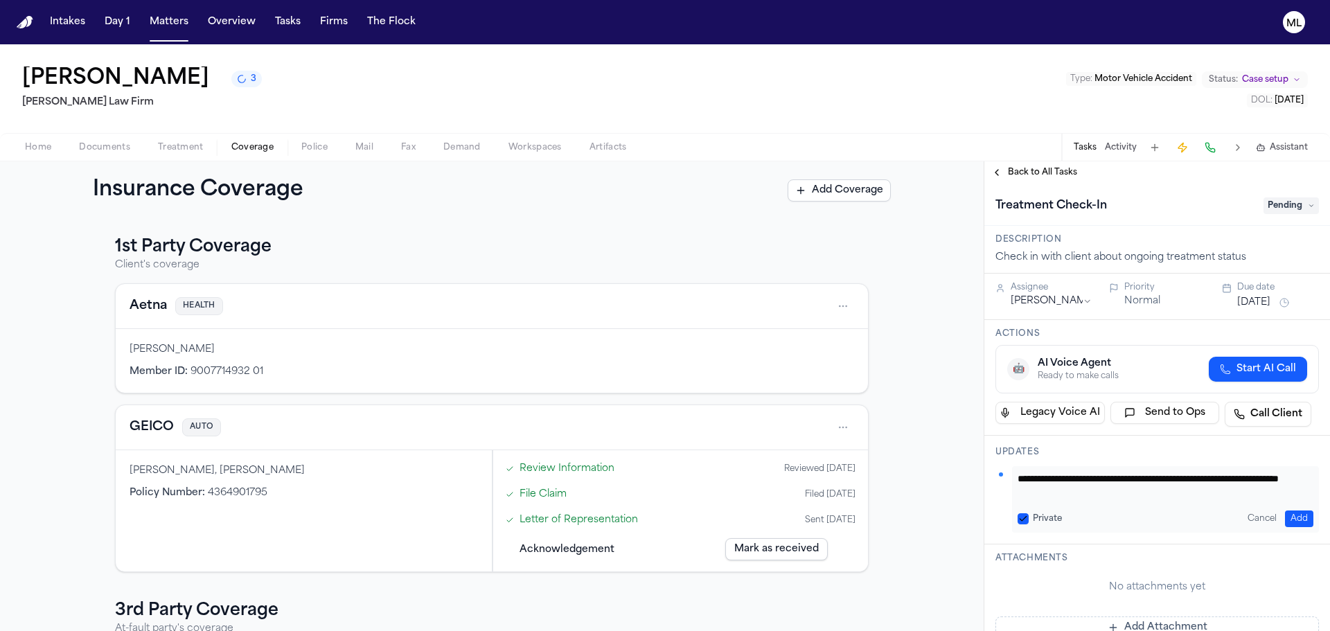
drag, startPoint x: 1116, startPoint y: 492, endPoint x: 1019, endPoint y: 480, distance: 97.1
click at [1019, 480] on textarea "**********" at bounding box center [1159, 486] width 285 height 28
type textarea "**********"
click at [1289, 517] on button "Add" at bounding box center [1299, 518] width 28 height 17
click at [1249, 294] on div "[DATE]" at bounding box center [1278, 302] width 82 height 17
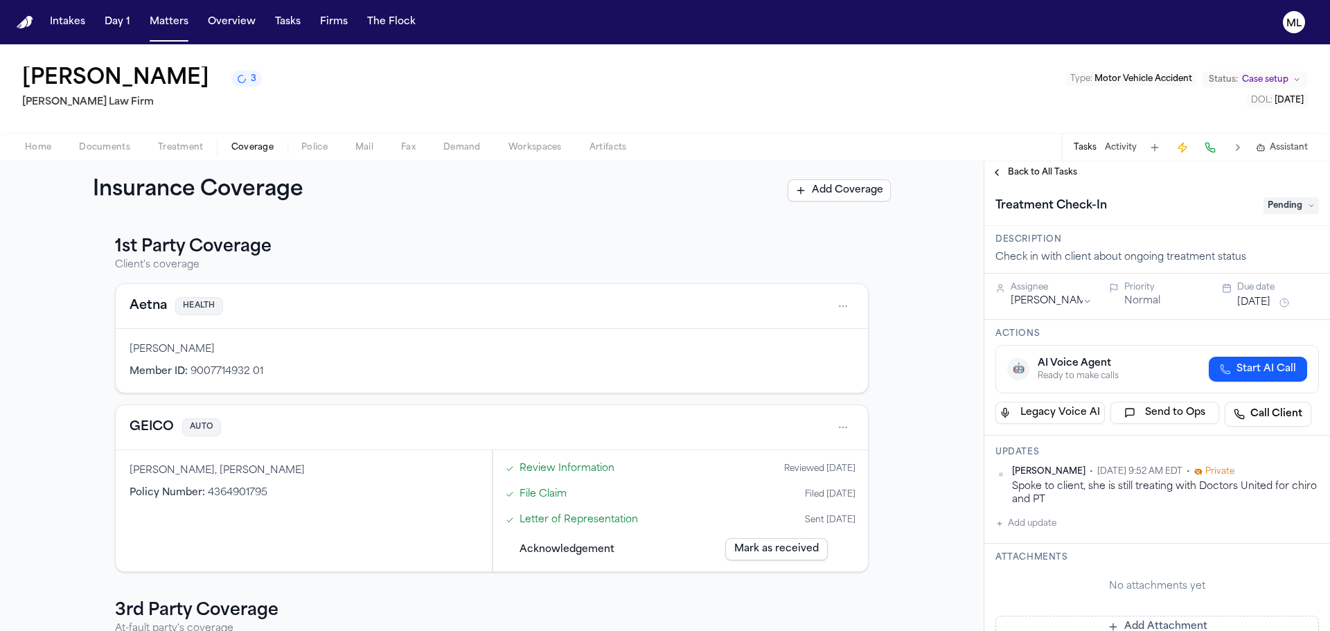
click at [1249, 301] on button "[DATE]" at bounding box center [1253, 303] width 33 height 14
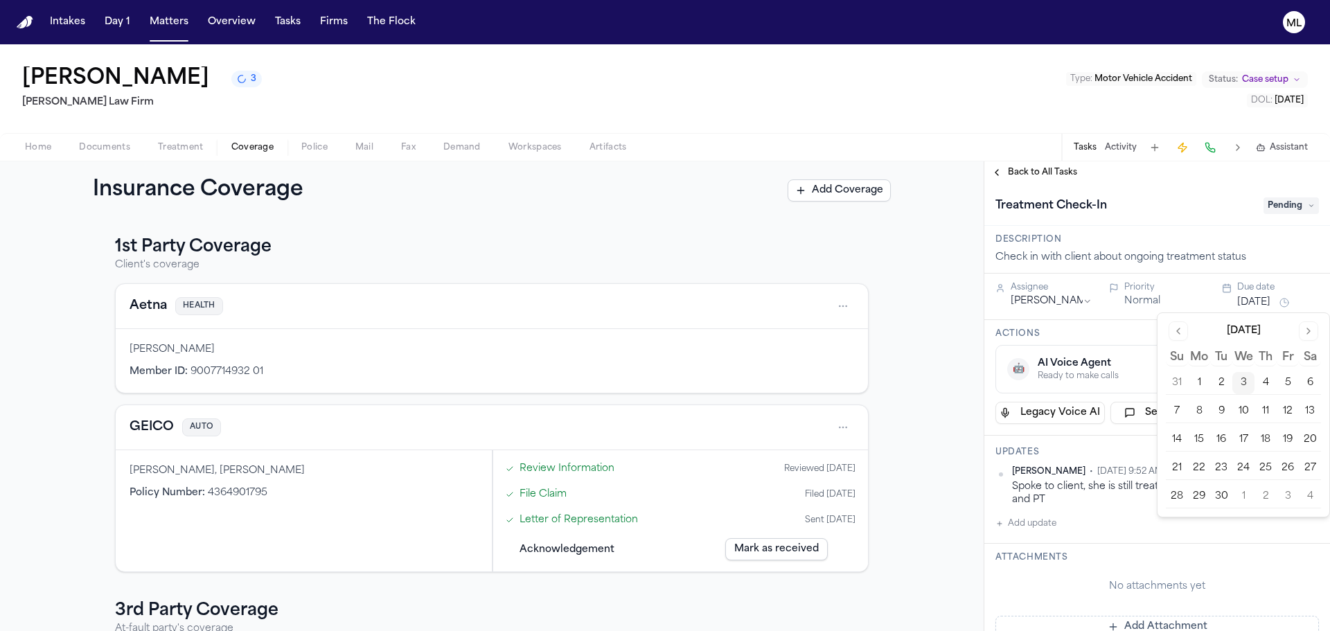
click at [1247, 431] on button "17" at bounding box center [1243, 440] width 22 height 22
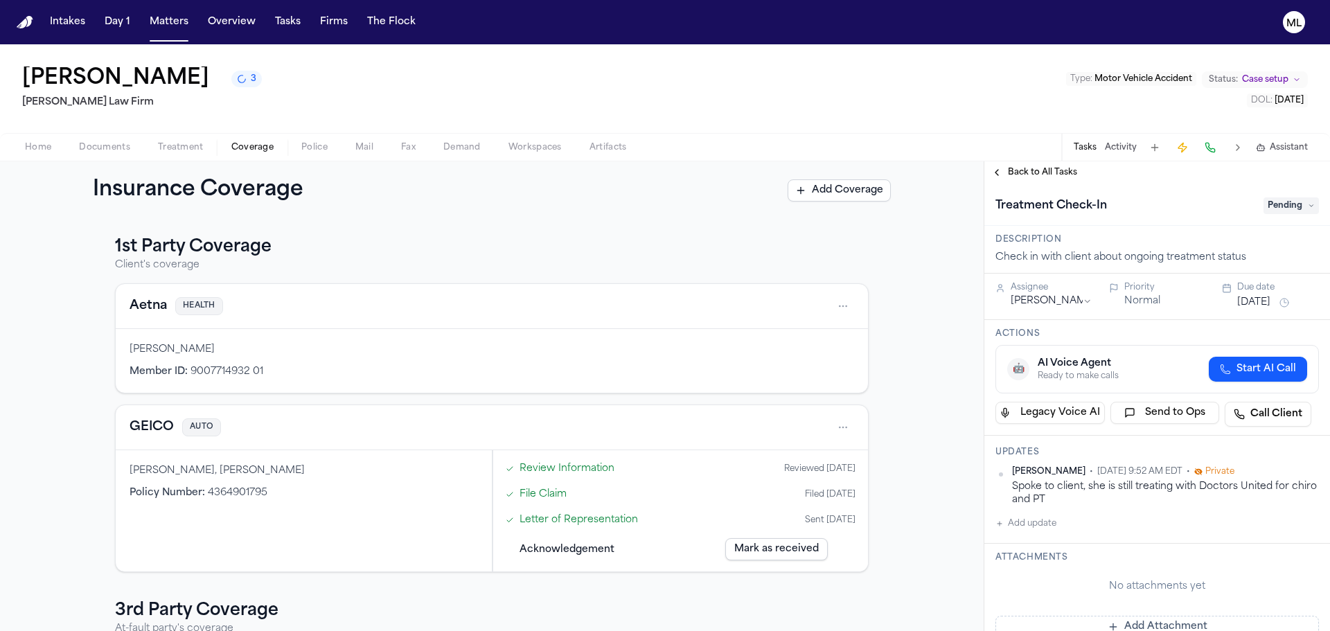
click at [1012, 176] on span "Back to All Tasks" at bounding box center [1042, 172] width 69 height 11
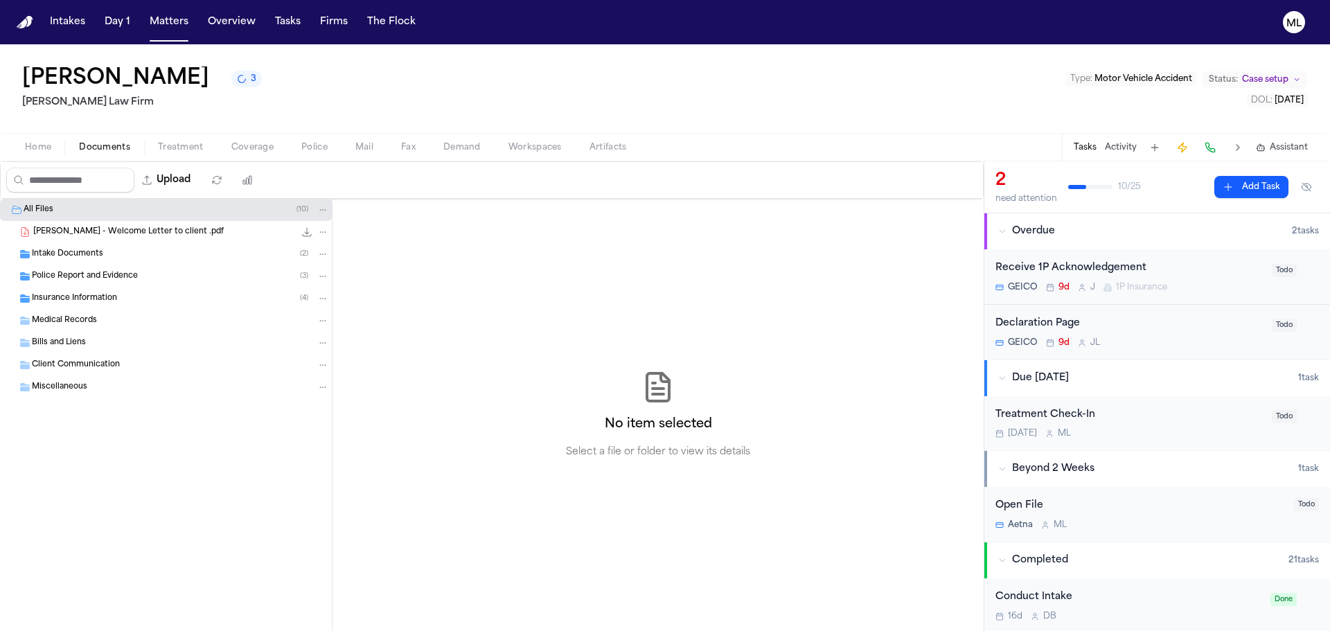
click at [100, 146] on span "Documents" at bounding box center [104, 147] width 51 height 11
click at [87, 244] on div "Intake Documents ( 2 )" at bounding box center [166, 254] width 332 height 22
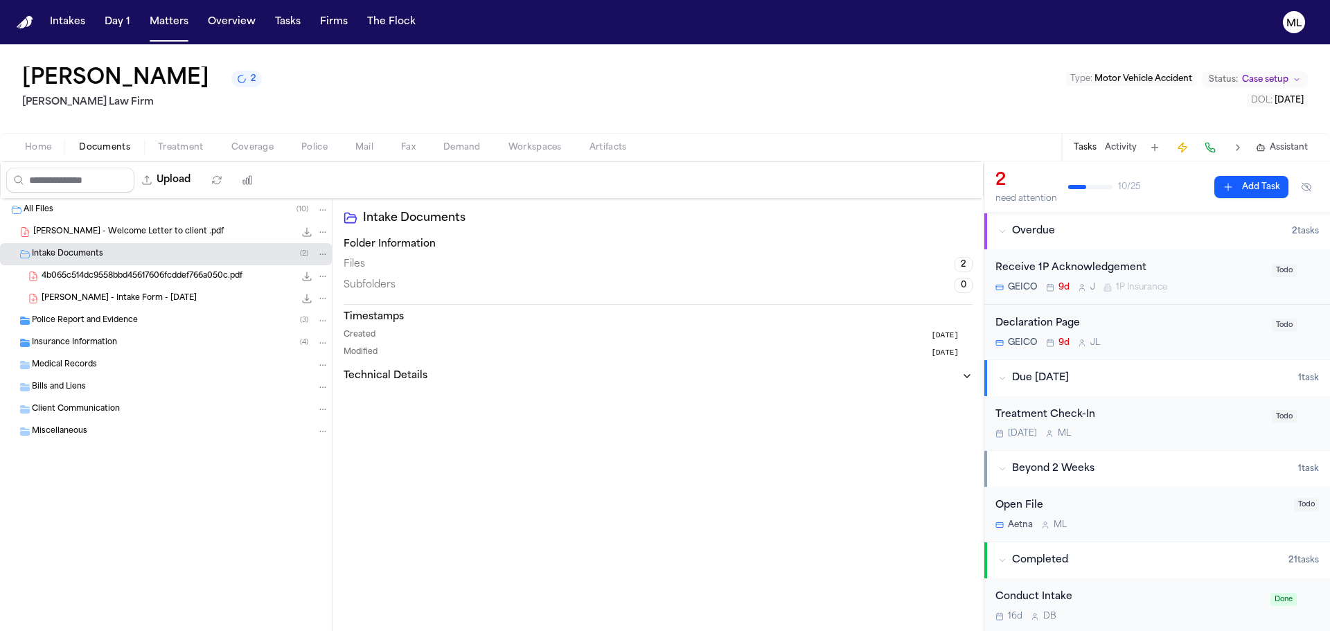
click at [115, 300] on span "J. Perez - Intake Form - 8.18.25" at bounding box center [119, 299] width 155 height 12
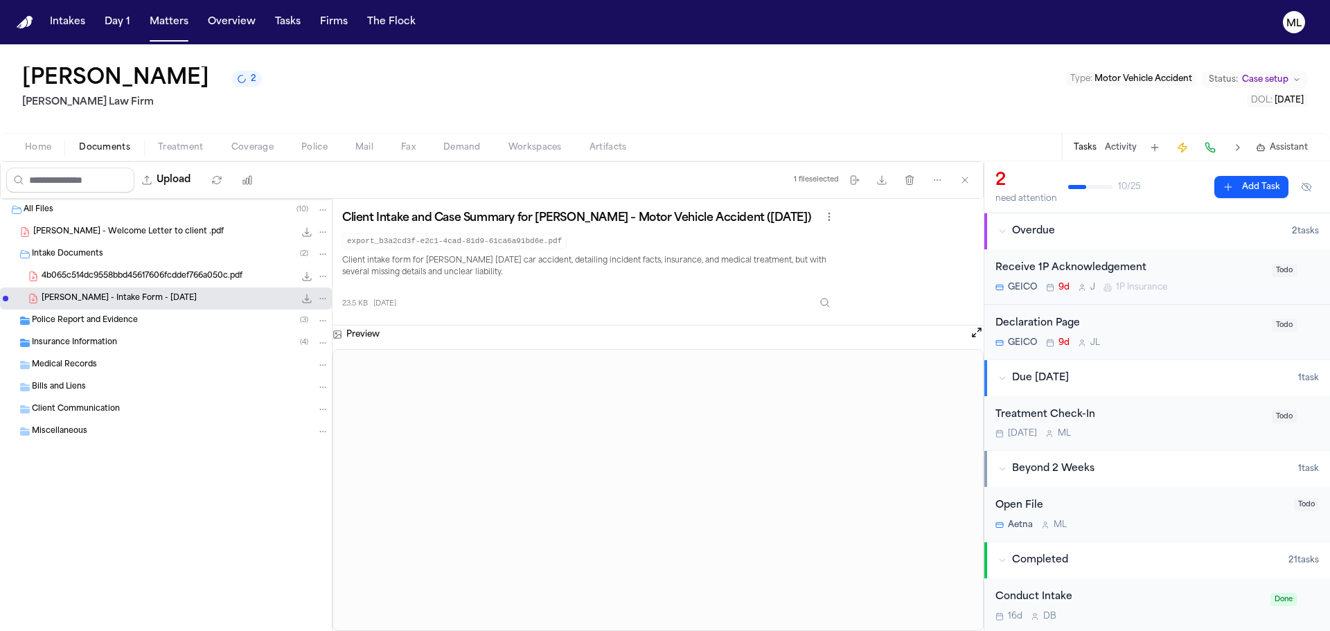
click at [229, 276] on span "4b065c514dc9558bbd45617606fcddef766a050c.pdf" at bounding box center [142, 277] width 201 height 12
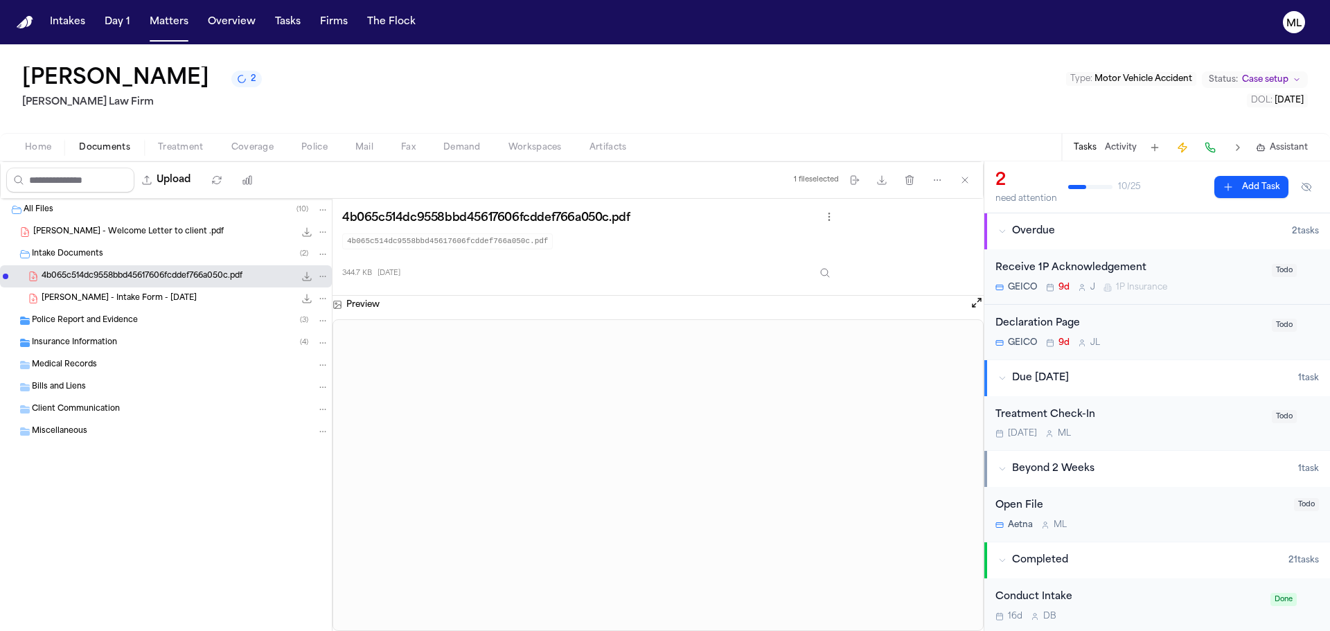
click at [118, 345] on div "Insurance Information ( 4 )" at bounding box center [180, 343] width 297 height 12
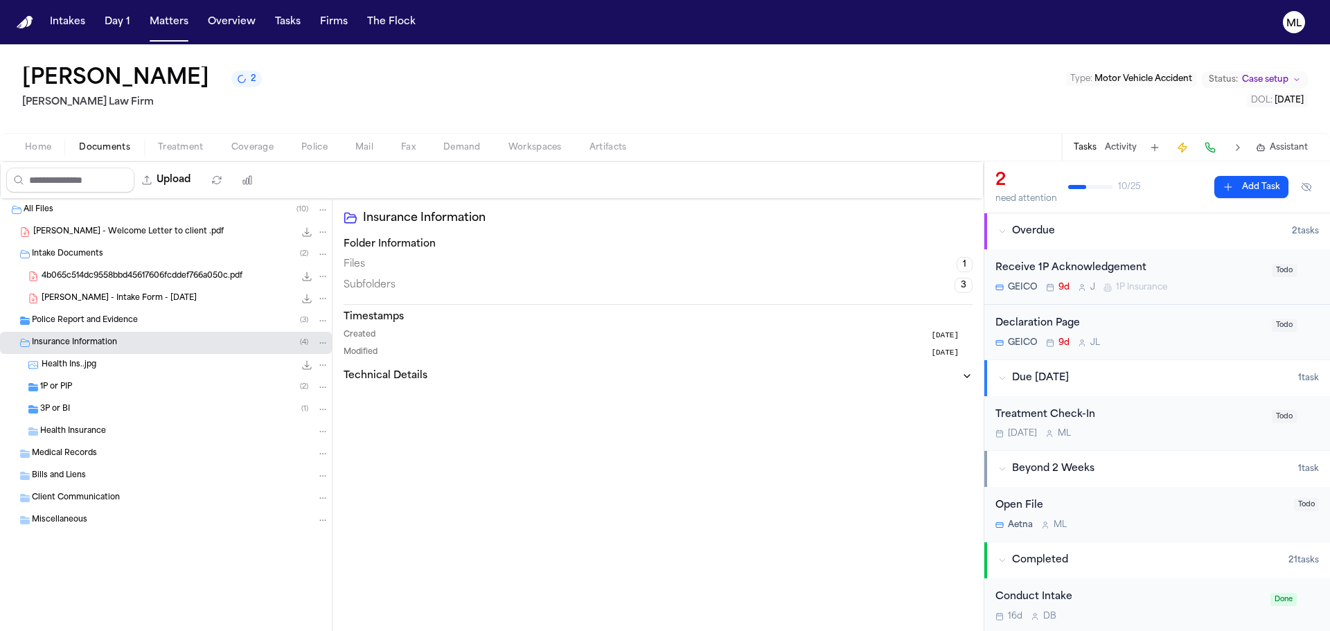
click at [120, 301] on span "J. Perez - Intake Form - 8.18.25" at bounding box center [119, 299] width 155 height 12
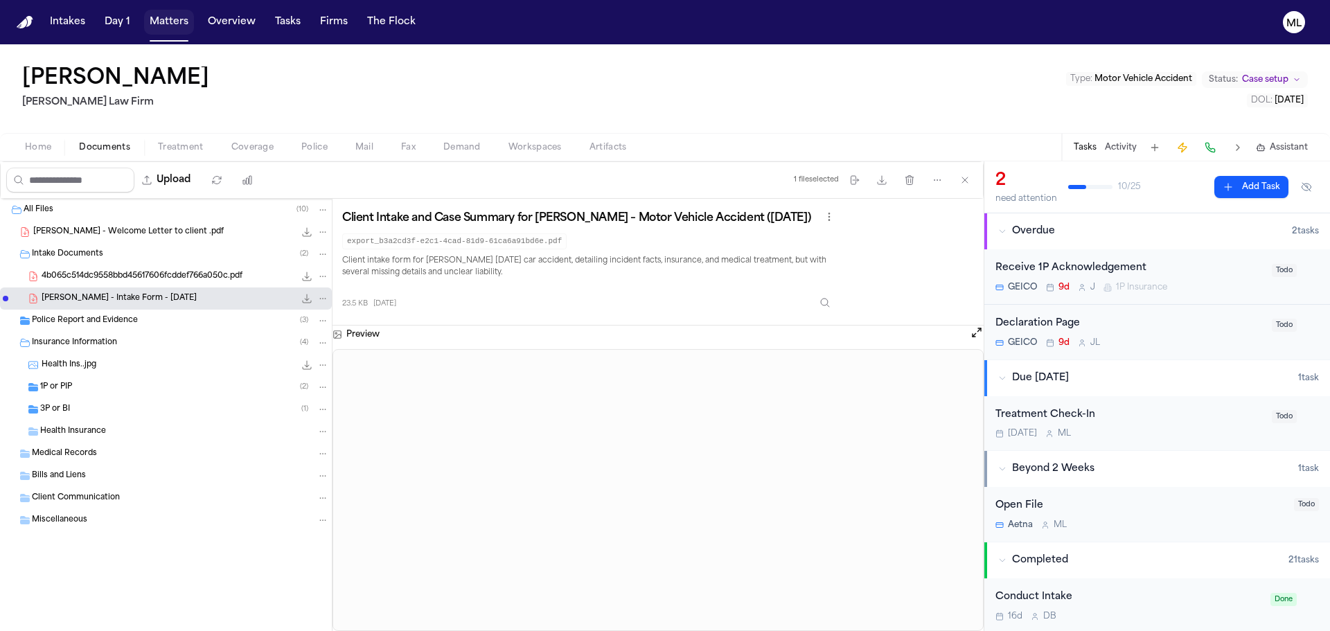
click at [151, 28] on button "Matters" at bounding box center [169, 22] width 50 height 25
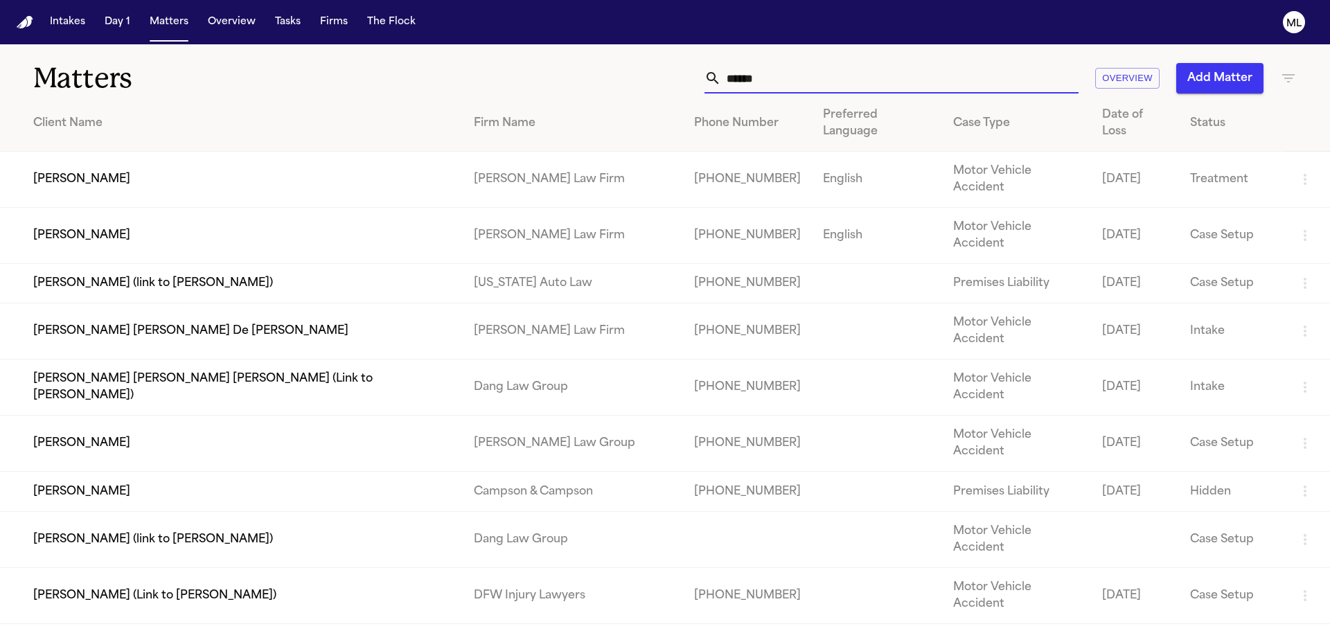
drag, startPoint x: 748, startPoint y: 74, endPoint x: 717, endPoint y: 67, distance: 31.9
click at [708, 74] on div "*****" at bounding box center [891, 78] width 374 height 30
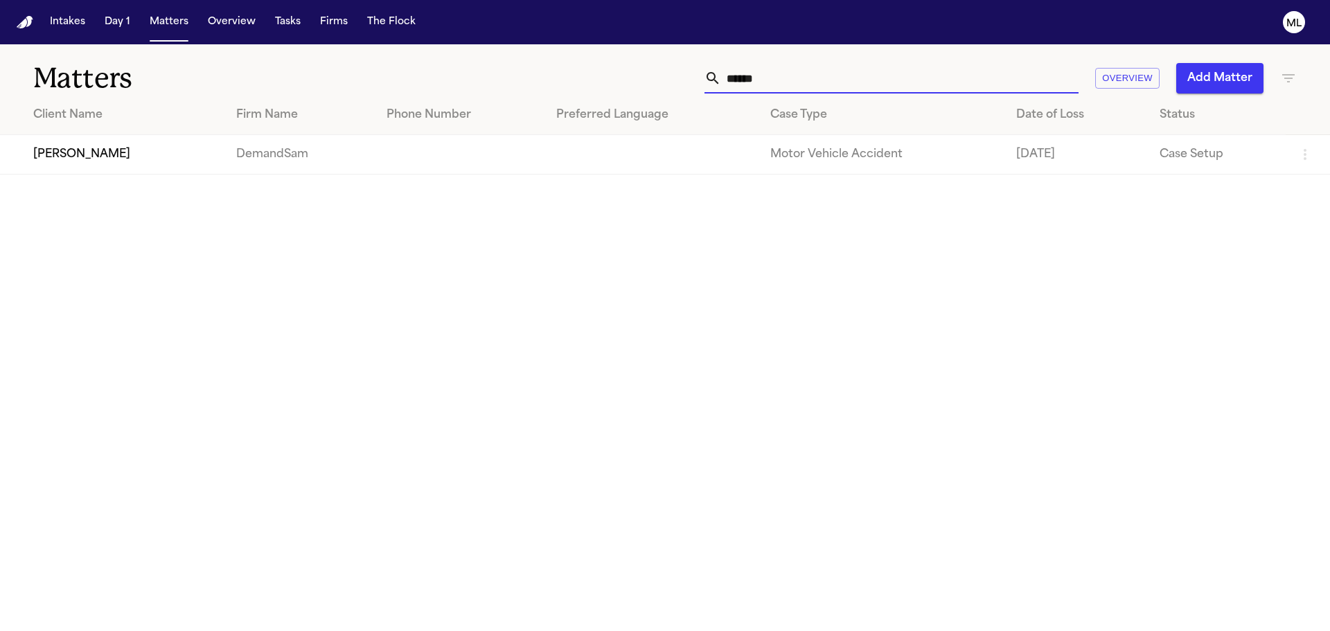
type input "******"
click at [142, 168] on td "Kendale Ancrum" at bounding box center [112, 154] width 225 height 39
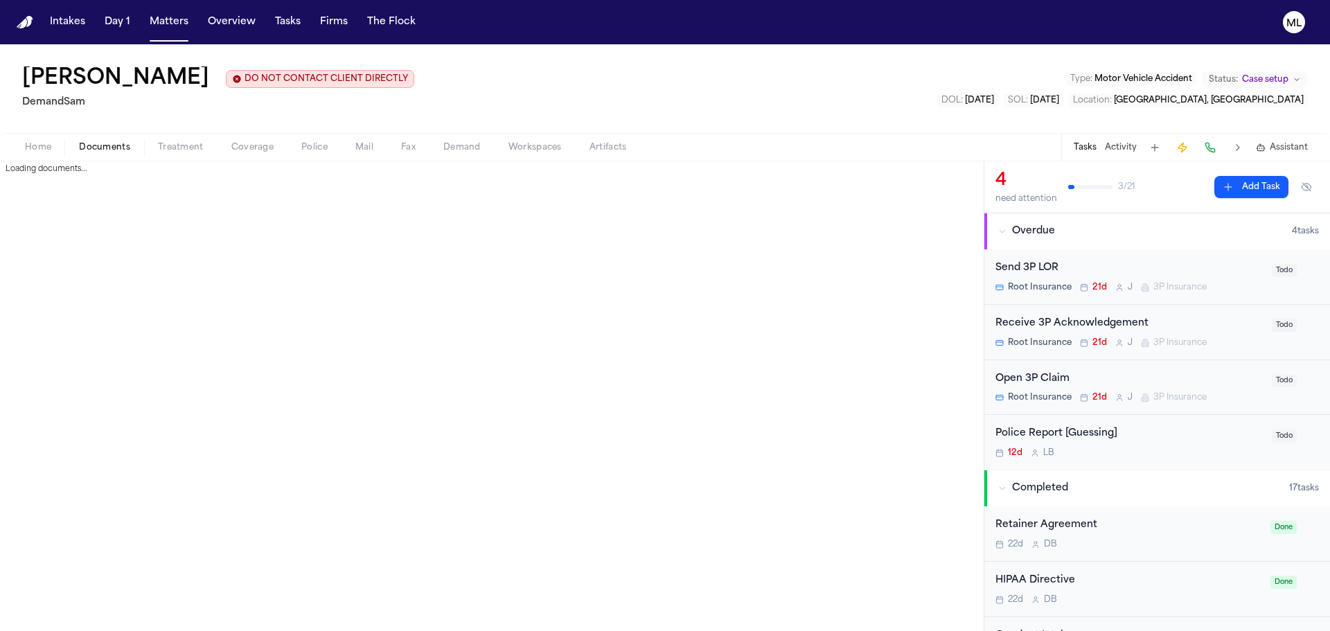
click at [105, 144] on span "Documents" at bounding box center [104, 147] width 51 height 11
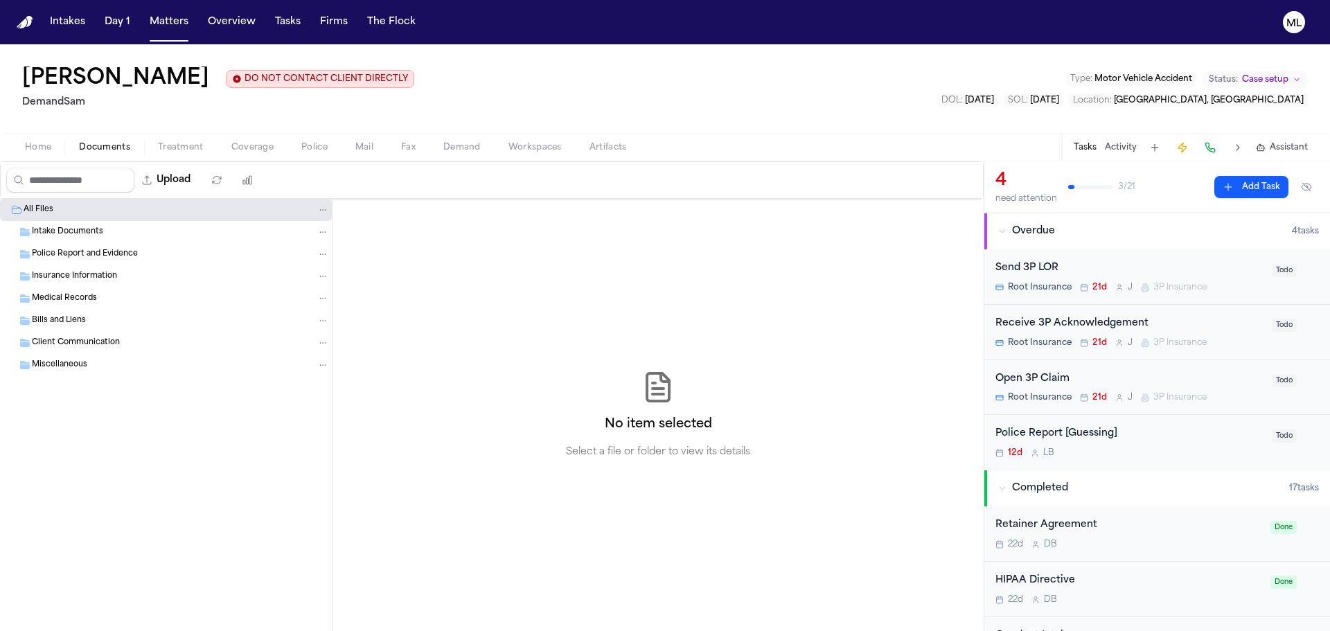
click at [111, 235] on div "Intake Documents" at bounding box center [180, 232] width 297 height 12
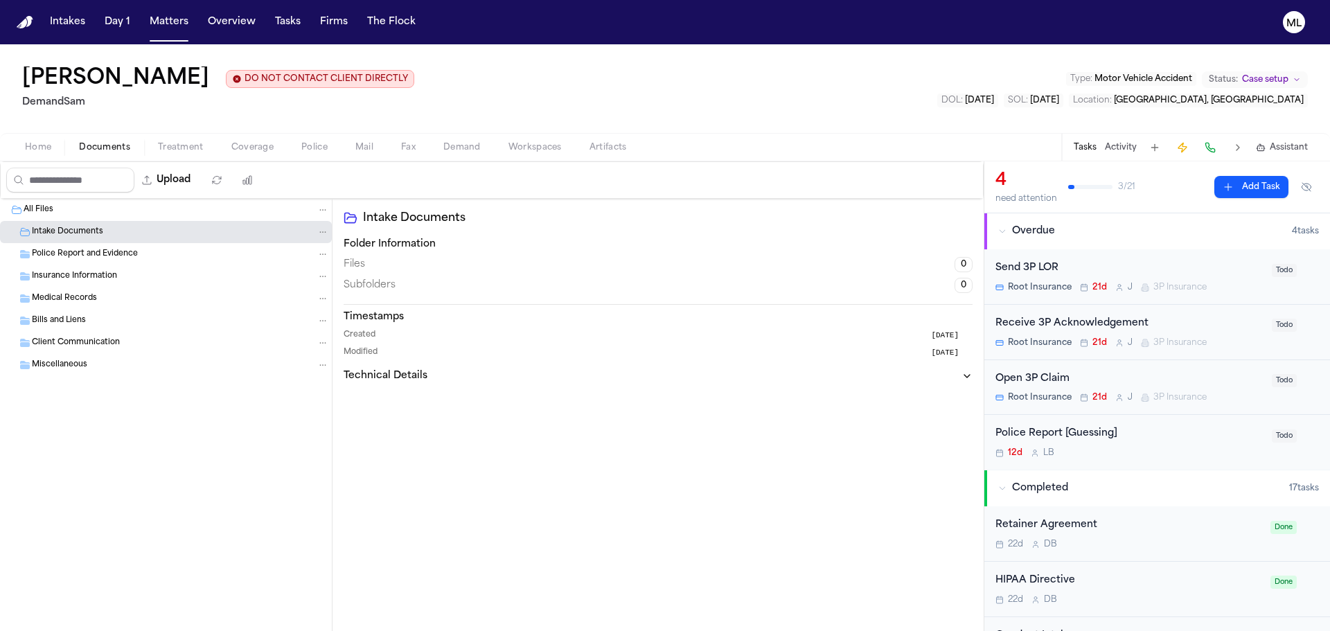
click at [46, 144] on span "Home" at bounding box center [38, 147] width 26 height 11
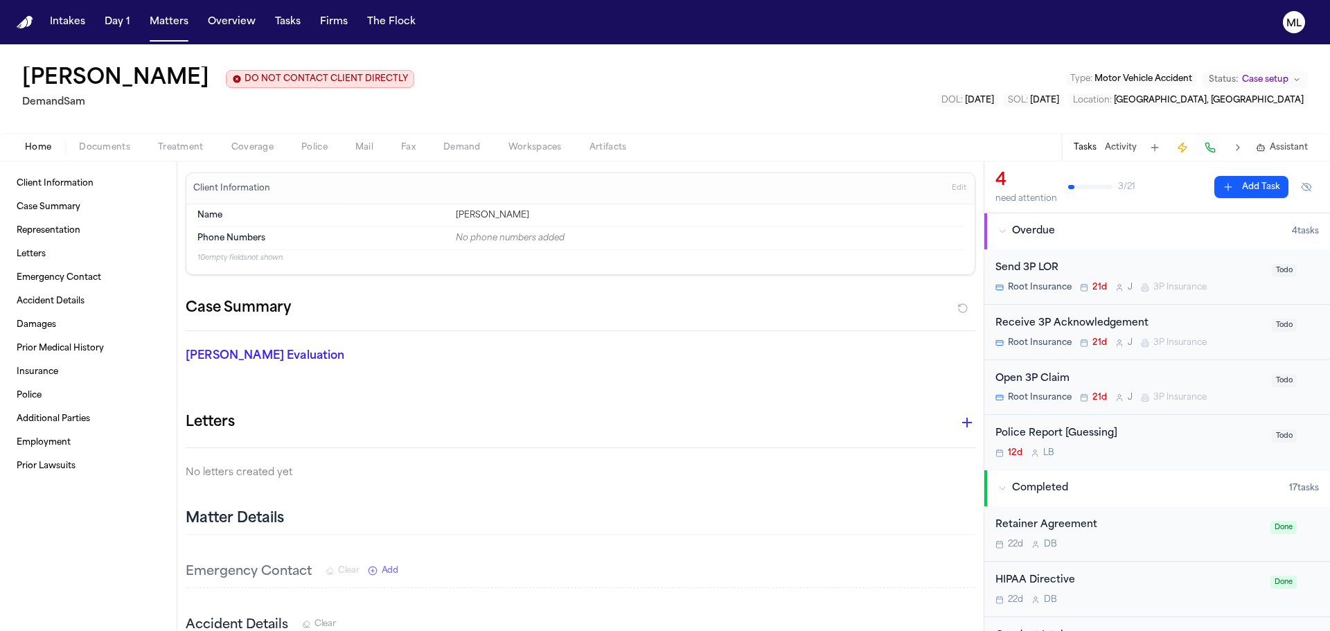
click at [112, 146] on span "Documents" at bounding box center [104, 147] width 51 height 11
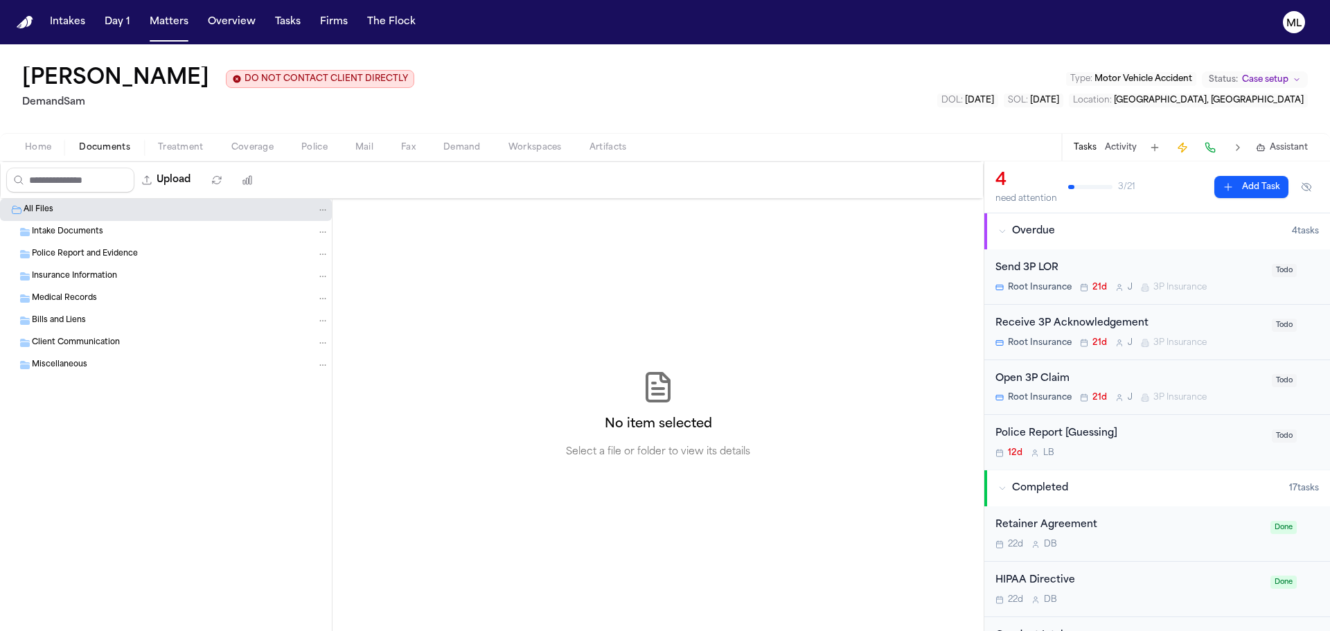
click at [44, 157] on div "Home Documents Treatment Coverage Police Mail Fax Demand Workspaces Artifacts T…" at bounding box center [665, 147] width 1330 height 28
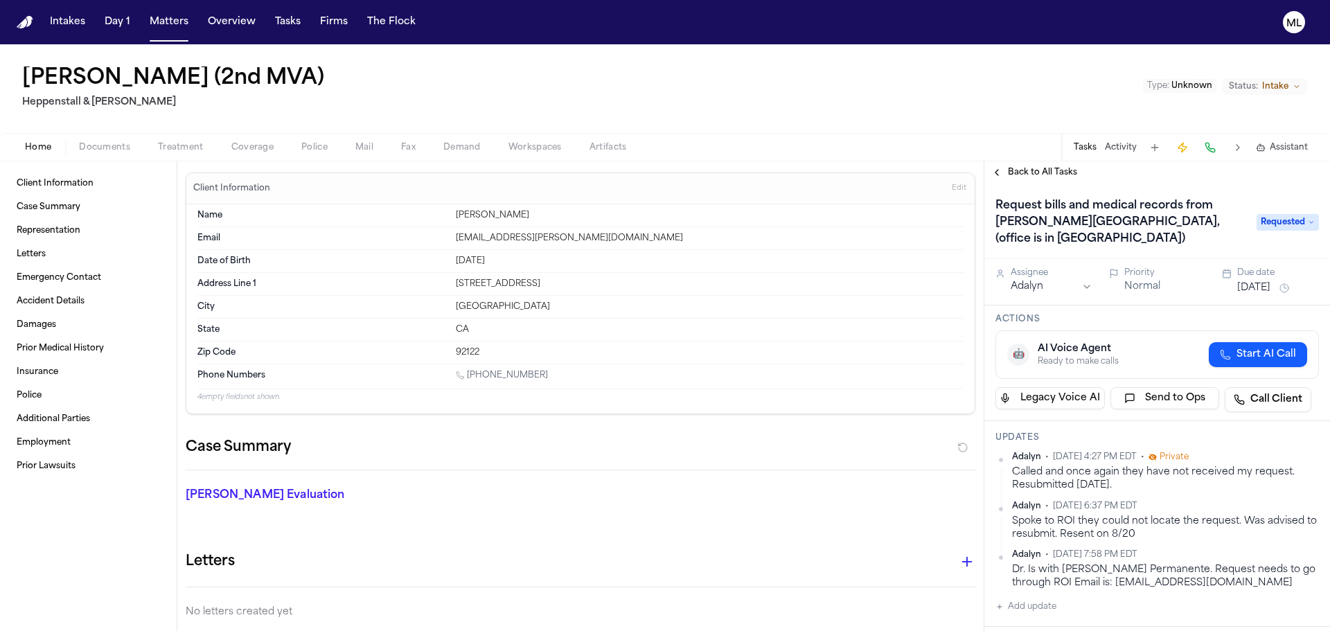
scroll to position [208, 0]
